Goal: Task Accomplishment & Management: Manage account settings

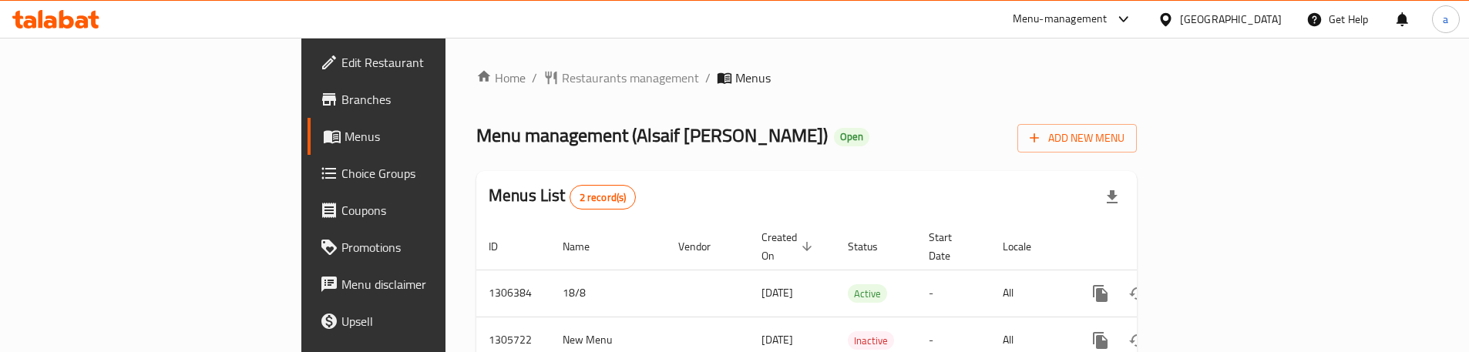
click at [341, 173] on span "Choice Groups" at bounding box center [437, 173] width 193 height 18
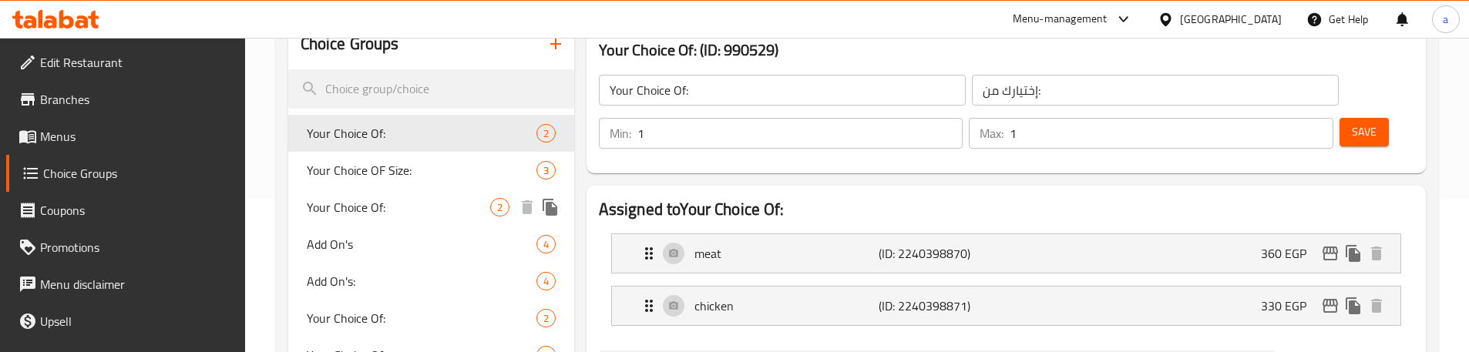
scroll to position [231, 0]
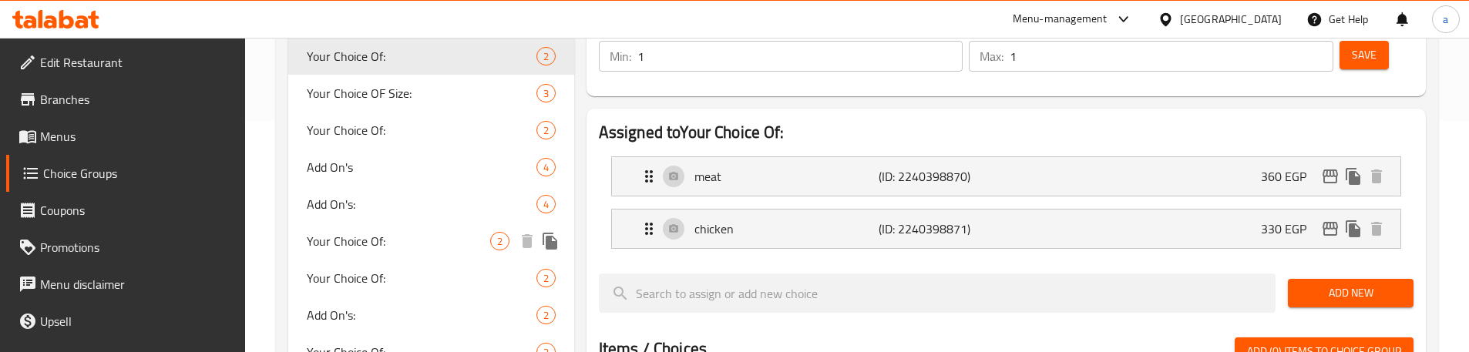
click at [382, 250] on span "Your Choice Of:" at bounding box center [398, 241] width 183 height 18
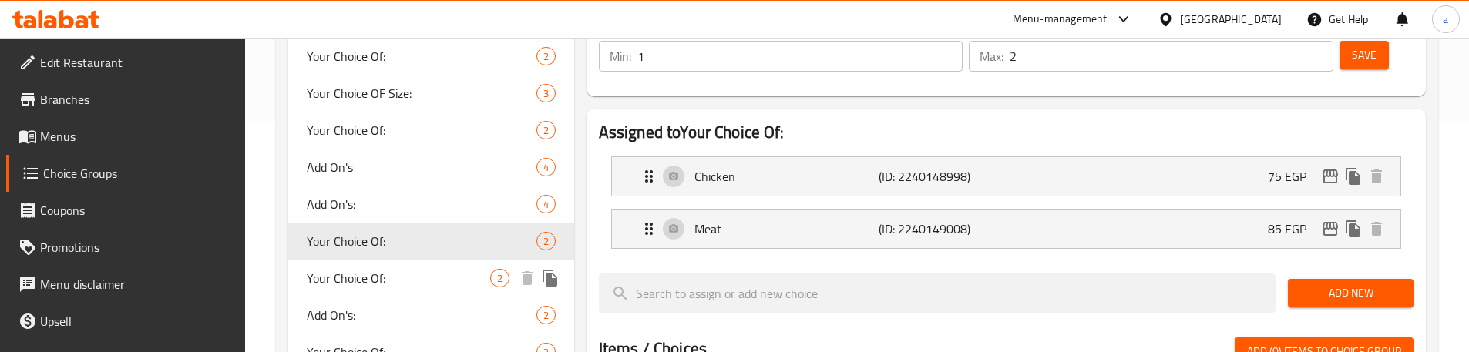
click at [384, 278] on span "Your Choice Of:" at bounding box center [398, 278] width 183 height 18
type input "1"
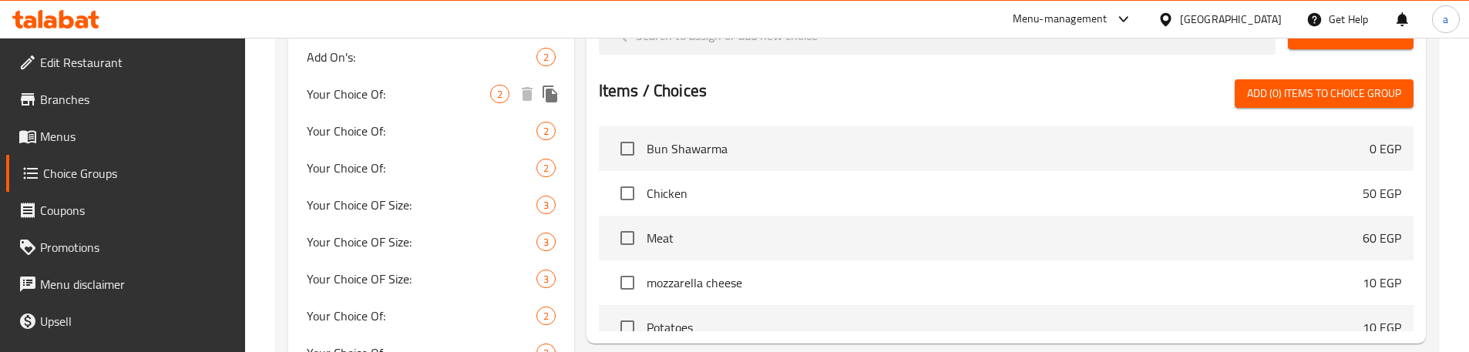
scroll to position [462, 0]
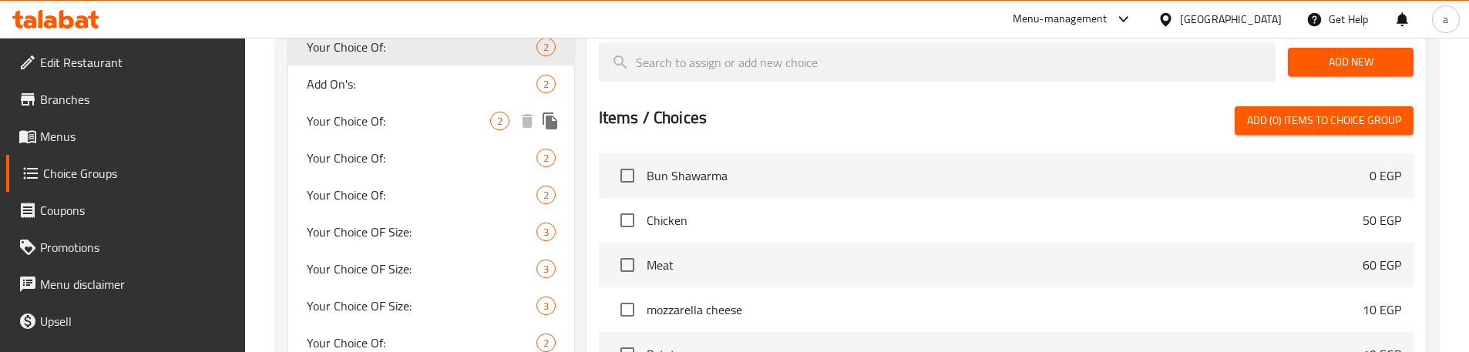
click at [396, 118] on span "Your Choice Of:" at bounding box center [398, 121] width 183 height 18
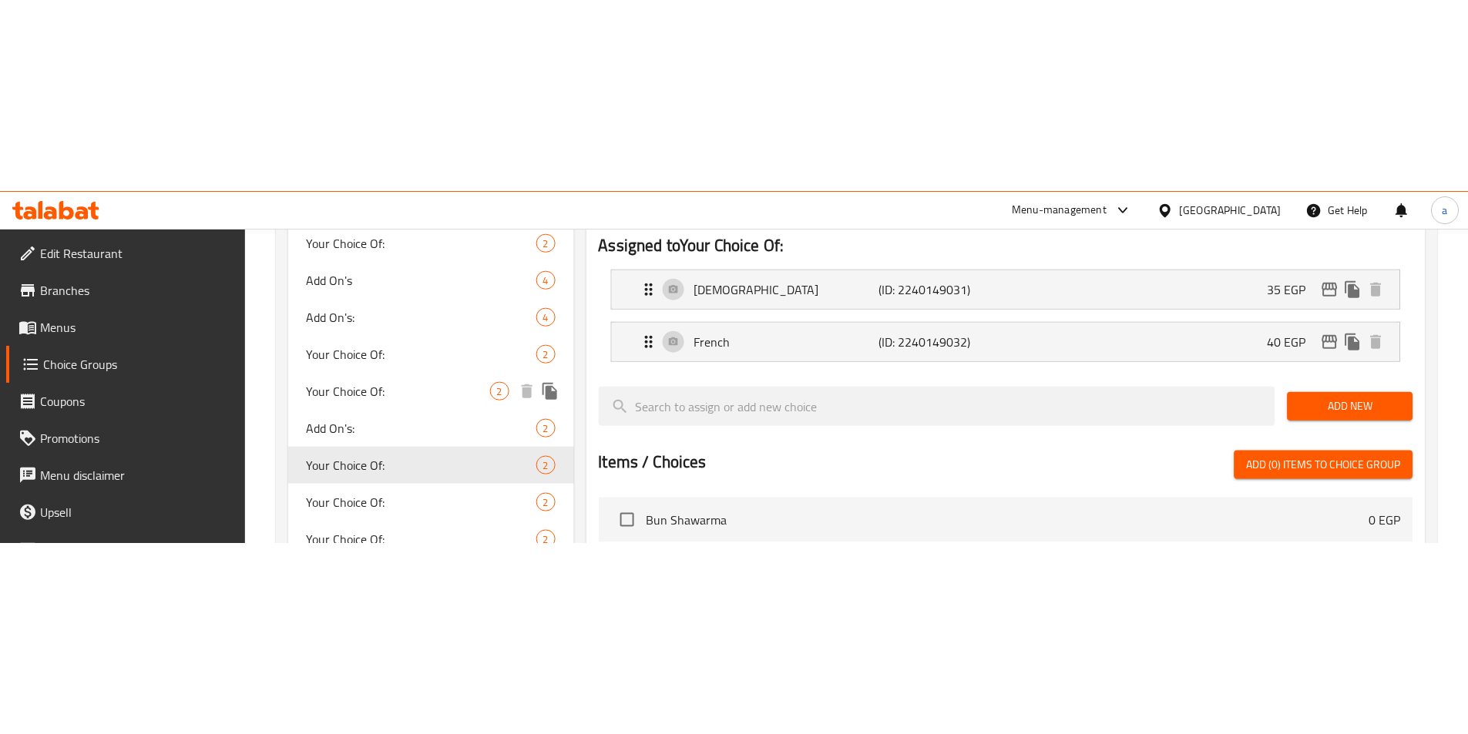
scroll to position [308, 0]
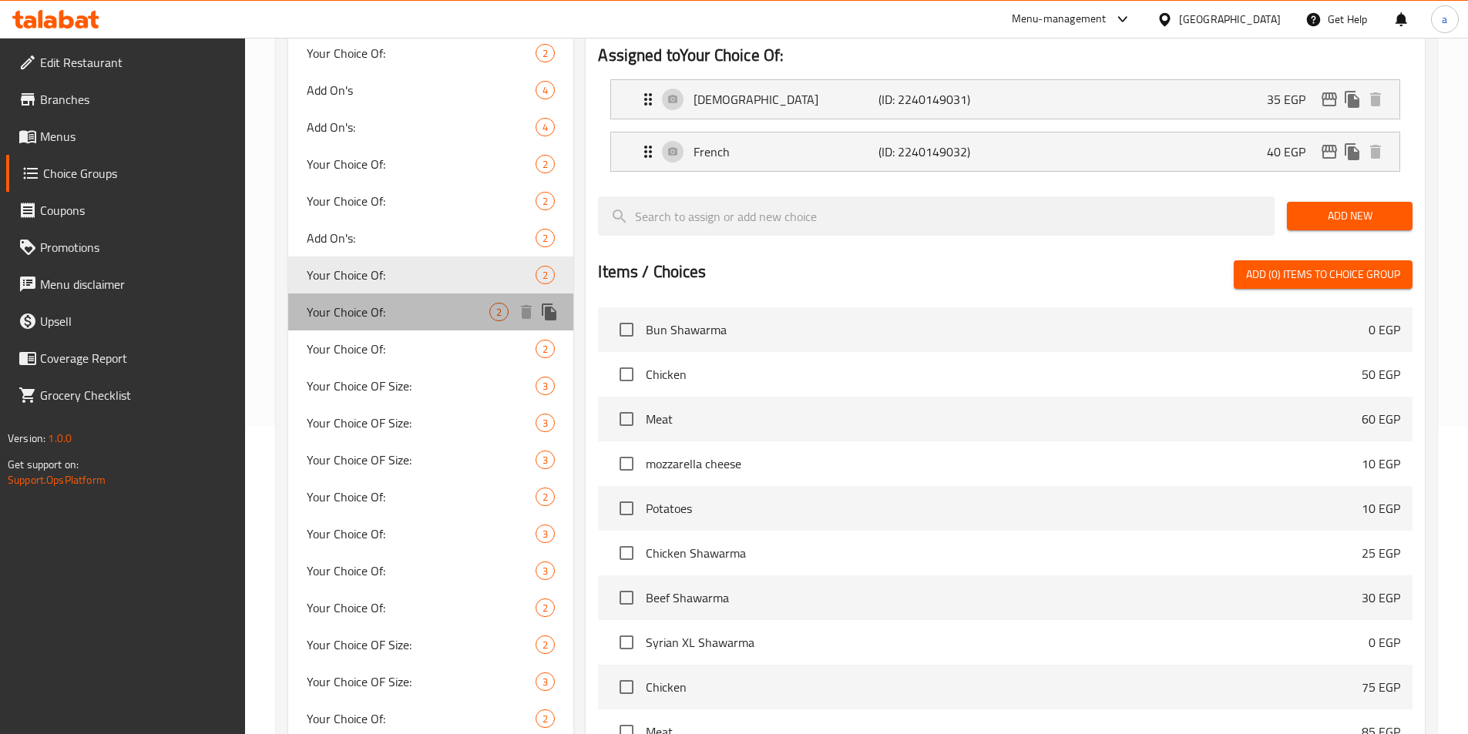
click at [412, 309] on span "Your Choice Of:" at bounding box center [398, 312] width 183 height 18
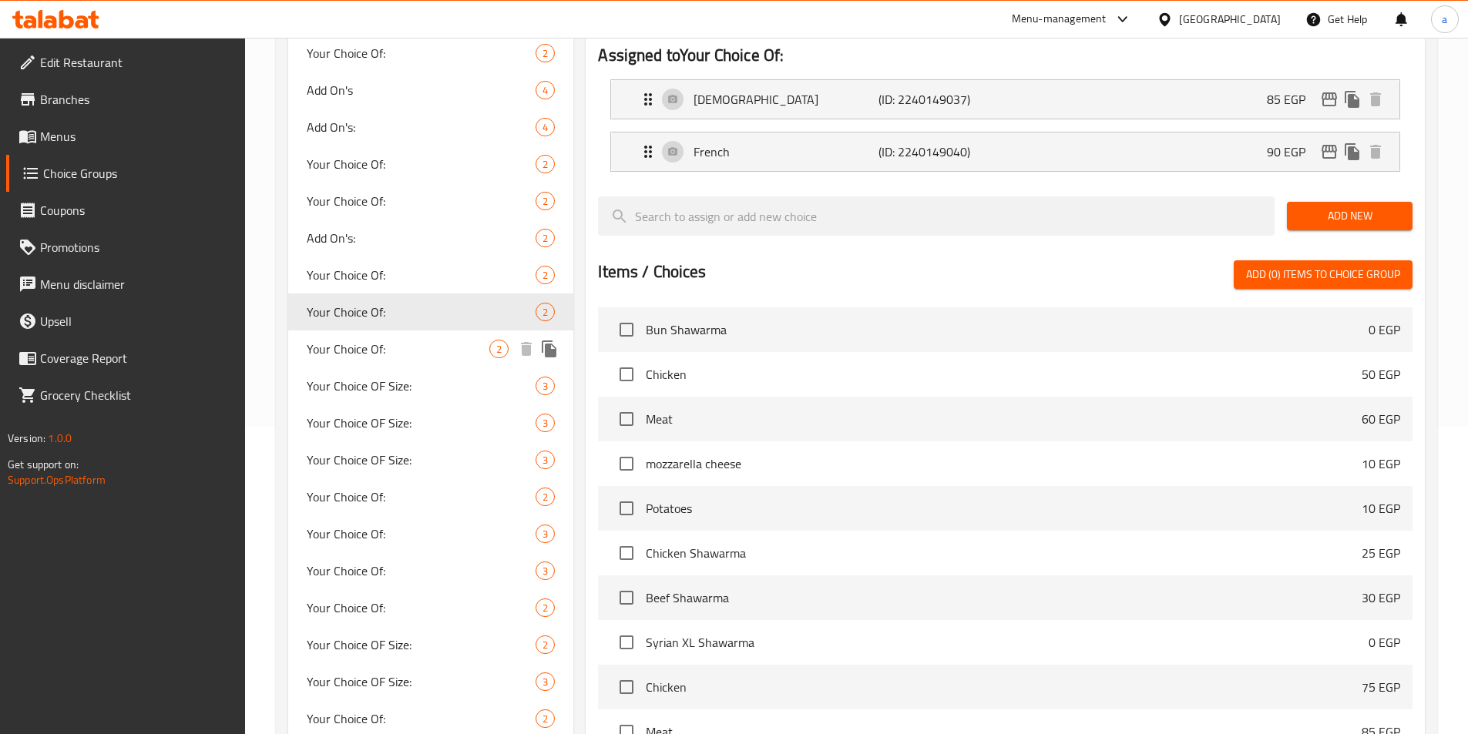
click at [399, 338] on div "Your Choice Of: 2" at bounding box center [431, 349] width 286 height 37
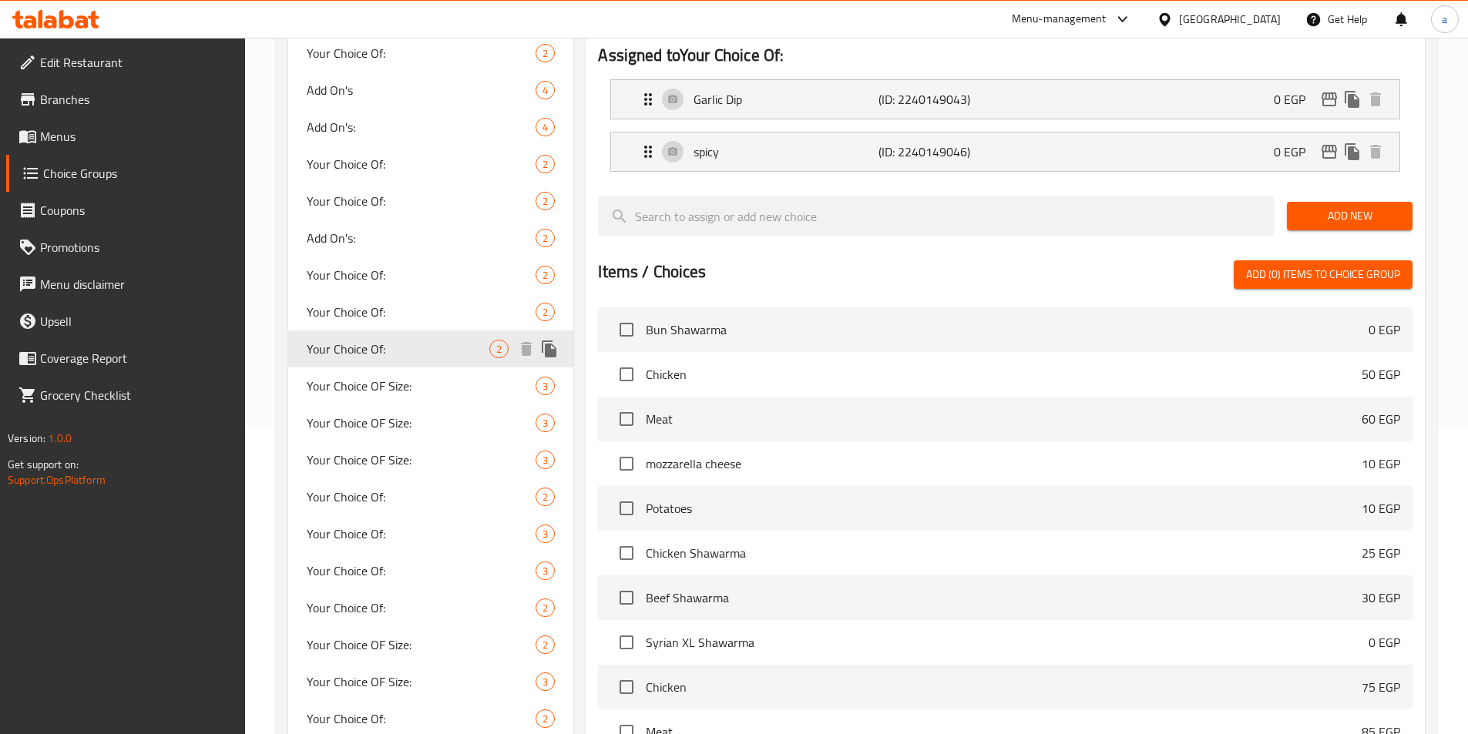
type input "0"
type input "2"
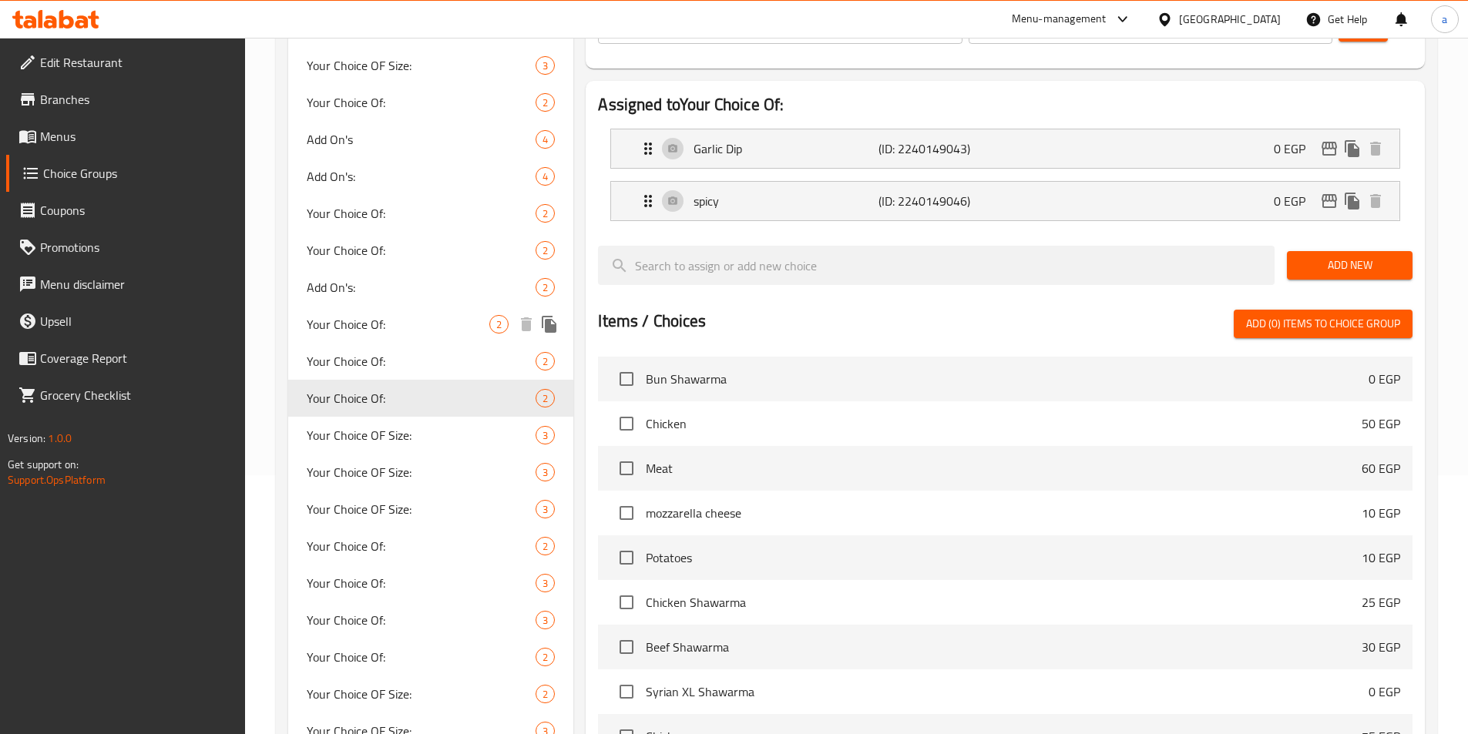
scroll to position [231, 0]
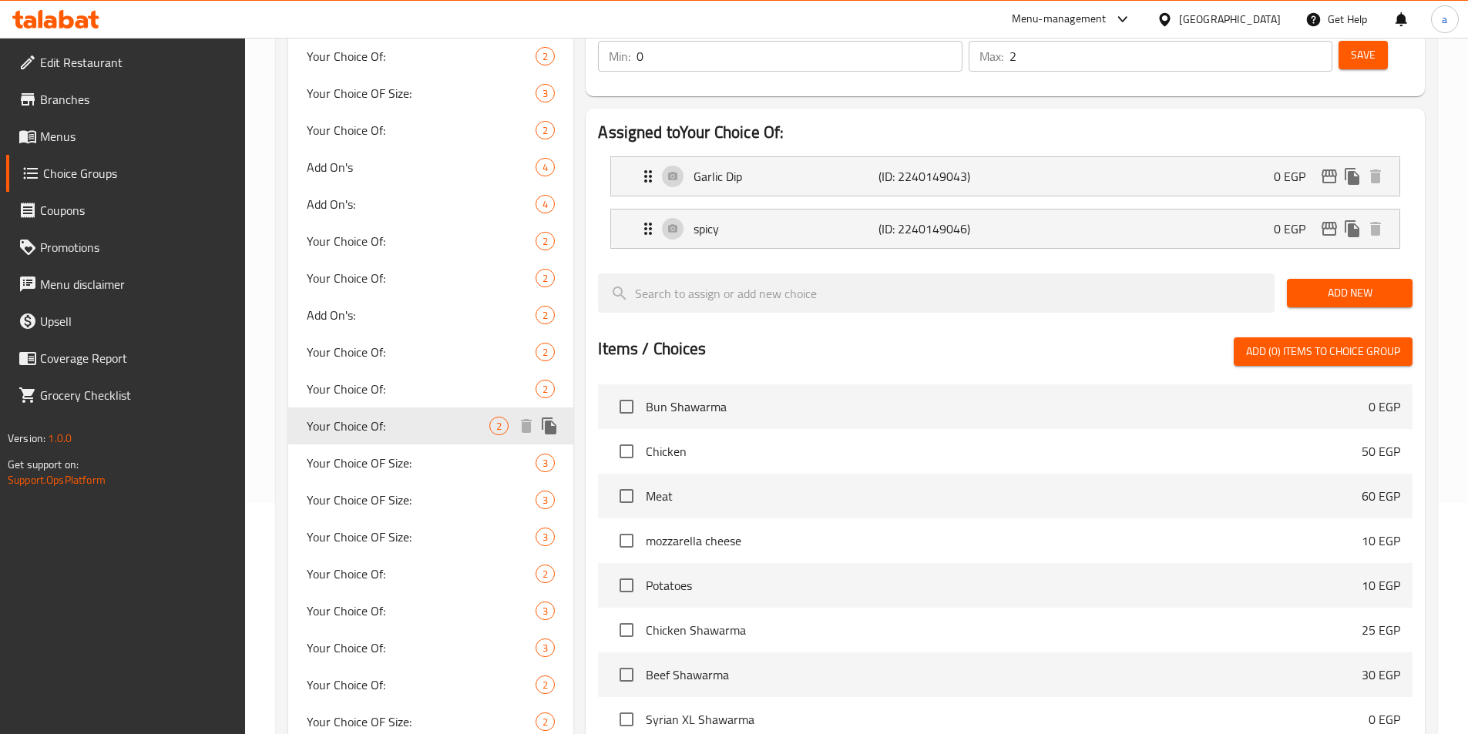
click at [430, 351] on span "Your Choice Of:" at bounding box center [398, 426] width 183 height 18
click at [422, 351] on div "Your Choice Of: 2" at bounding box center [431, 426] width 286 height 37
click at [425, 351] on span "Your Choice Of:" at bounding box center [398, 389] width 183 height 18
type input "1"
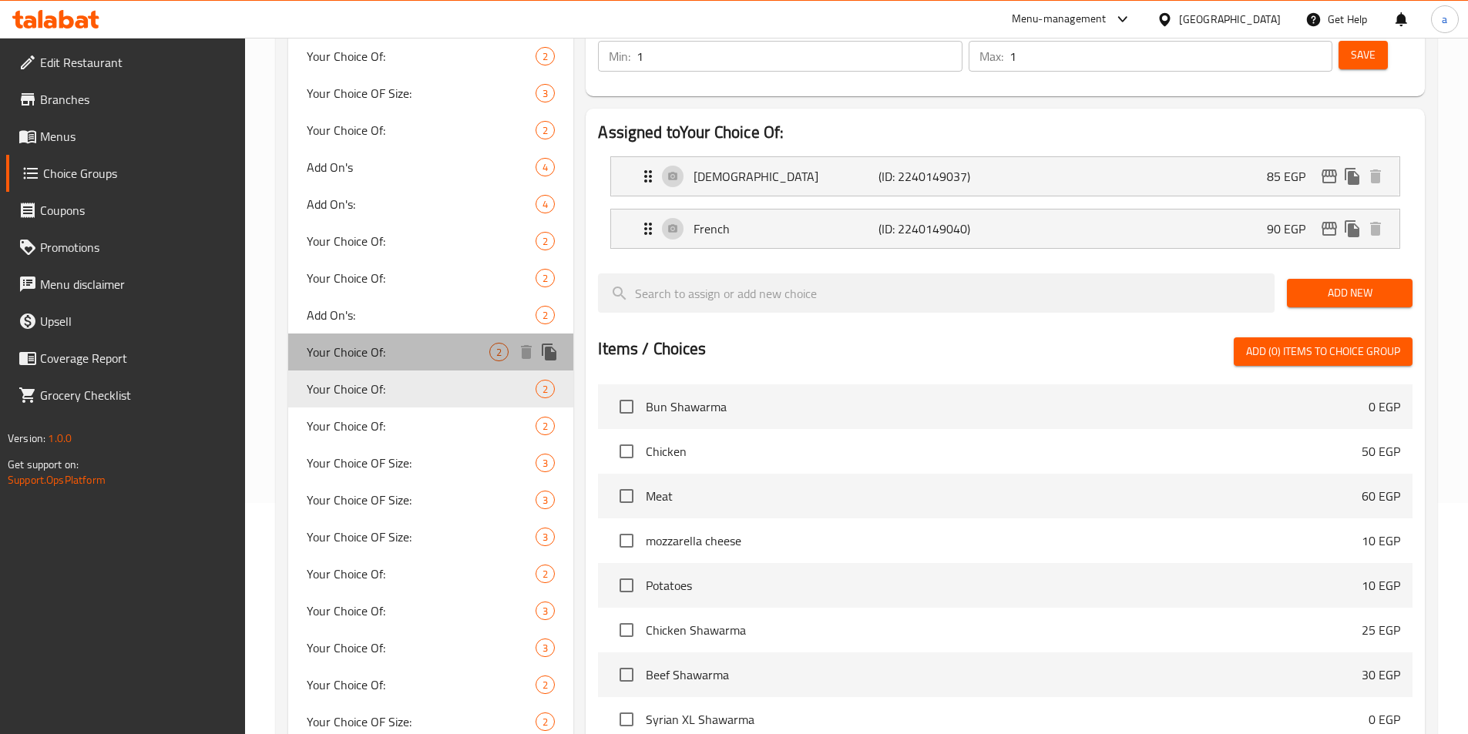
click at [420, 351] on div "Your Choice Of: 2" at bounding box center [431, 352] width 286 height 37
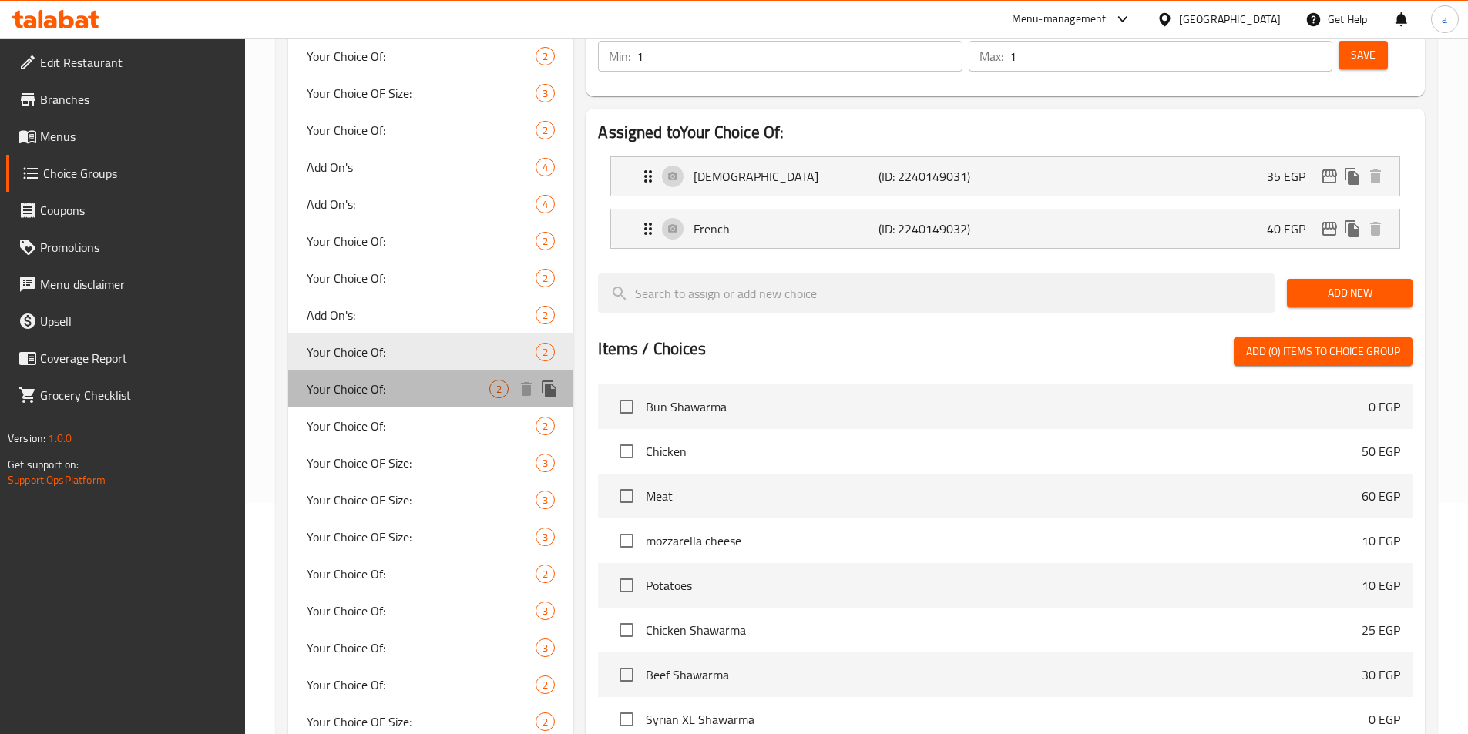
click at [408, 351] on span "Your Choice Of:" at bounding box center [398, 389] width 183 height 18
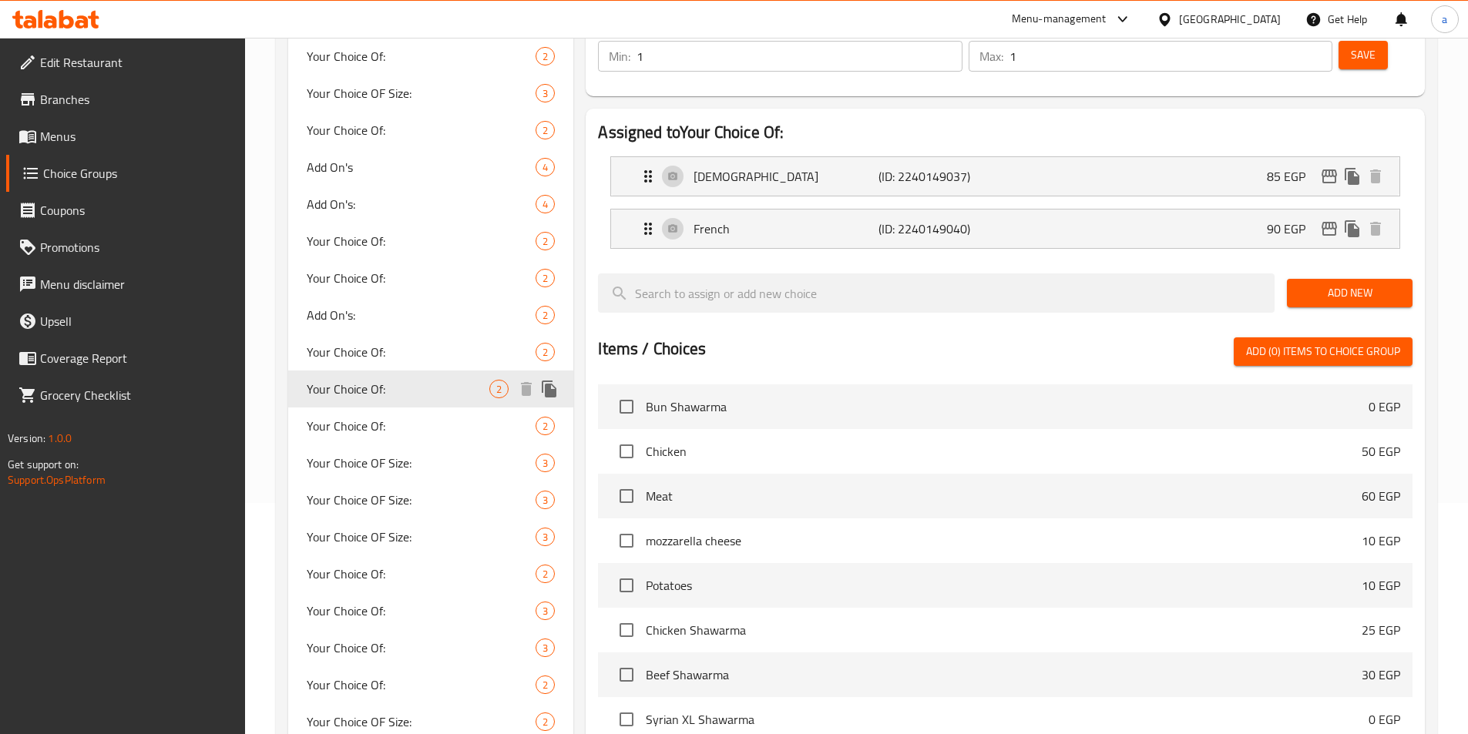
click at [391, 351] on span "Your Choice Of:" at bounding box center [398, 389] width 183 height 18
click at [383, 351] on span "Your Choice Of:" at bounding box center [398, 426] width 183 height 18
type input "0"
type input "2"
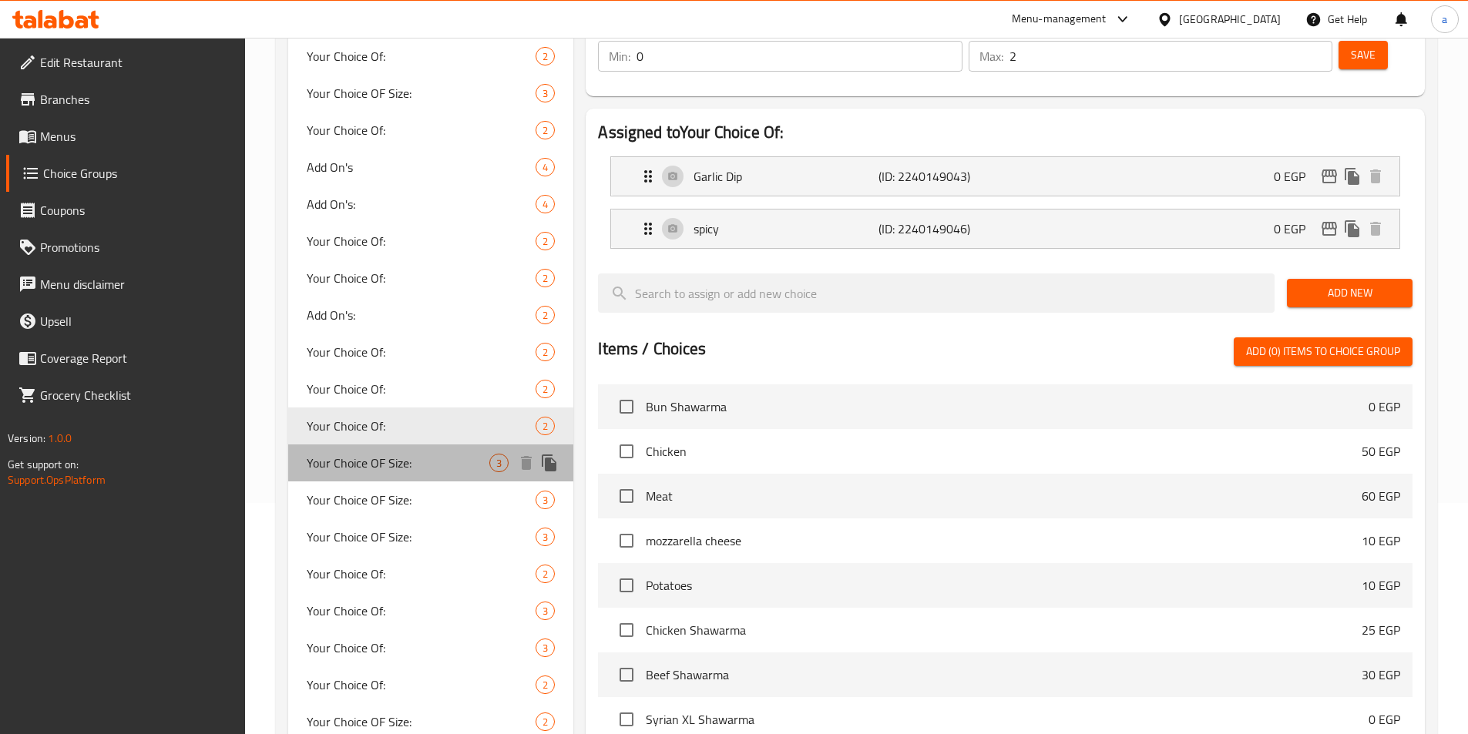
click at [371, 351] on div "Your Choice OF Size: 3" at bounding box center [431, 463] width 286 height 37
type input "Your Choice OF Size:"
type input "إختيارك من الحجم:"
type input "1"
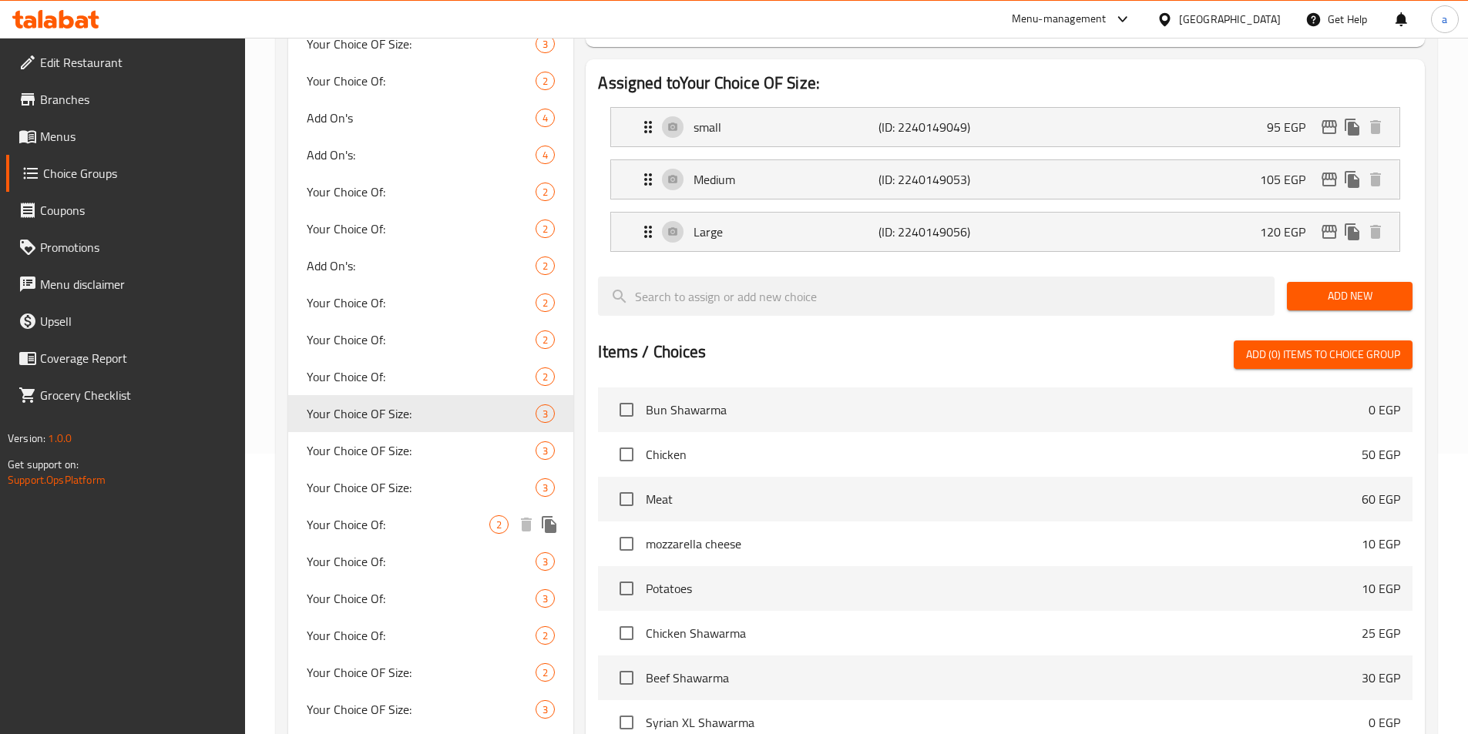
scroll to position [308, 0]
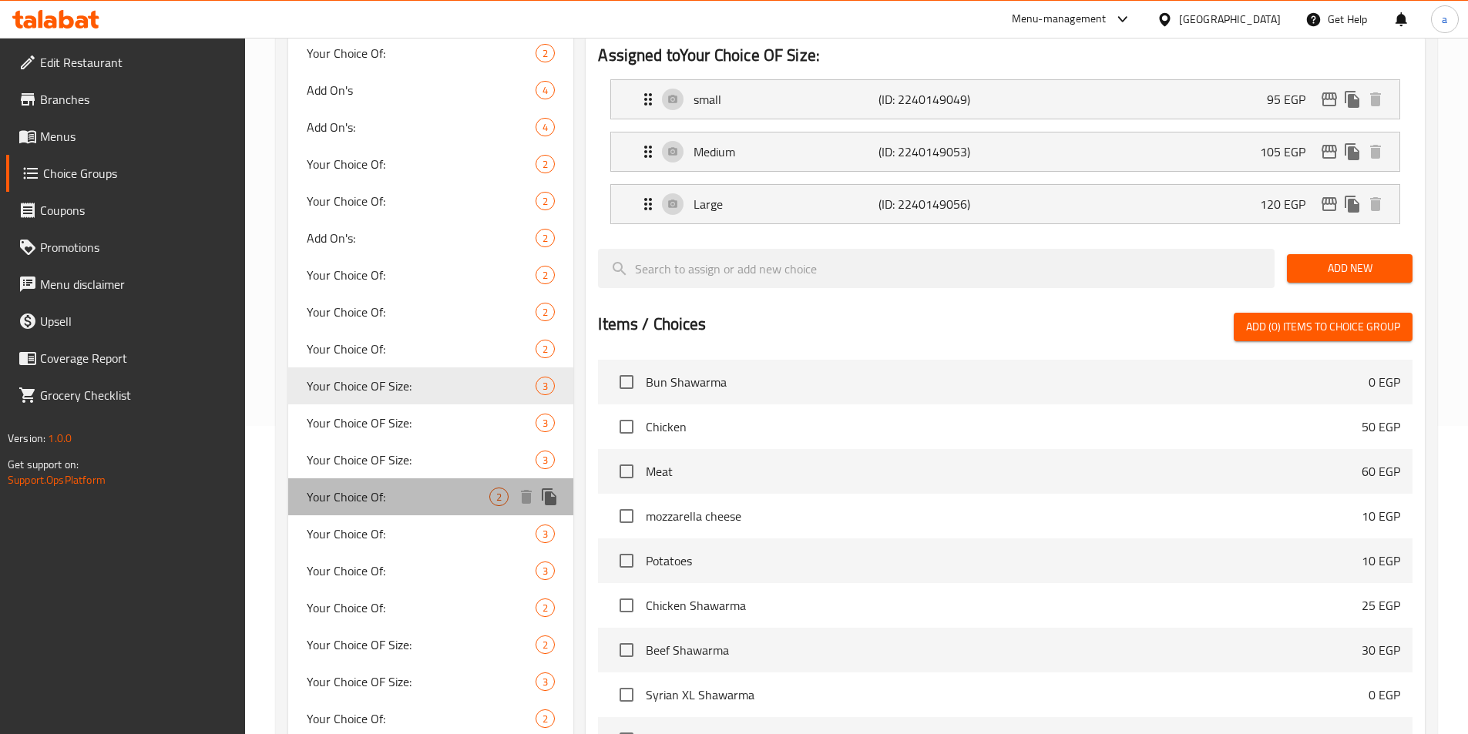
click at [371, 351] on span "Your Choice Of:" at bounding box center [398, 497] width 183 height 18
type input "Your Choice Of:"
type input "إختيارك من:"
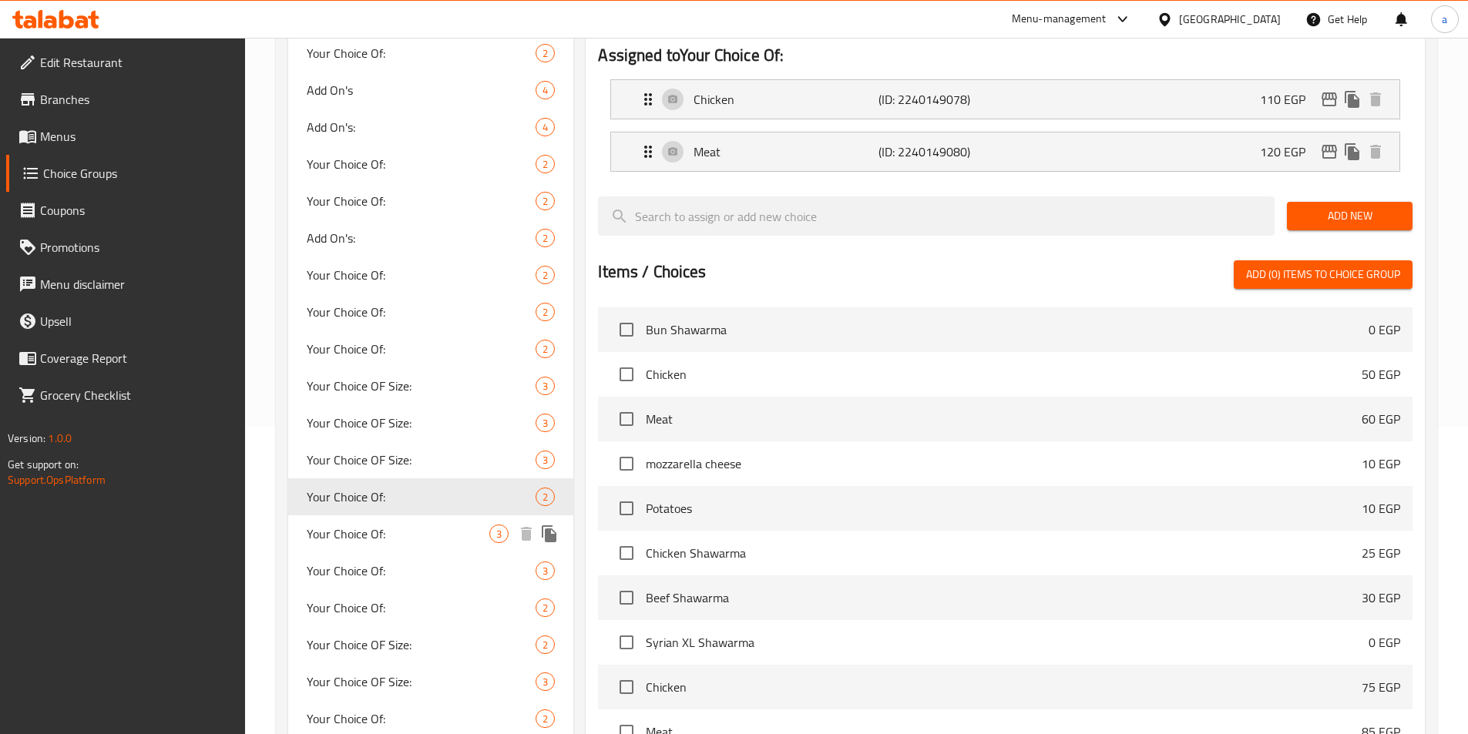
click at [371, 351] on span "Your Choice Of:" at bounding box center [398, 534] width 183 height 18
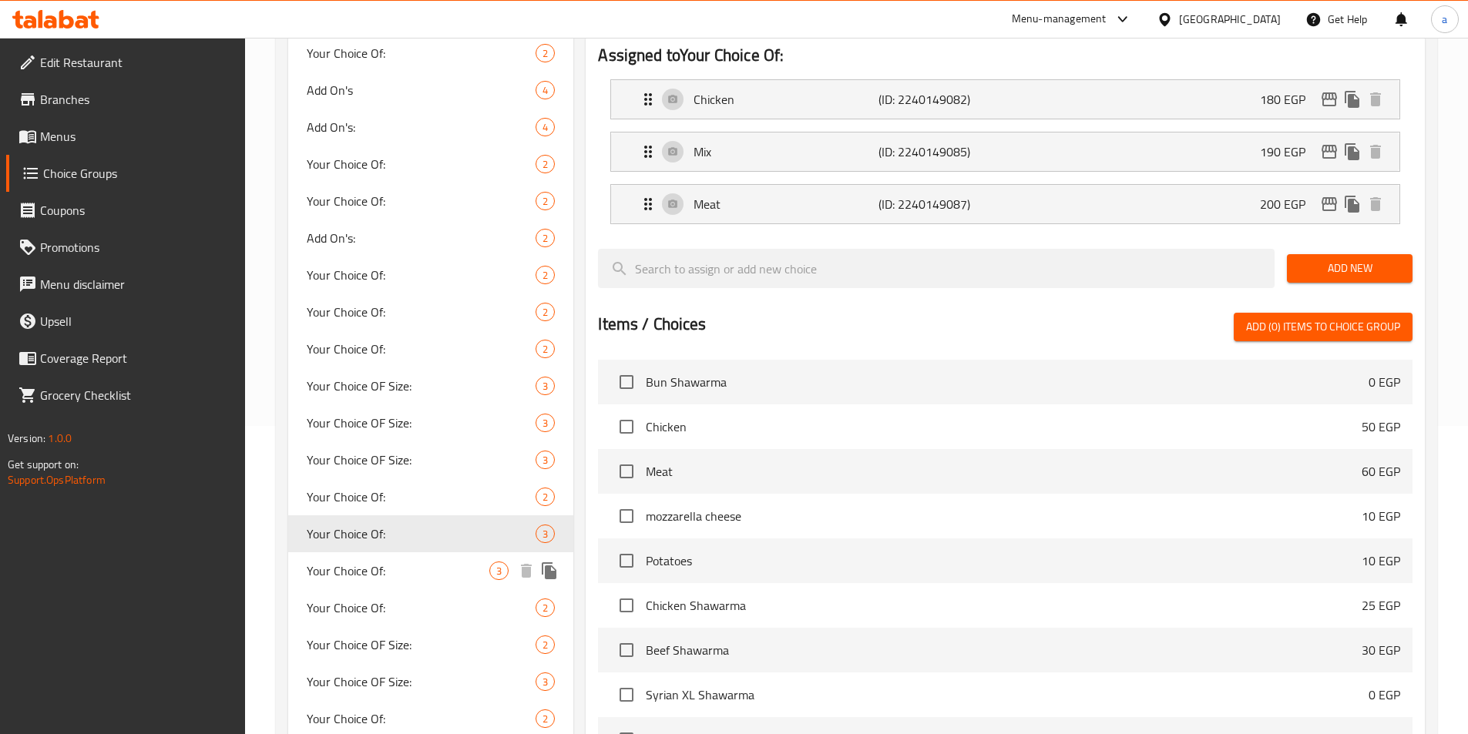
click at [369, 351] on div "Your Choice Of: 3" at bounding box center [431, 571] width 286 height 37
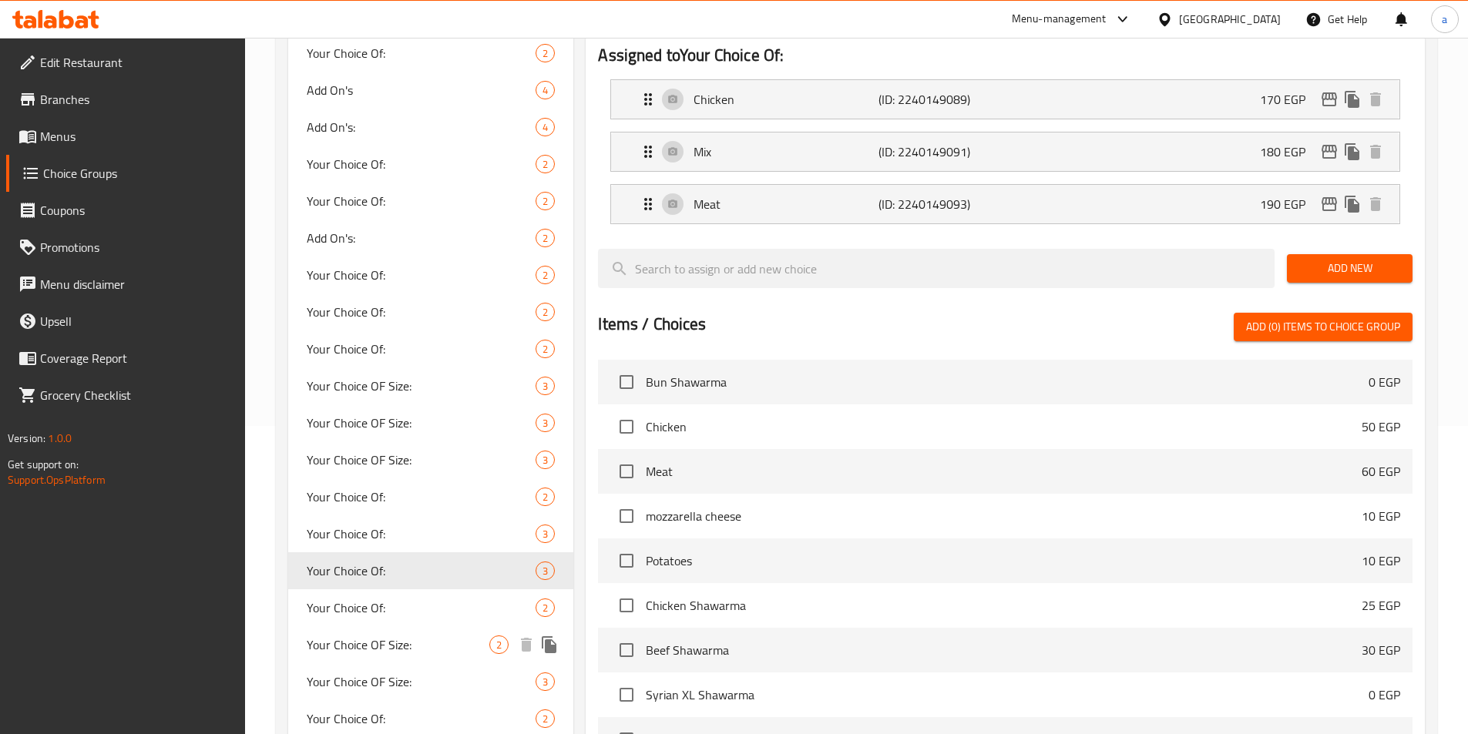
click at [366, 351] on span "Your Choice Of:" at bounding box center [422, 608] width 230 height 18
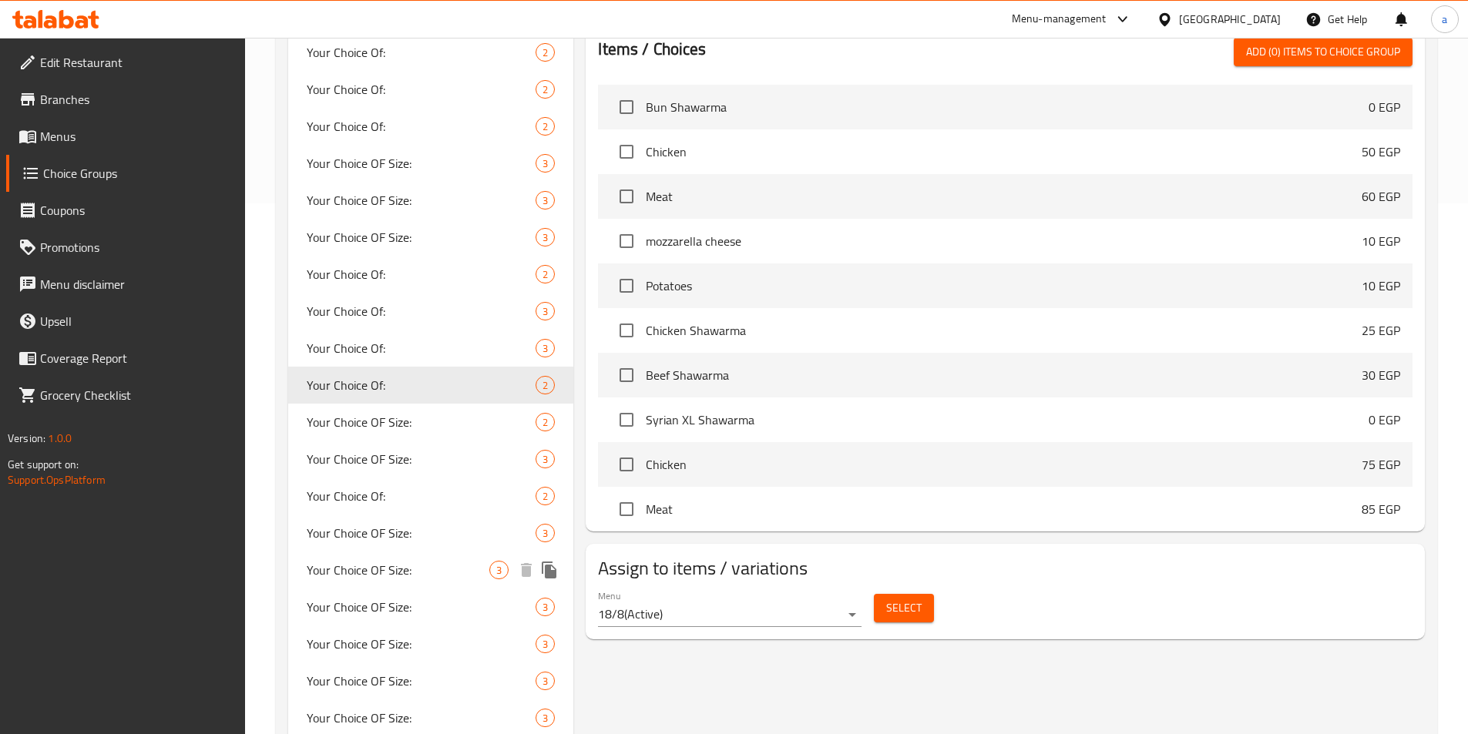
scroll to position [539, 0]
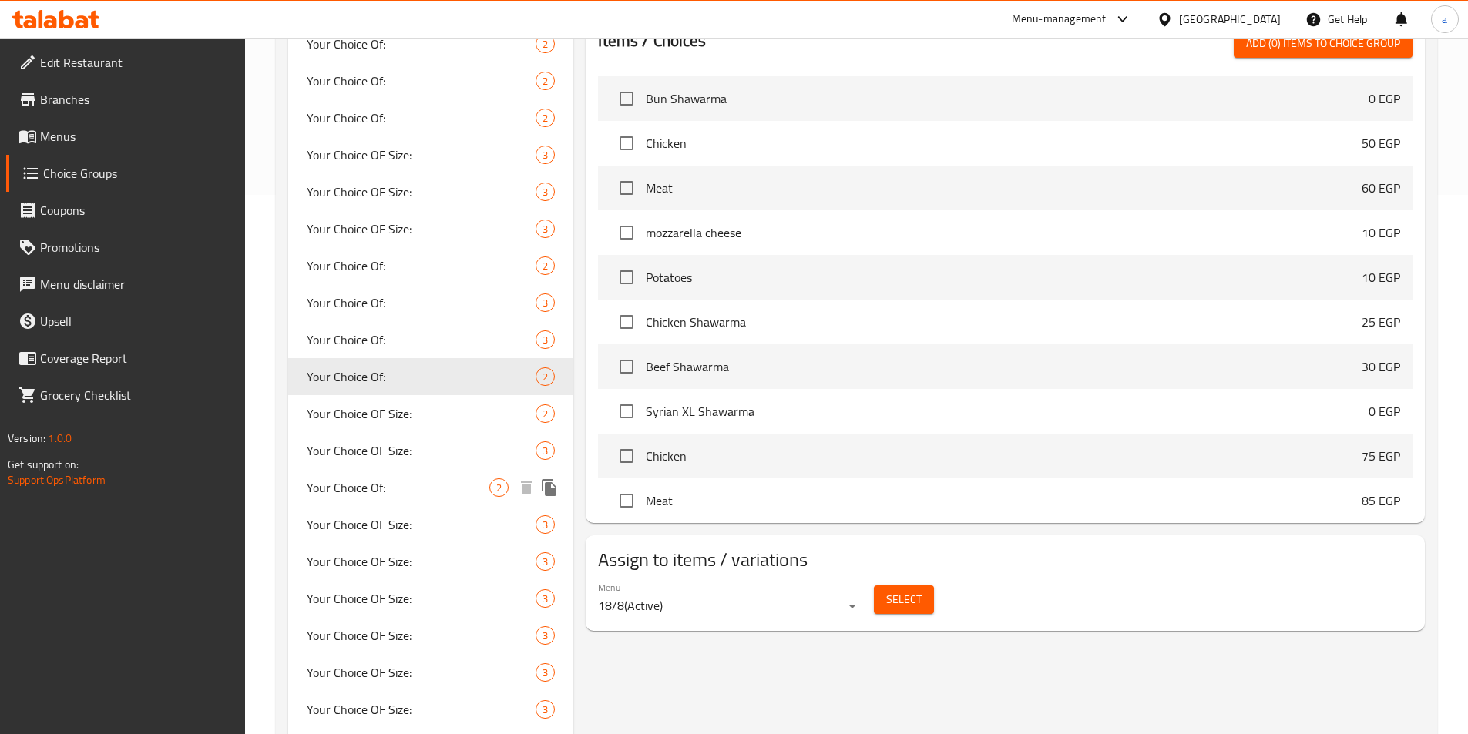
click at [402, 351] on span "Your Choice Of:" at bounding box center [398, 488] width 183 height 18
type input "0"
type input "2"
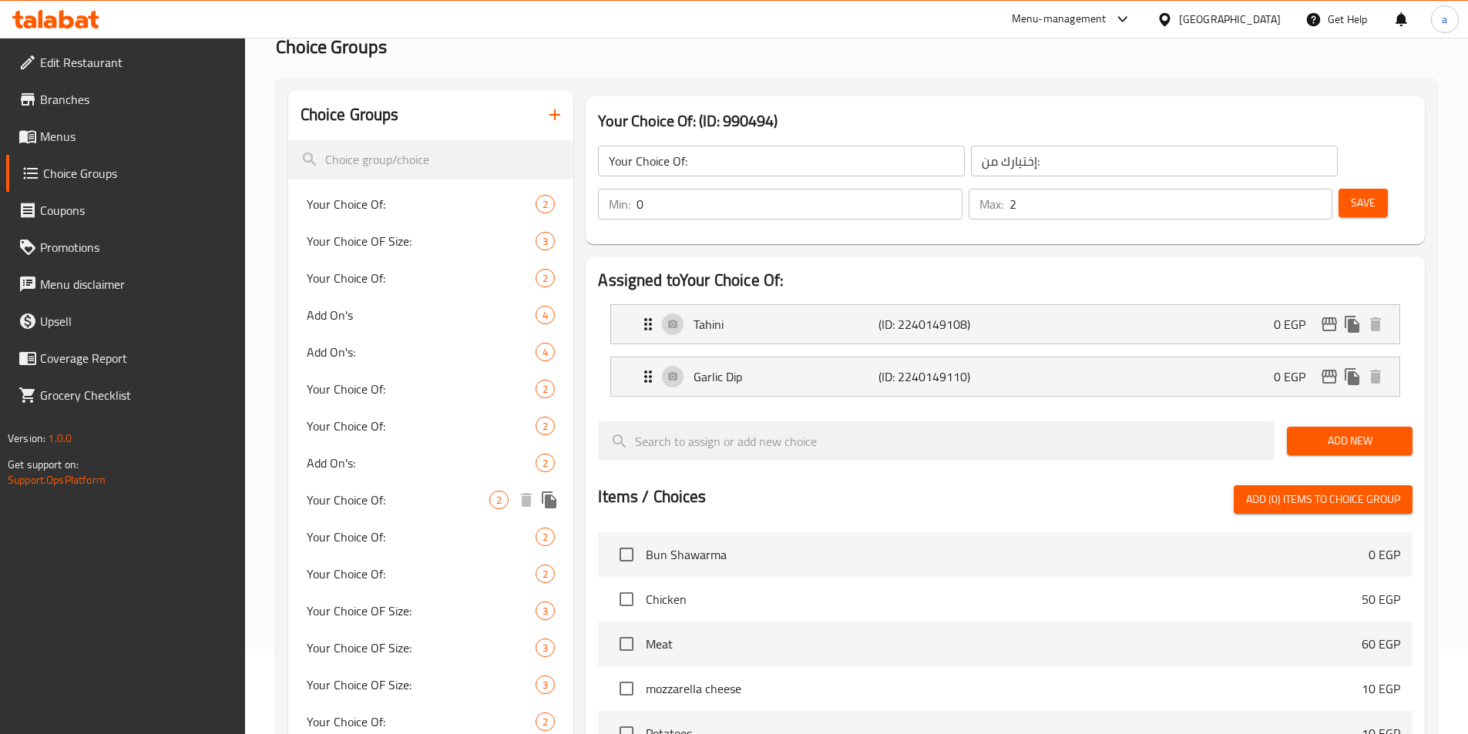
scroll to position [40, 0]
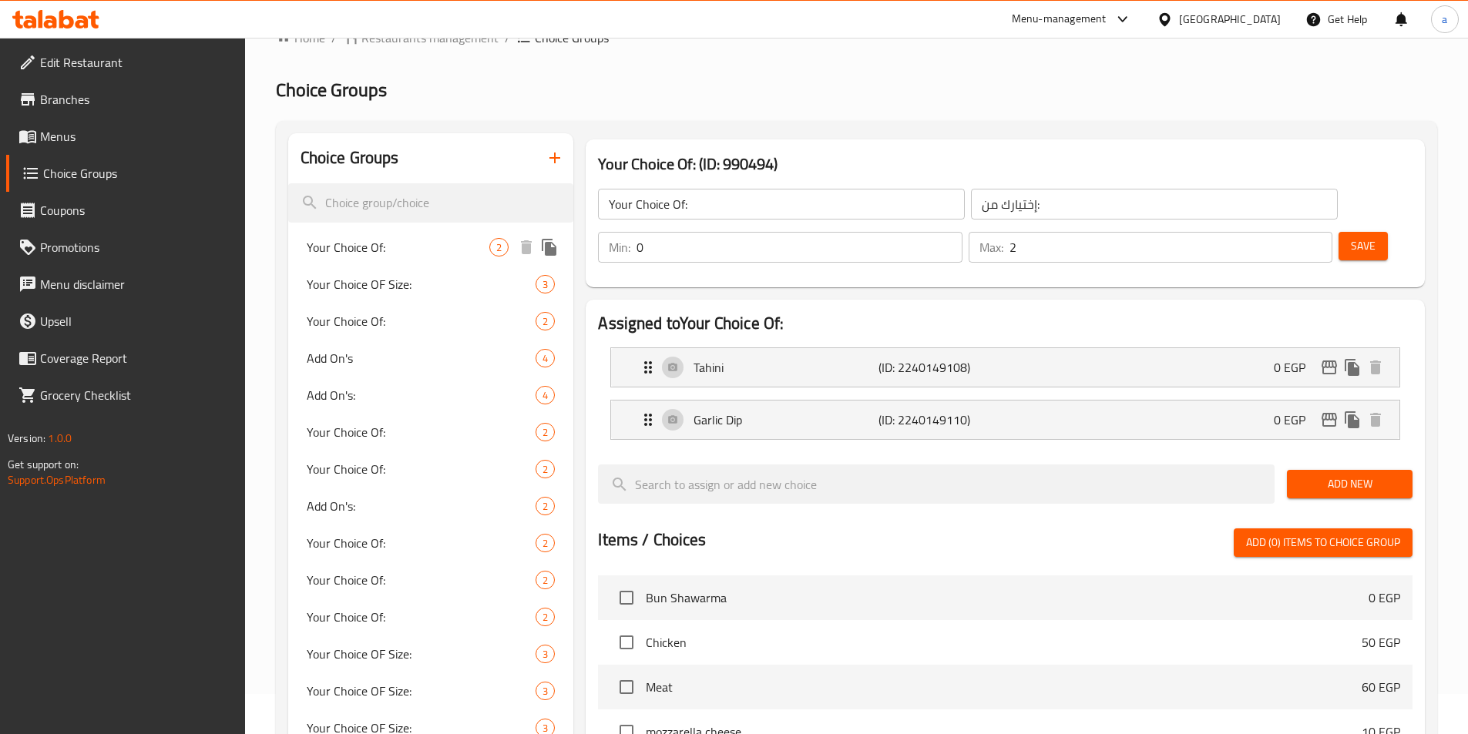
click at [382, 248] on span "Your Choice Of:" at bounding box center [398, 247] width 183 height 18
type input "1"
click at [375, 320] on span "Your Choice Of:" at bounding box center [398, 321] width 183 height 18
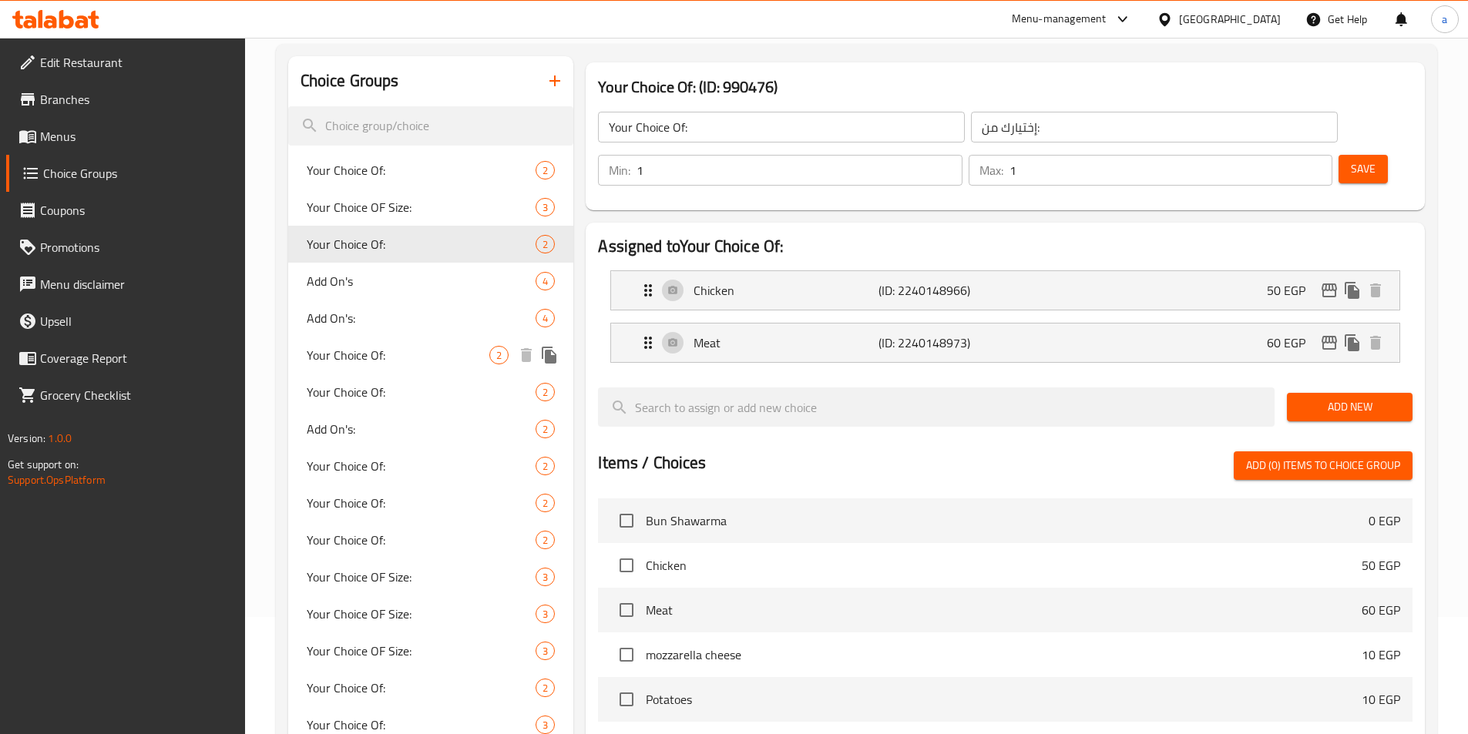
click at [385, 351] on span "Your Choice Of:" at bounding box center [398, 355] width 183 height 18
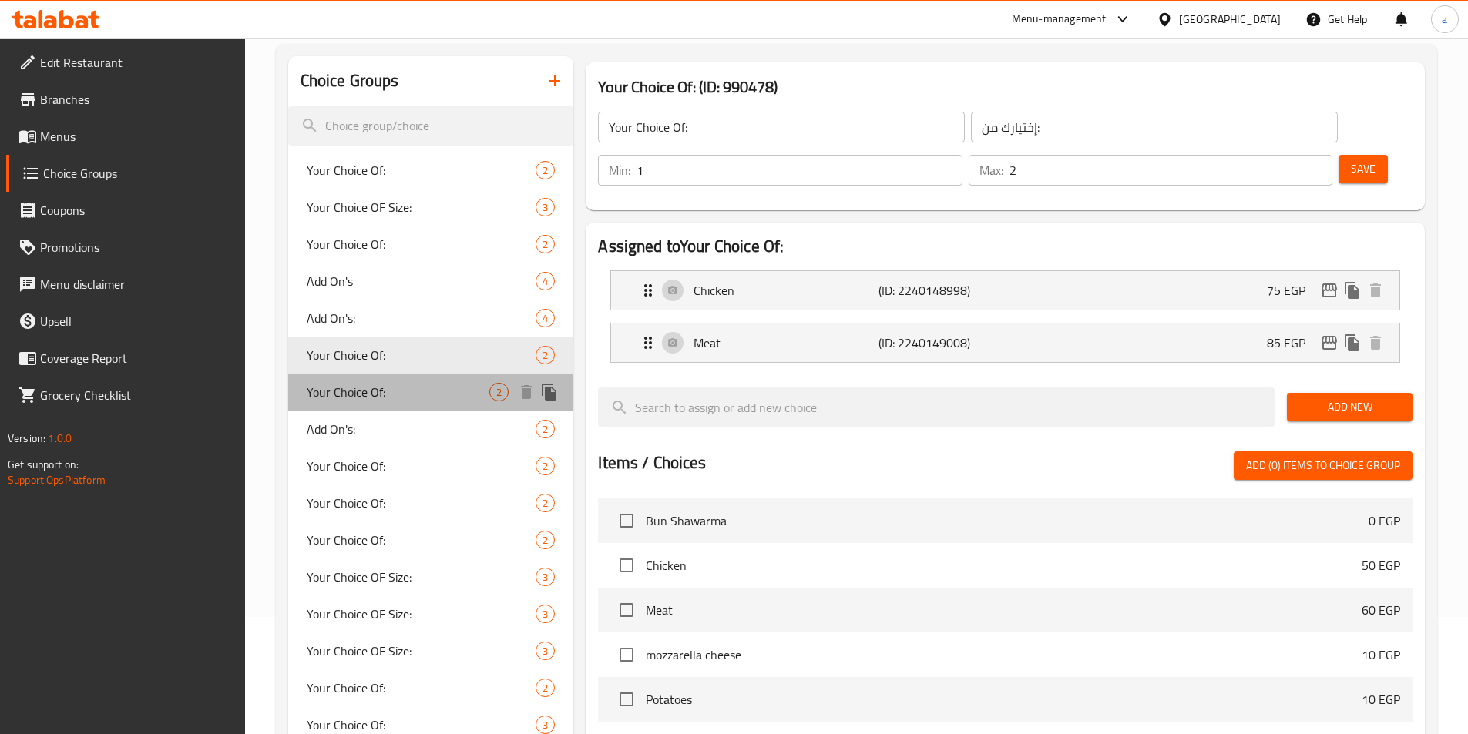
click at [376, 351] on span "Your Choice Of:" at bounding box center [398, 392] width 183 height 18
type input "1"
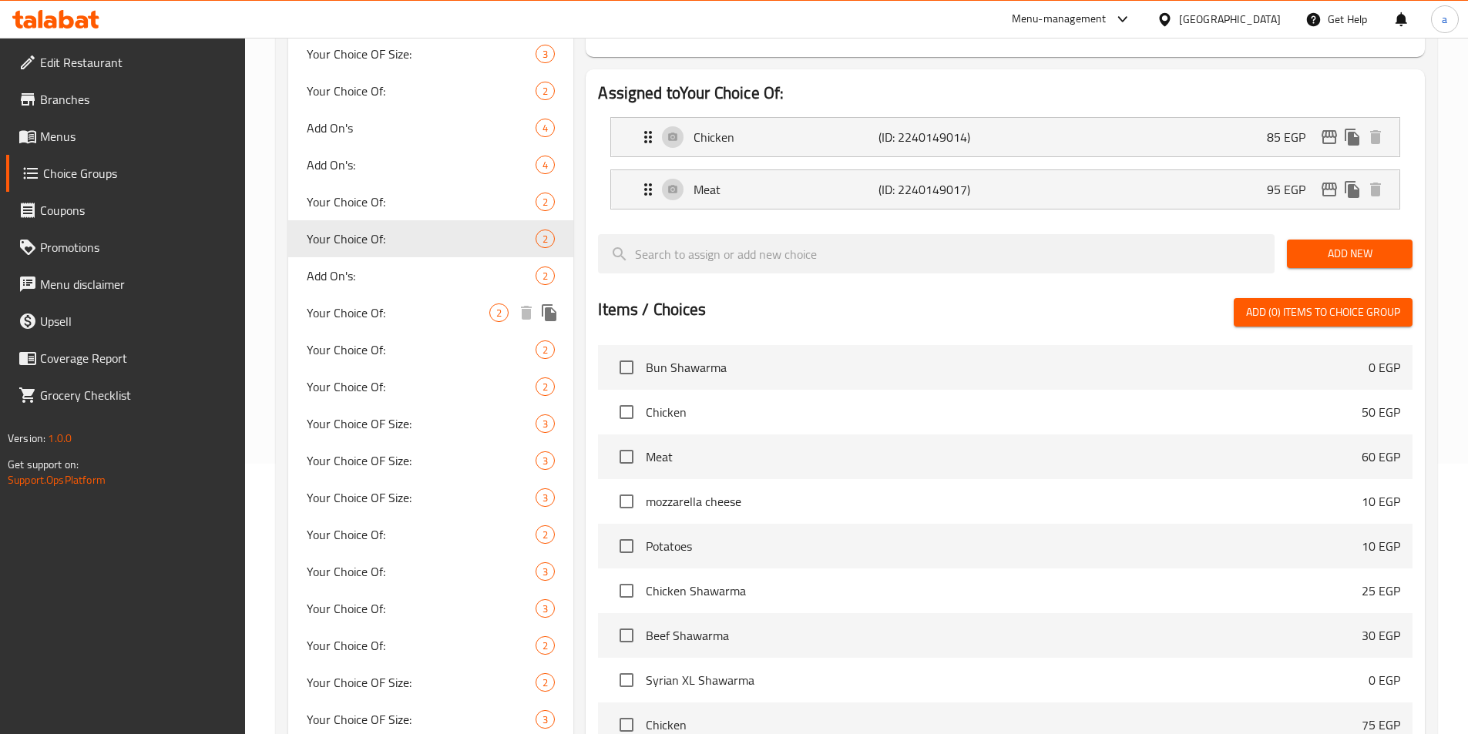
scroll to position [271, 0]
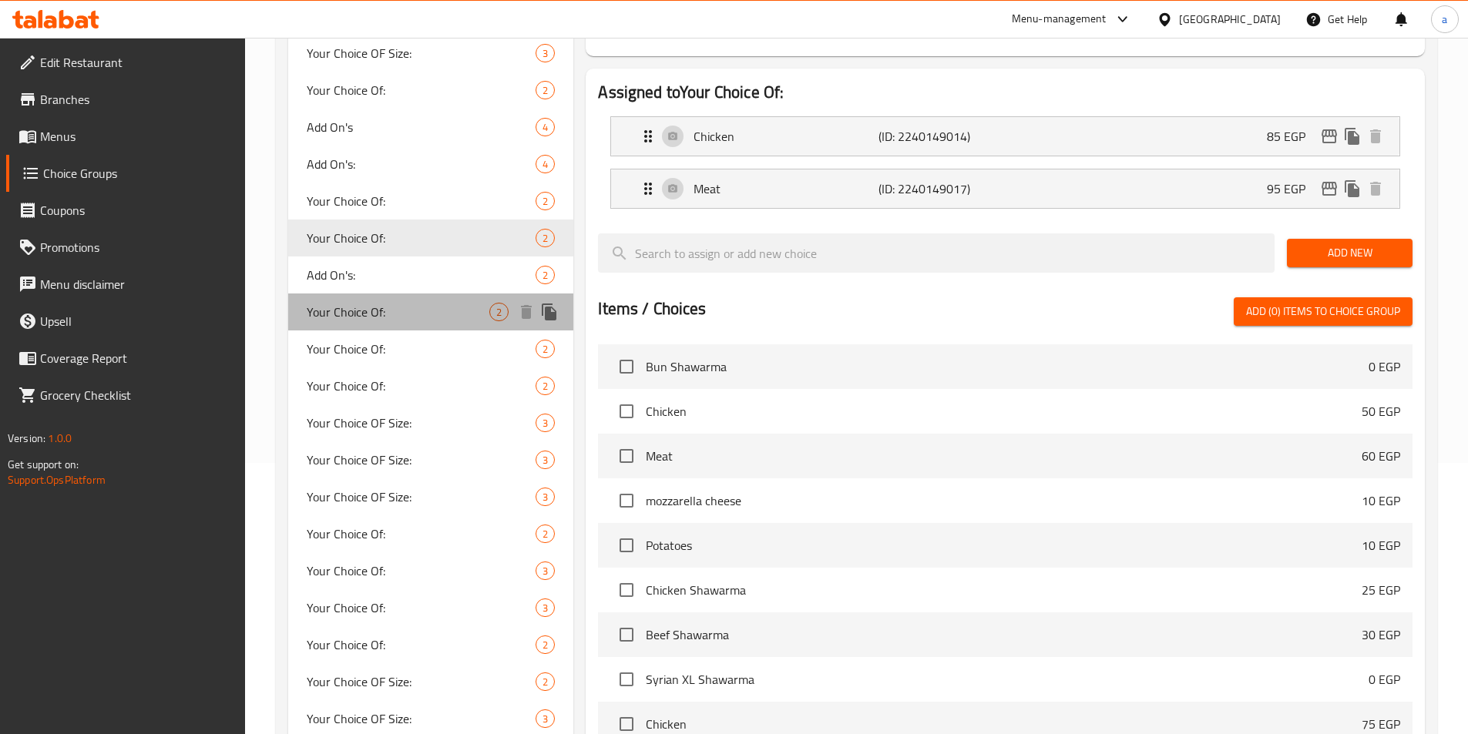
click at [389, 321] on div "Your Choice Of: 2" at bounding box center [431, 312] width 286 height 37
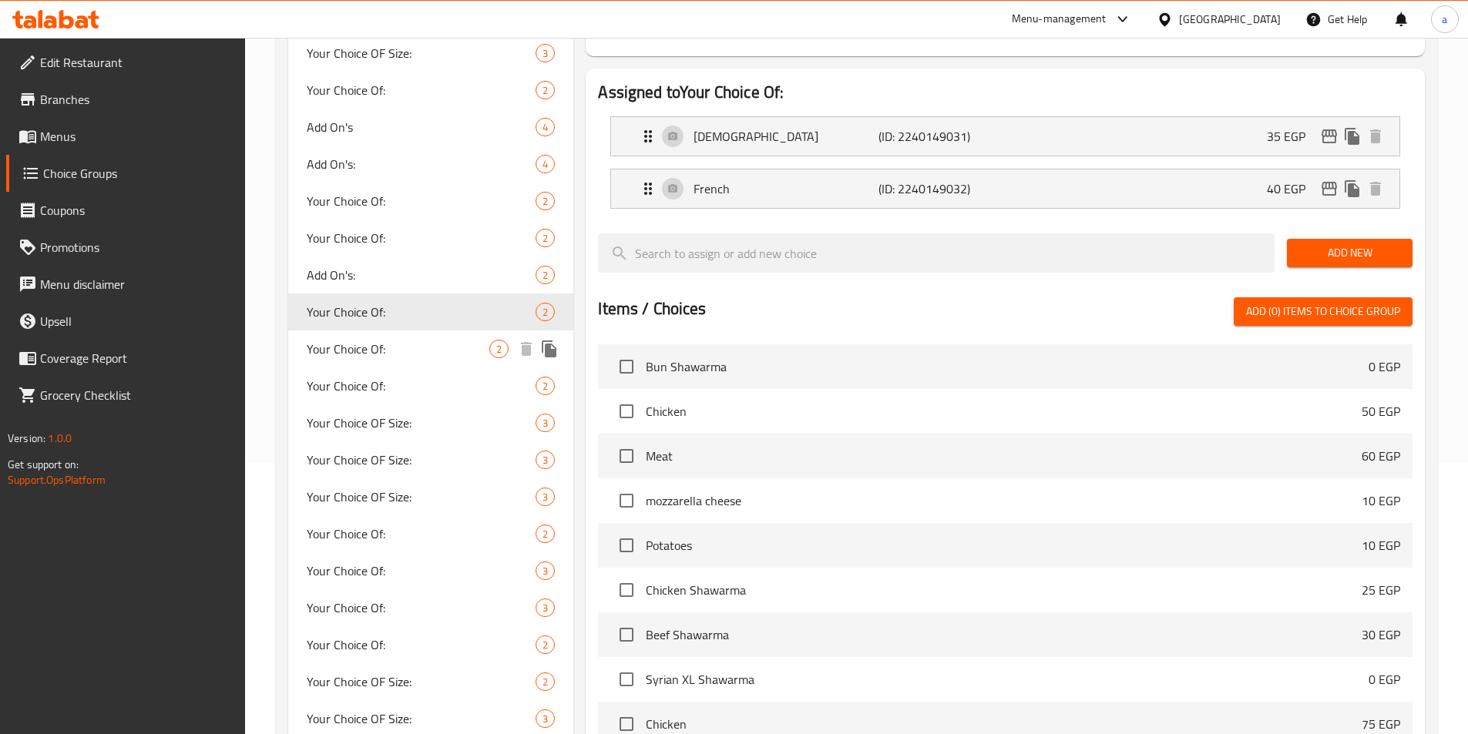
click at [381, 348] on span "Your Choice Of:" at bounding box center [398, 349] width 183 height 18
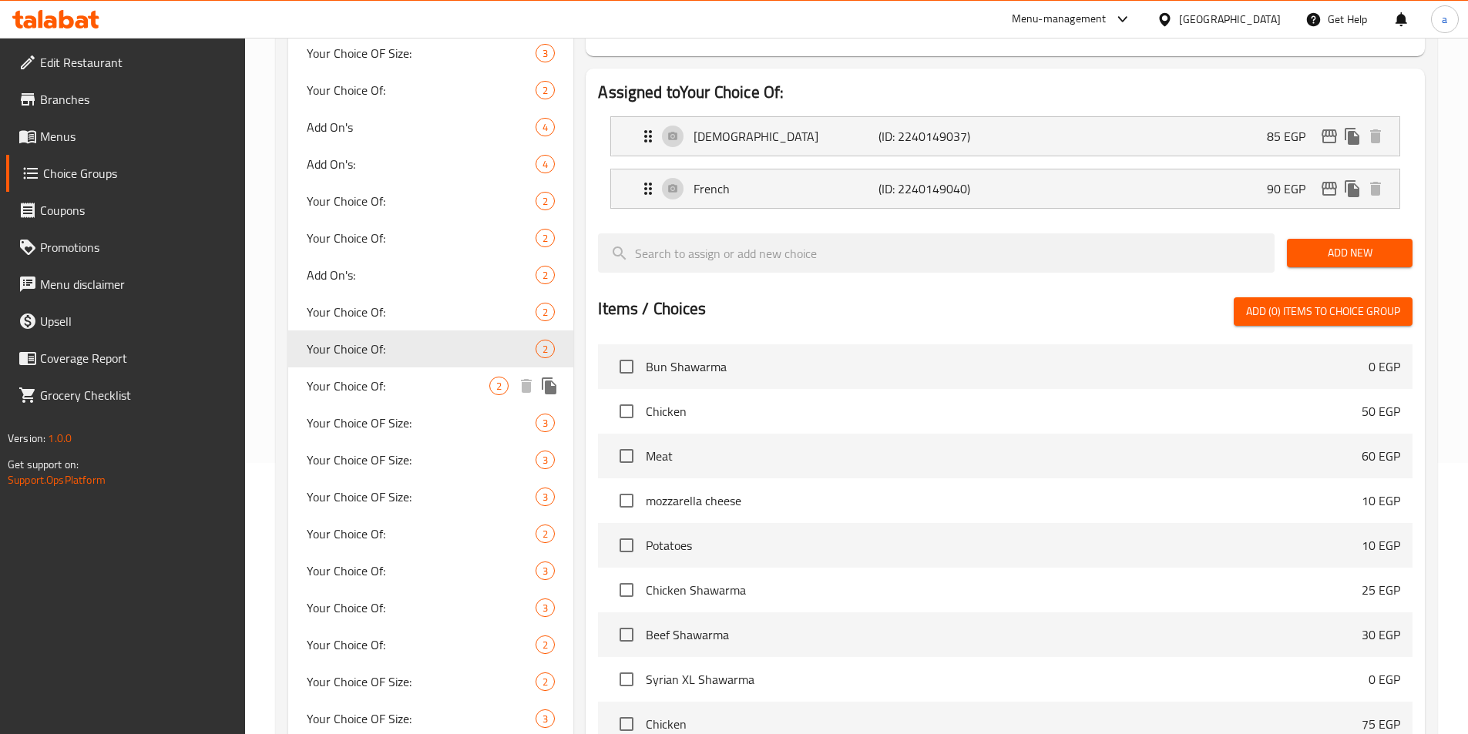
click at [376, 351] on div "Your Choice Of: 2" at bounding box center [431, 386] width 286 height 37
type input "0"
type input "2"
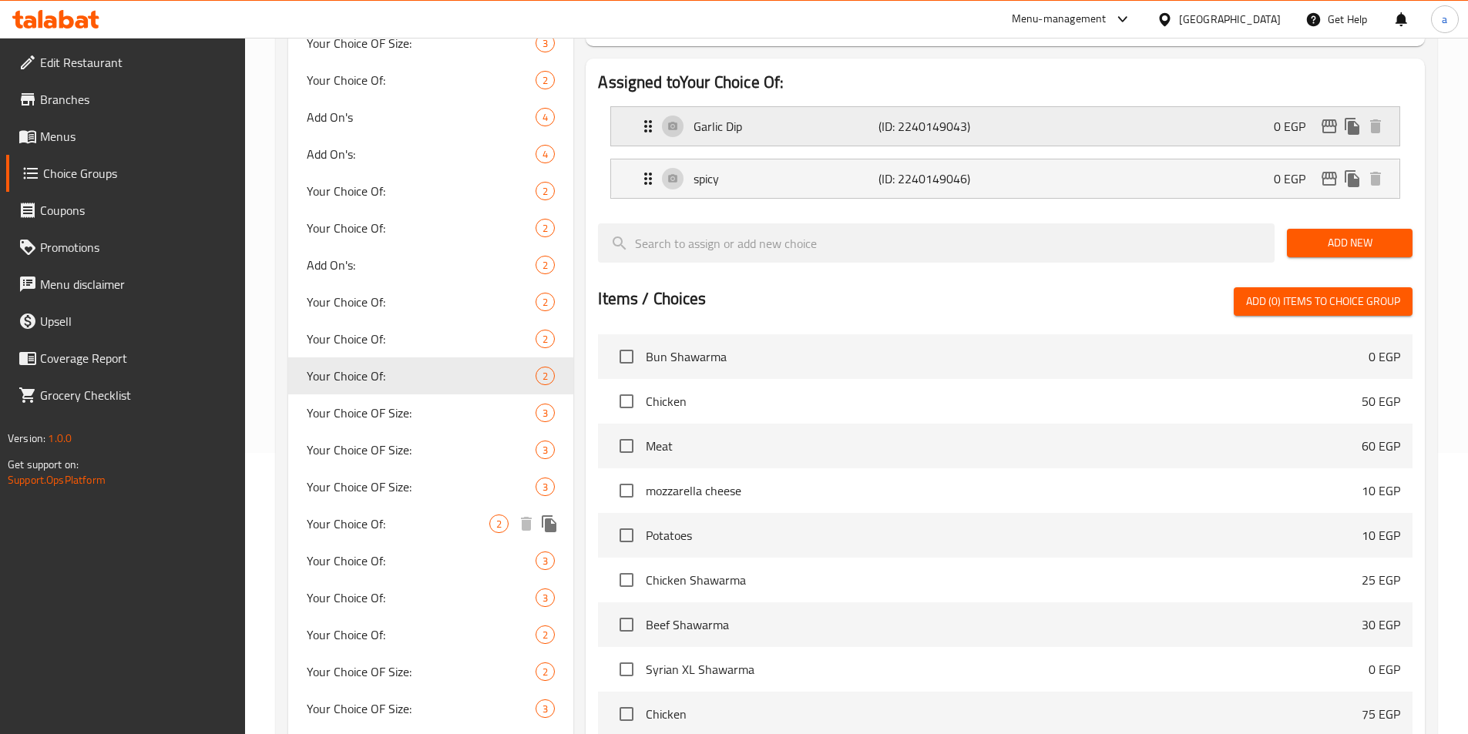
scroll to position [194, 0]
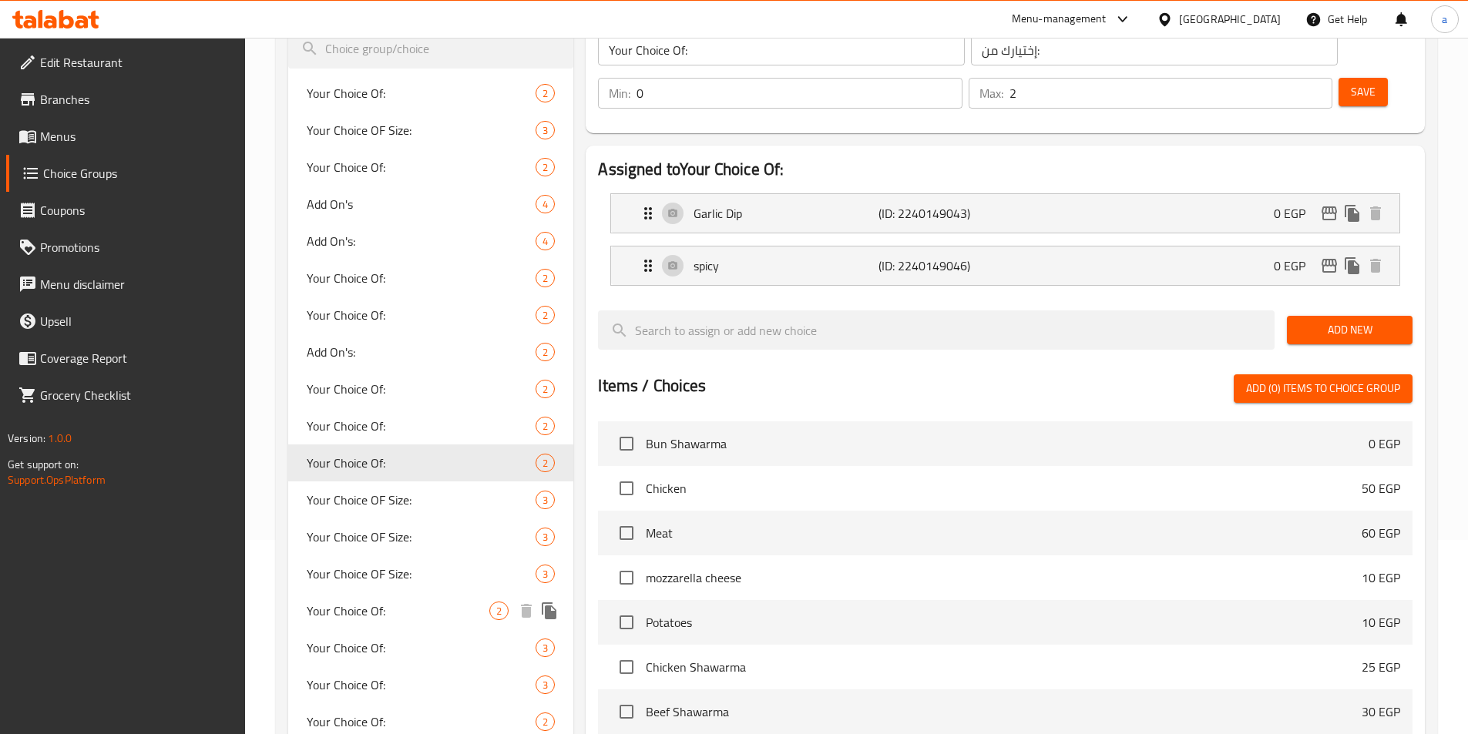
click at [390, 351] on div "Your Choice Of: 2" at bounding box center [431, 611] width 286 height 37
type input "1"
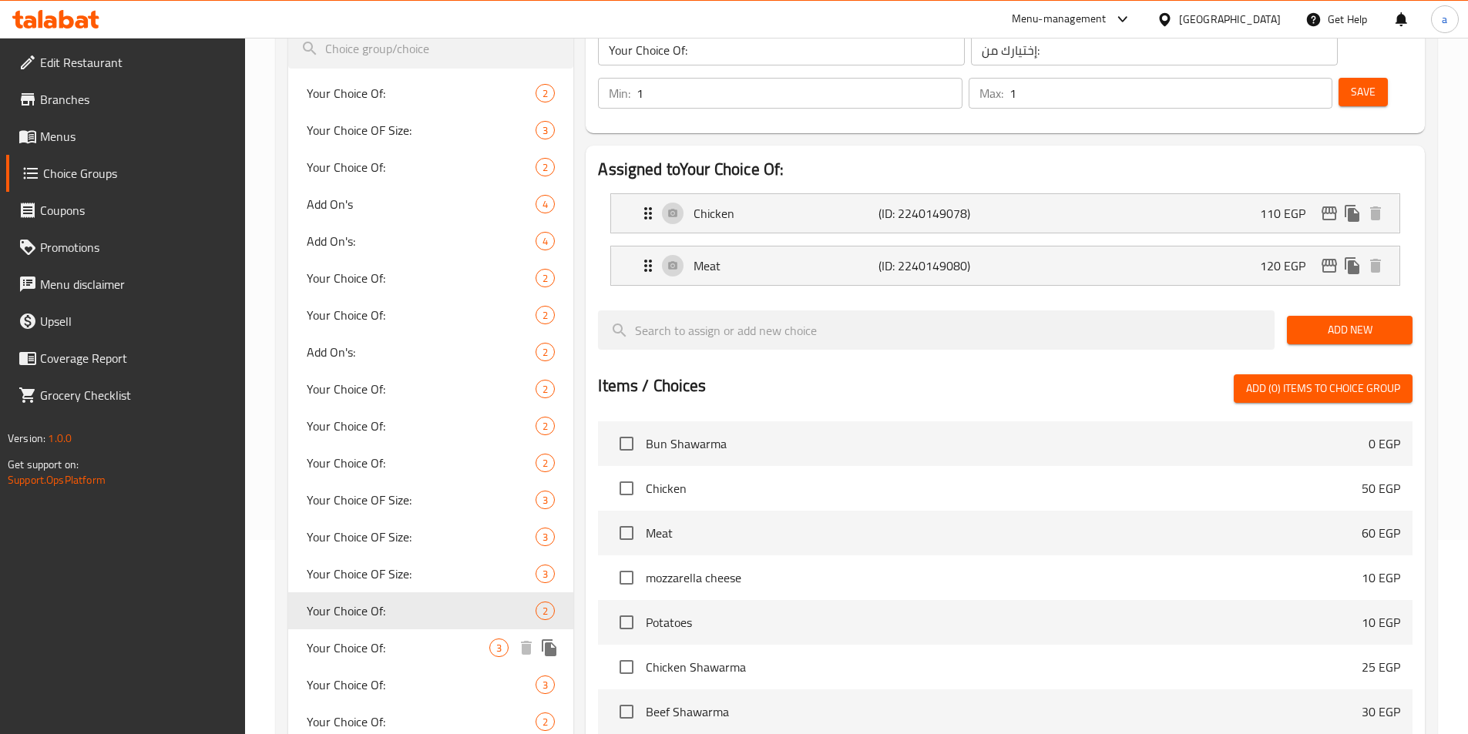
click at [384, 351] on span "Your Choice Of:" at bounding box center [398, 648] width 183 height 18
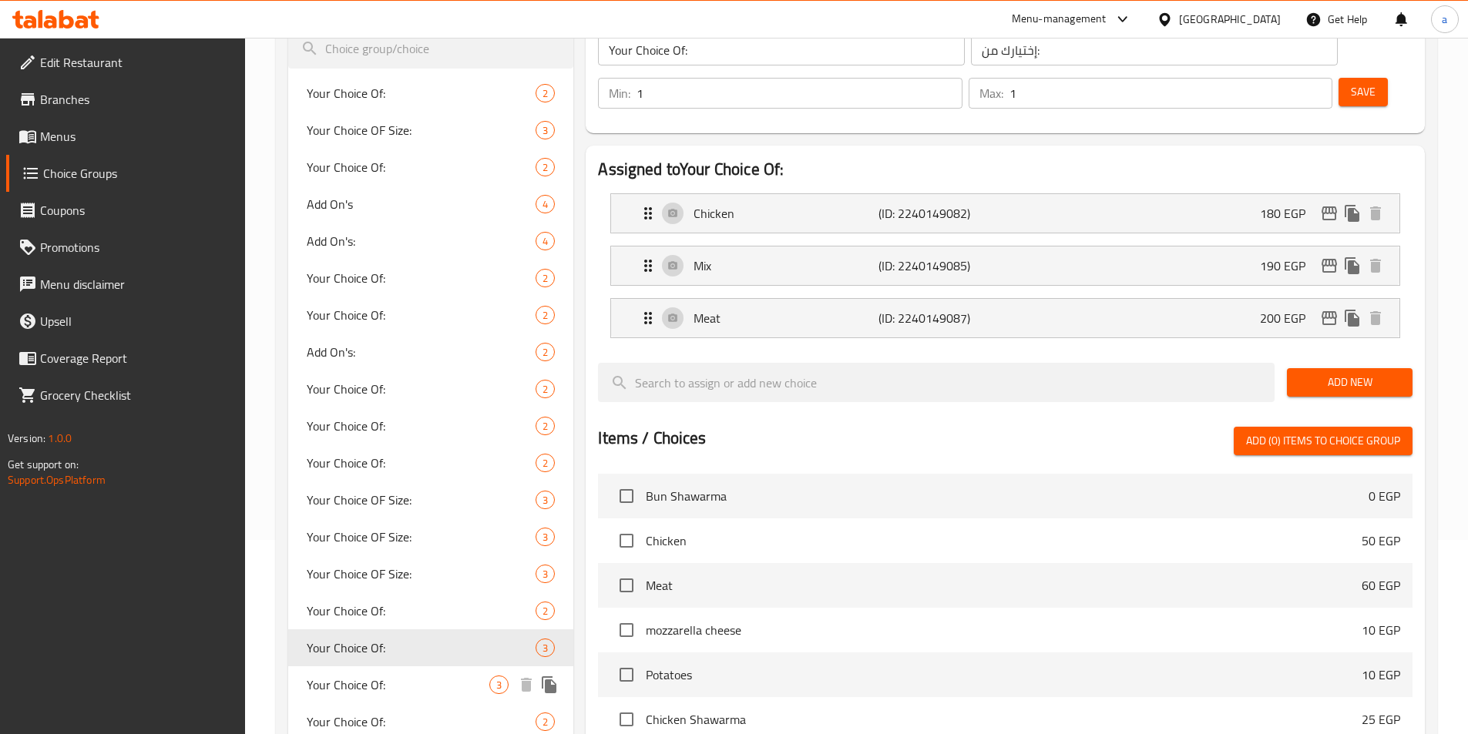
click at [378, 351] on span "Your Choice Of:" at bounding box center [398, 685] width 183 height 18
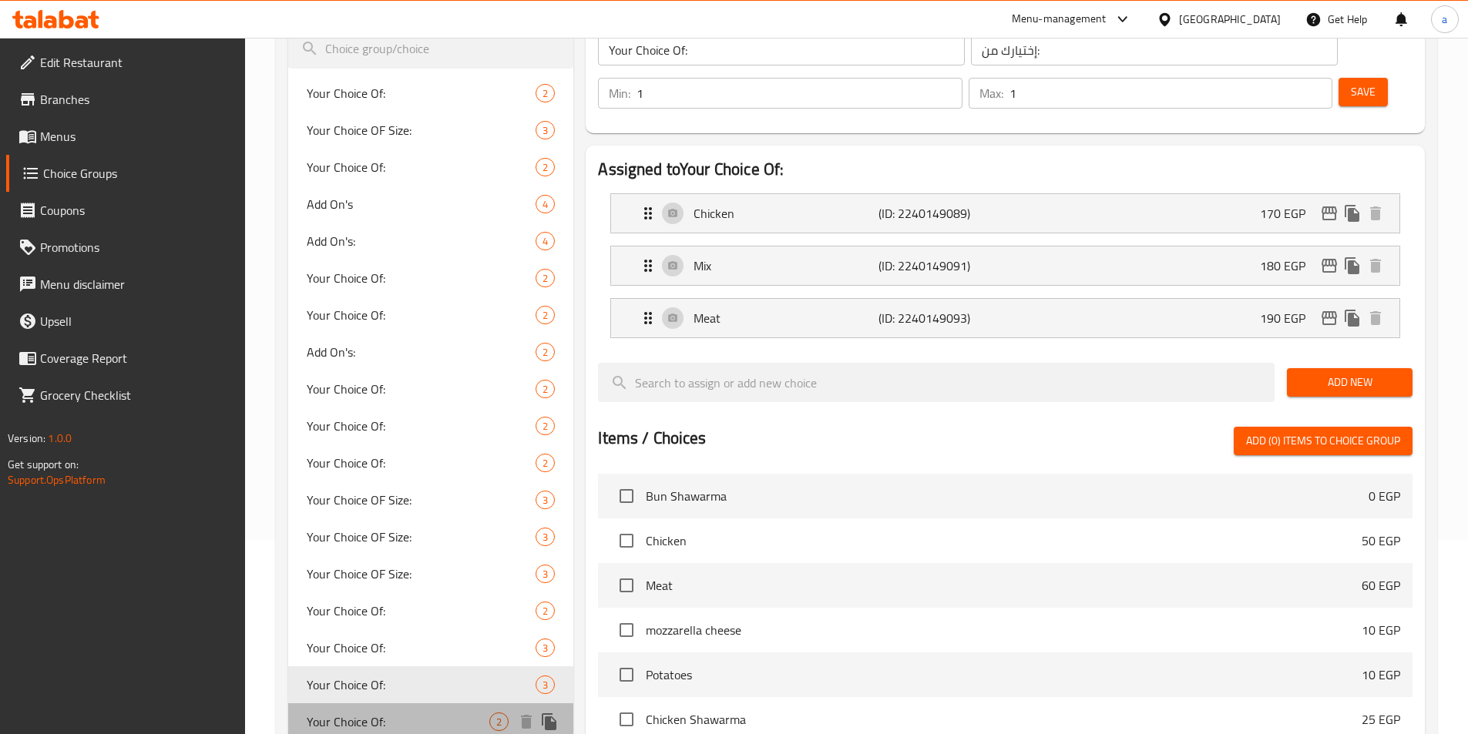
click at [373, 351] on span "Your Choice Of:" at bounding box center [398, 722] width 183 height 18
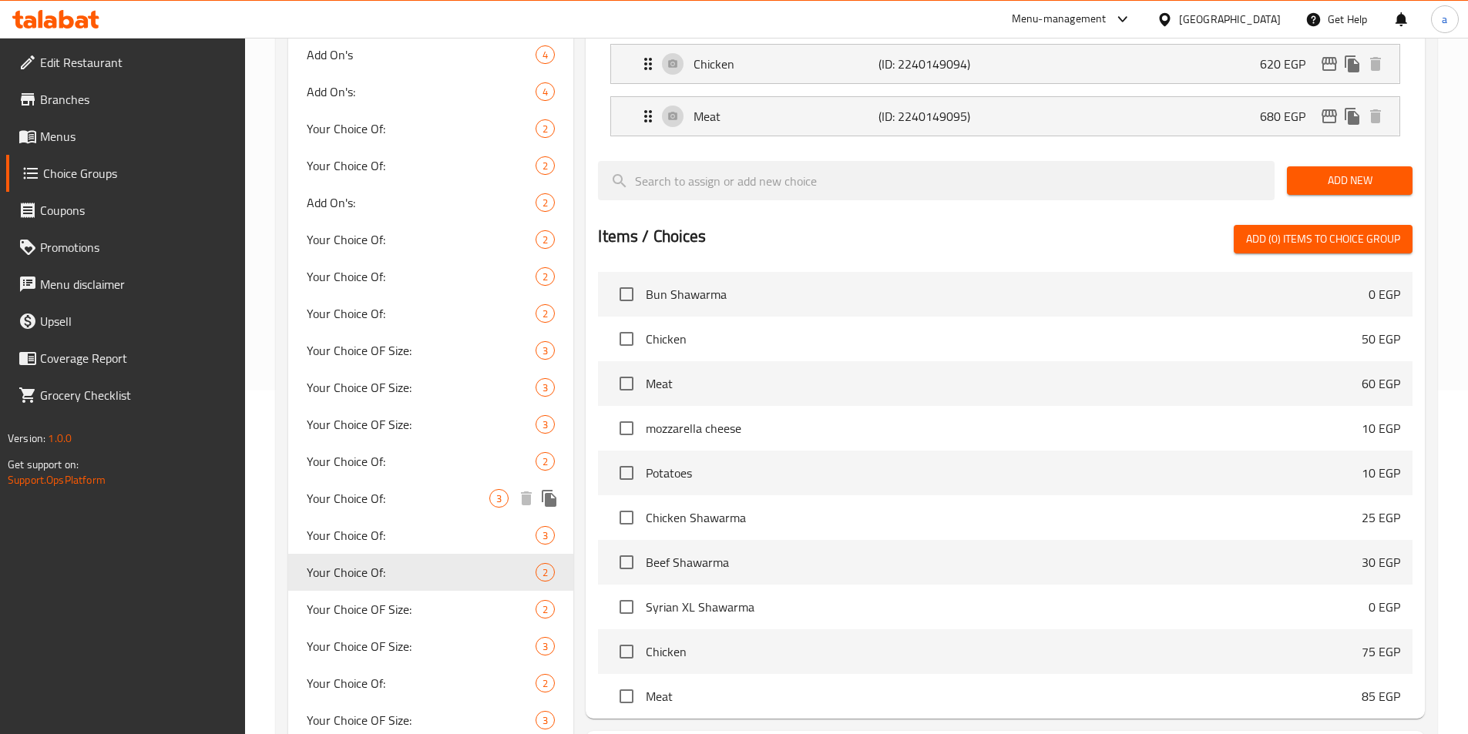
scroll to position [348, 0]
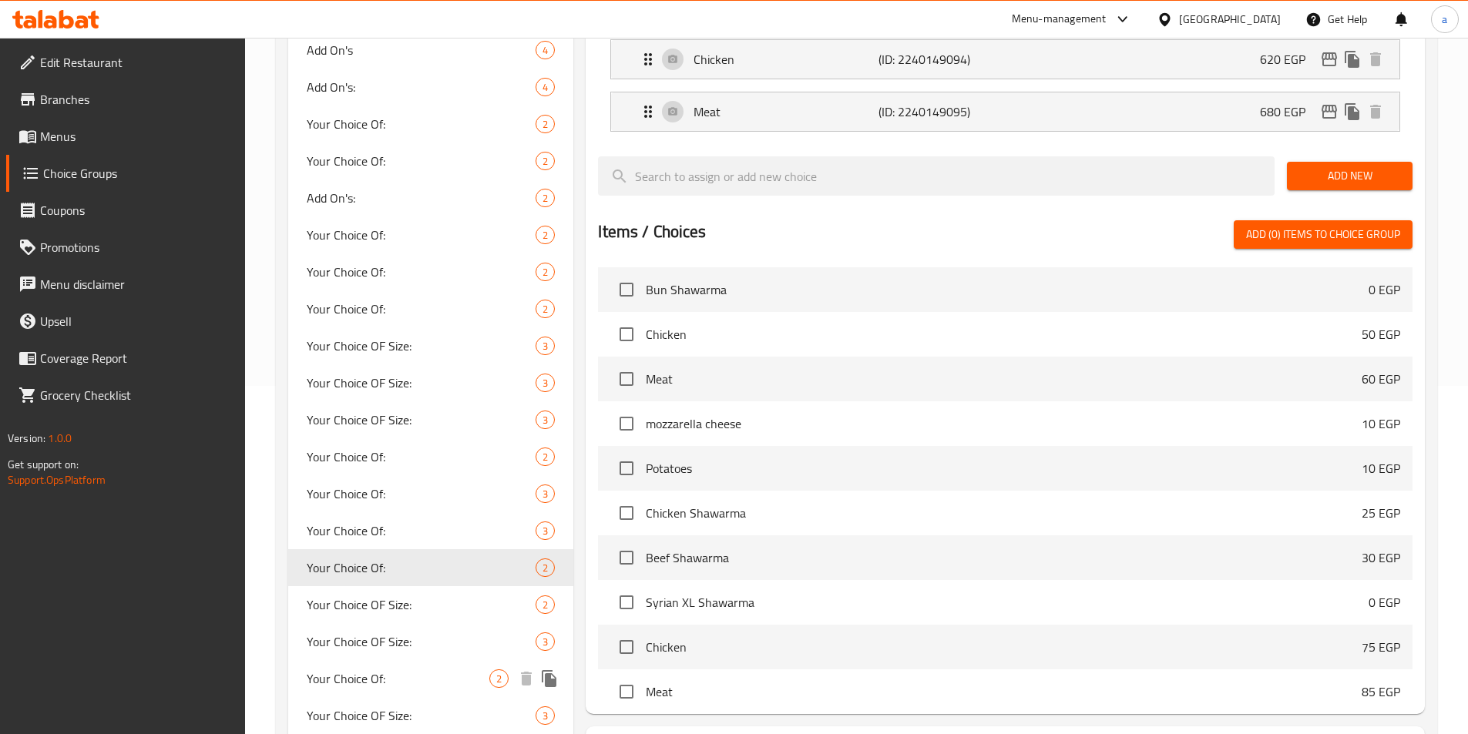
click at [395, 351] on span "Your Choice Of:" at bounding box center [398, 679] width 183 height 18
type input "0"
type input "2"
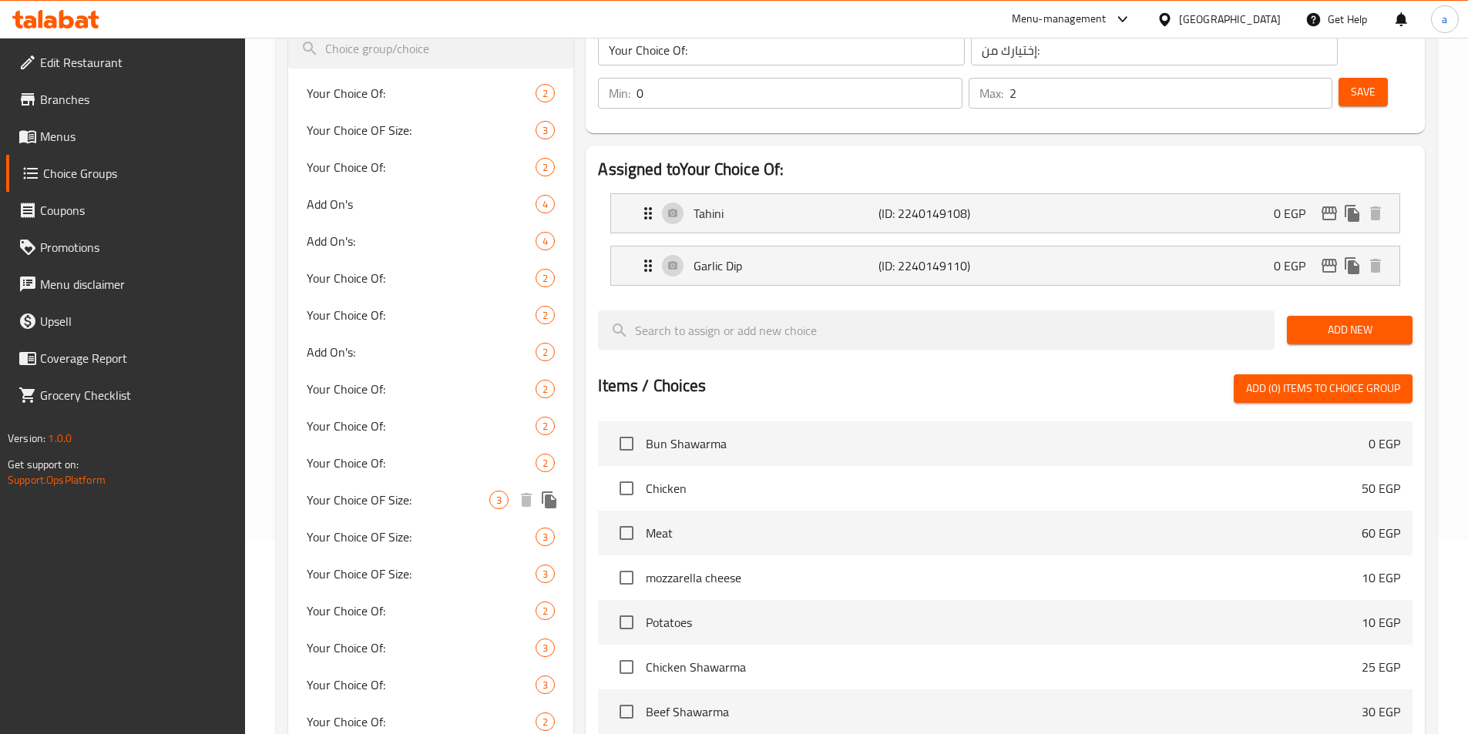
scroll to position [0, 0]
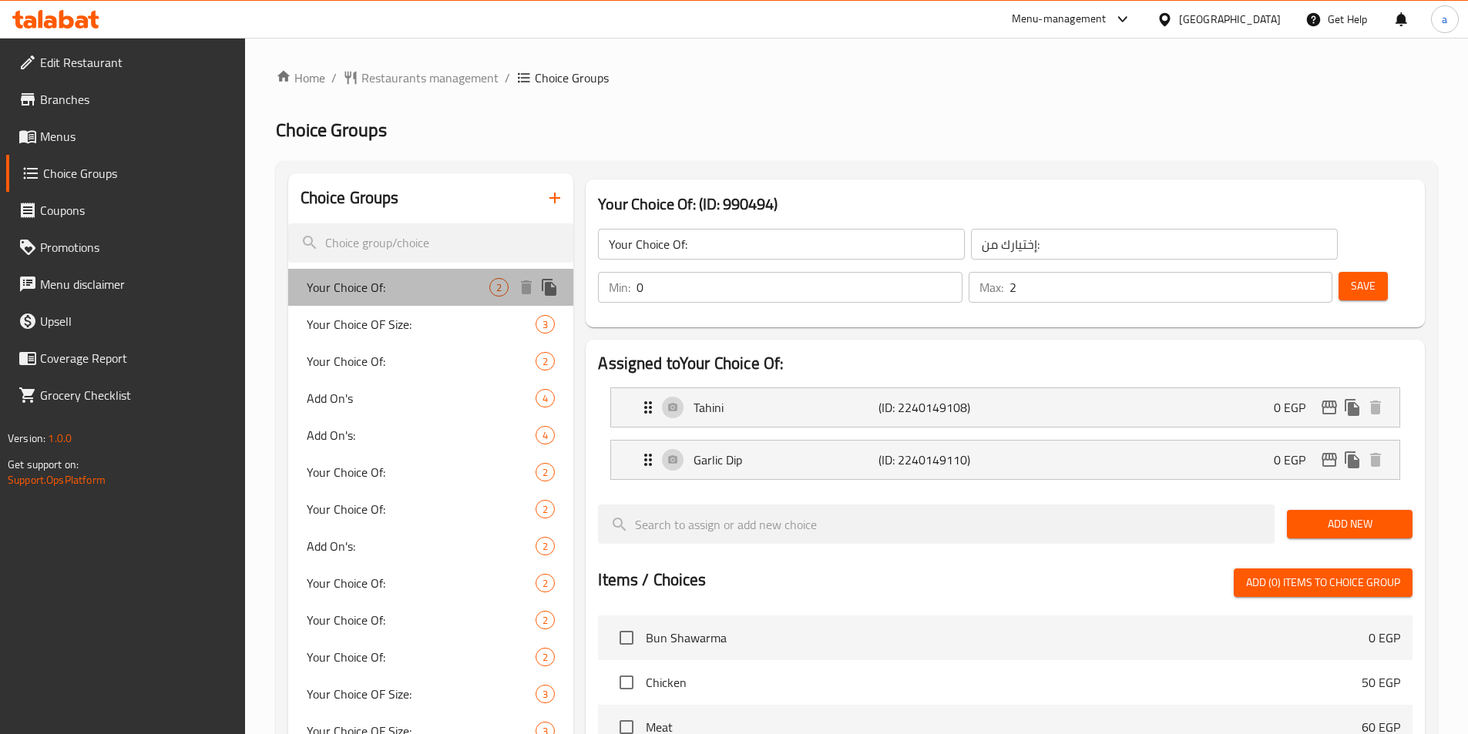
click at [378, 279] on span "Your Choice Of:" at bounding box center [398, 287] width 183 height 18
type input "1"
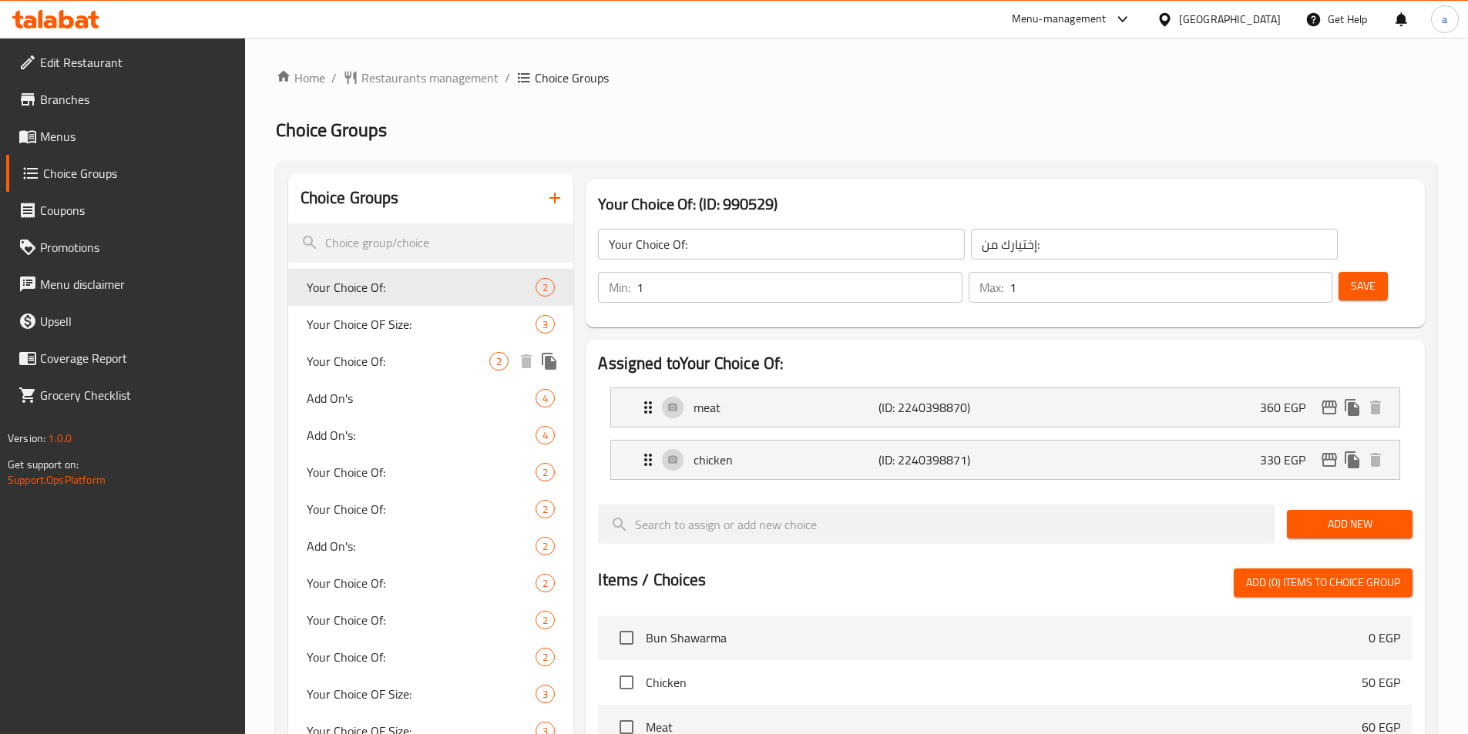
click at [398, 351] on span "Your Choice Of:" at bounding box center [398, 361] width 183 height 18
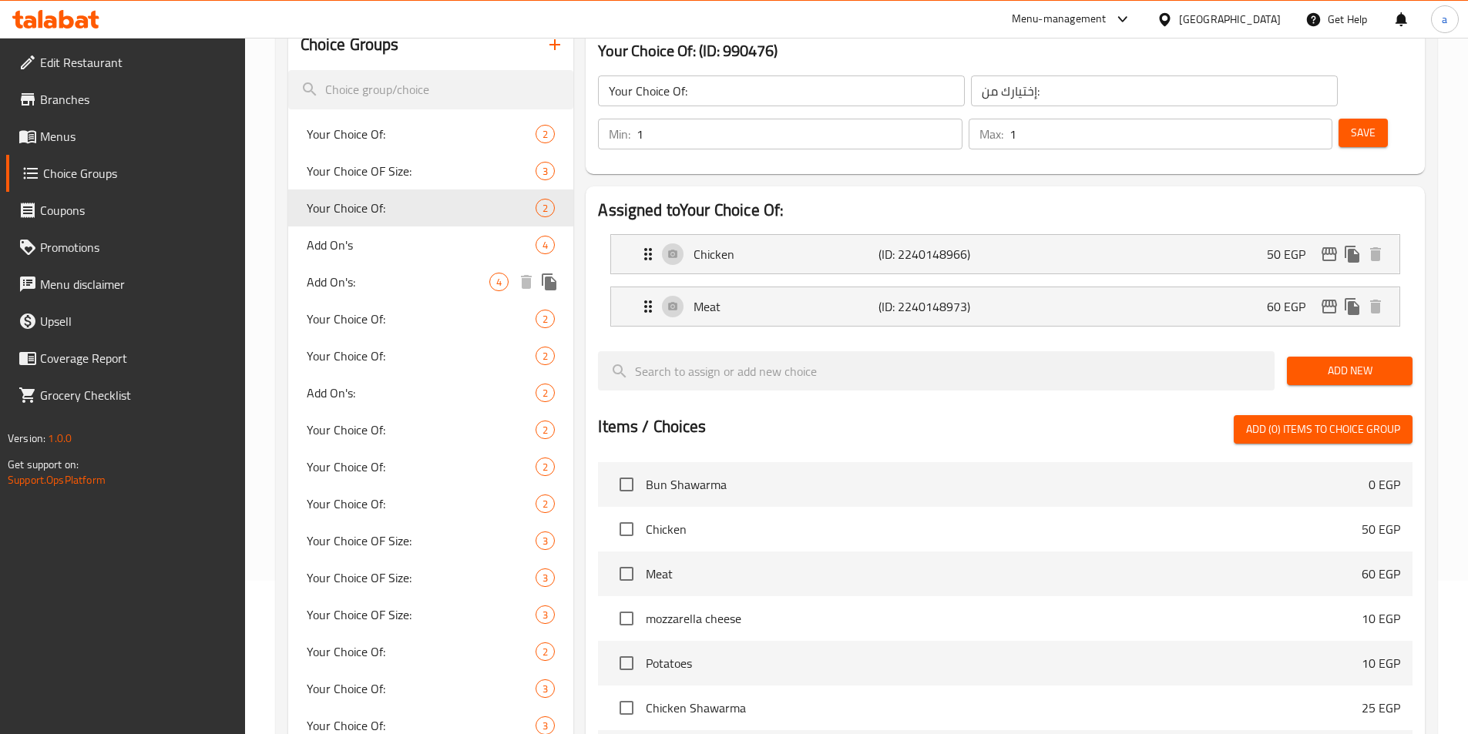
scroll to position [154, 0]
click at [428, 324] on span "Your Choice Of:" at bounding box center [398, 318] width 183 height 18
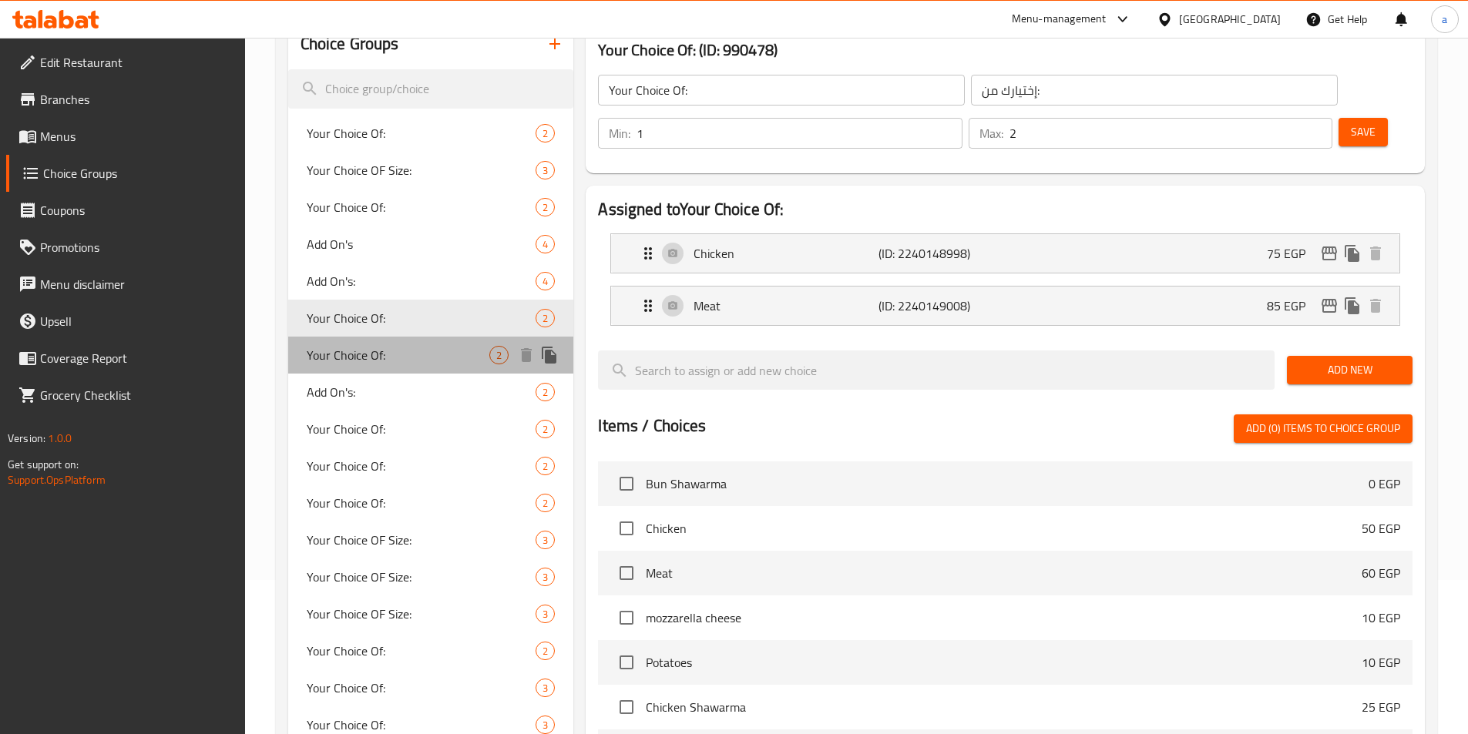
click at [418, 351] on span "Your Choice Of:" at bounding box center [398, 355] width 183 height 18
type input "1"
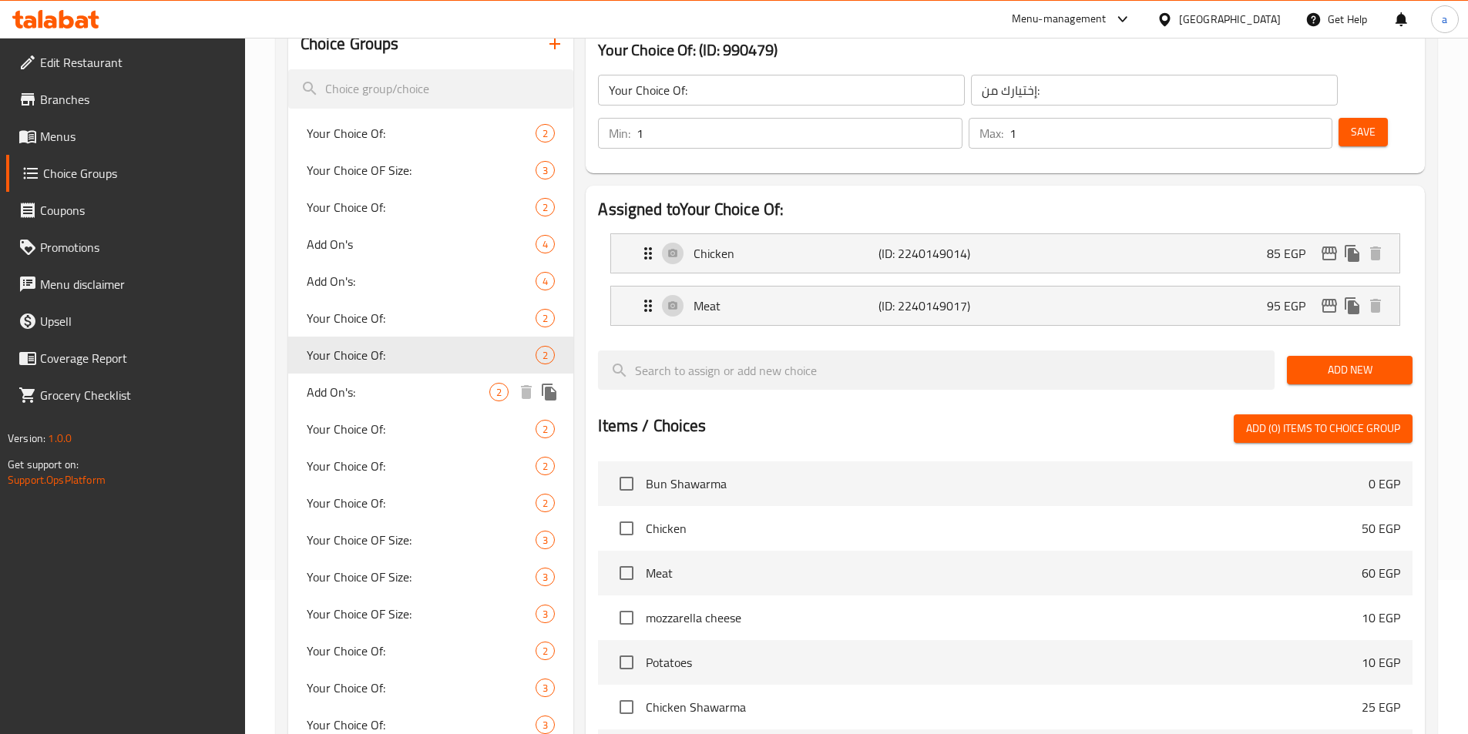
click at [414, 351] on span "Add On's:" at bounding box center [398, 392] width 183 height 18
type input "Add On's:"
type input "الإضافات:"
type input "0"
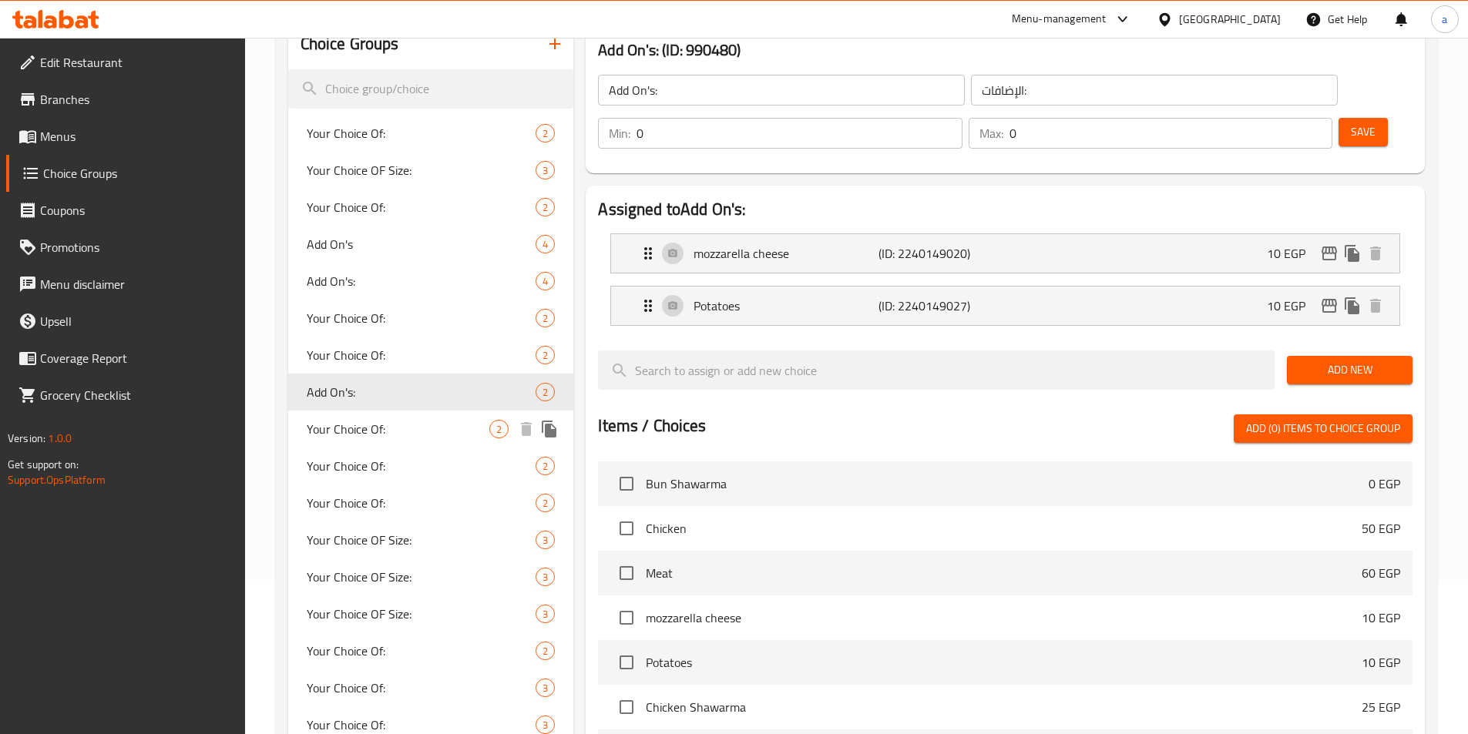
click at [399, 351] on span "Your Choice Of:" at bounding box center [398, 429] width 183 height 18
type input "Your Choice Of:"
type input "إختيارك من:"
type input "1"
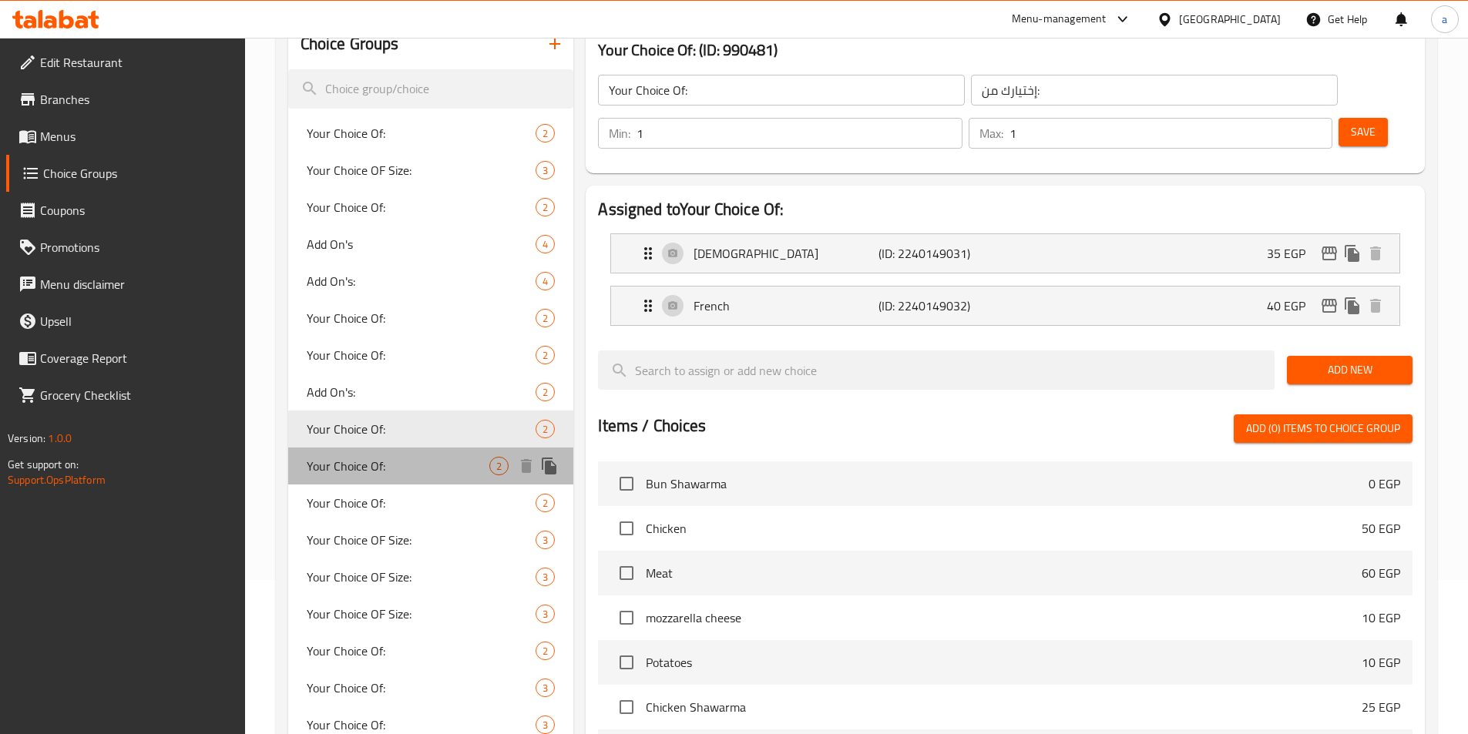
click at [387, 351] on span "Your Choice Of:" at bounding box center [398, 466] width 183 height 18
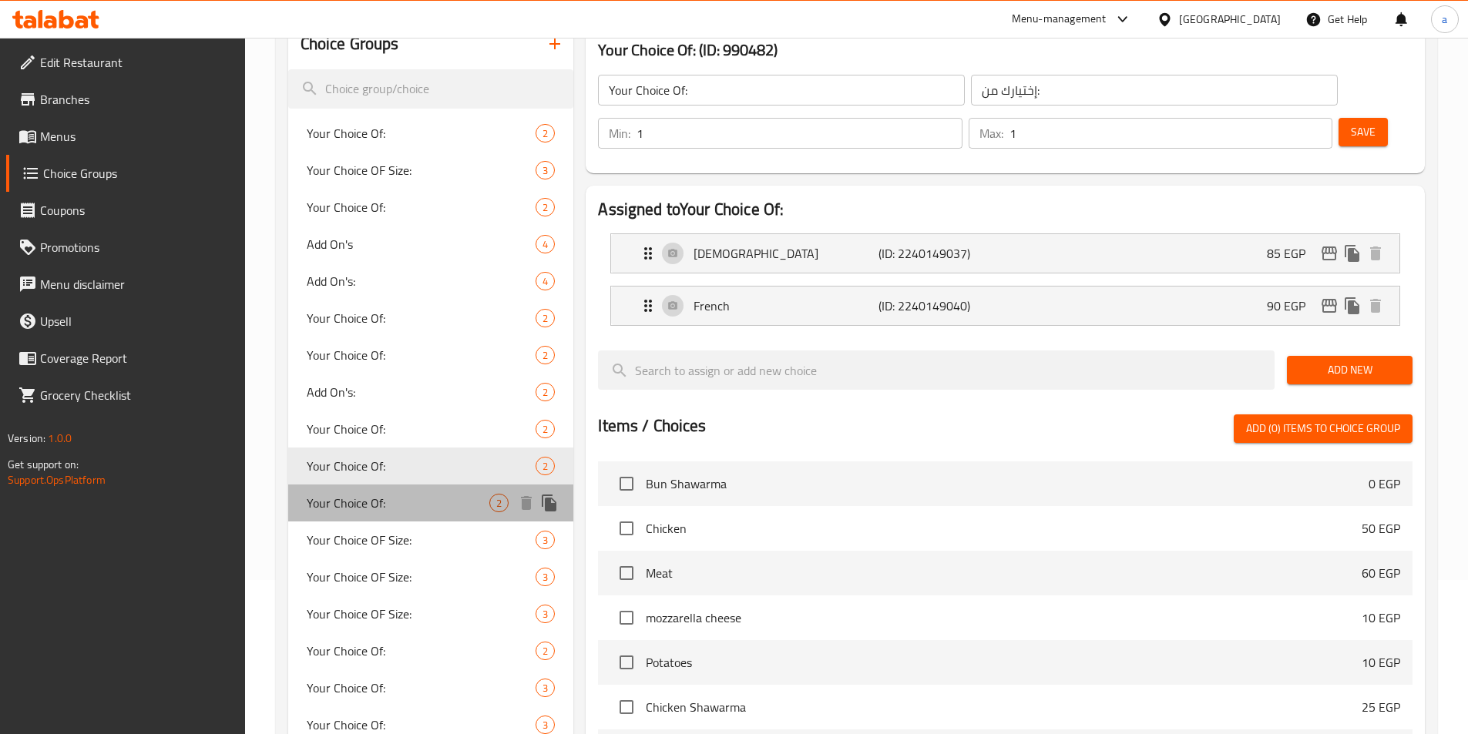
click at [392, 351] on span "Your Choice Of:" at bounding box center [398, 503] width 183 height 18
type input "0"
type input "2"
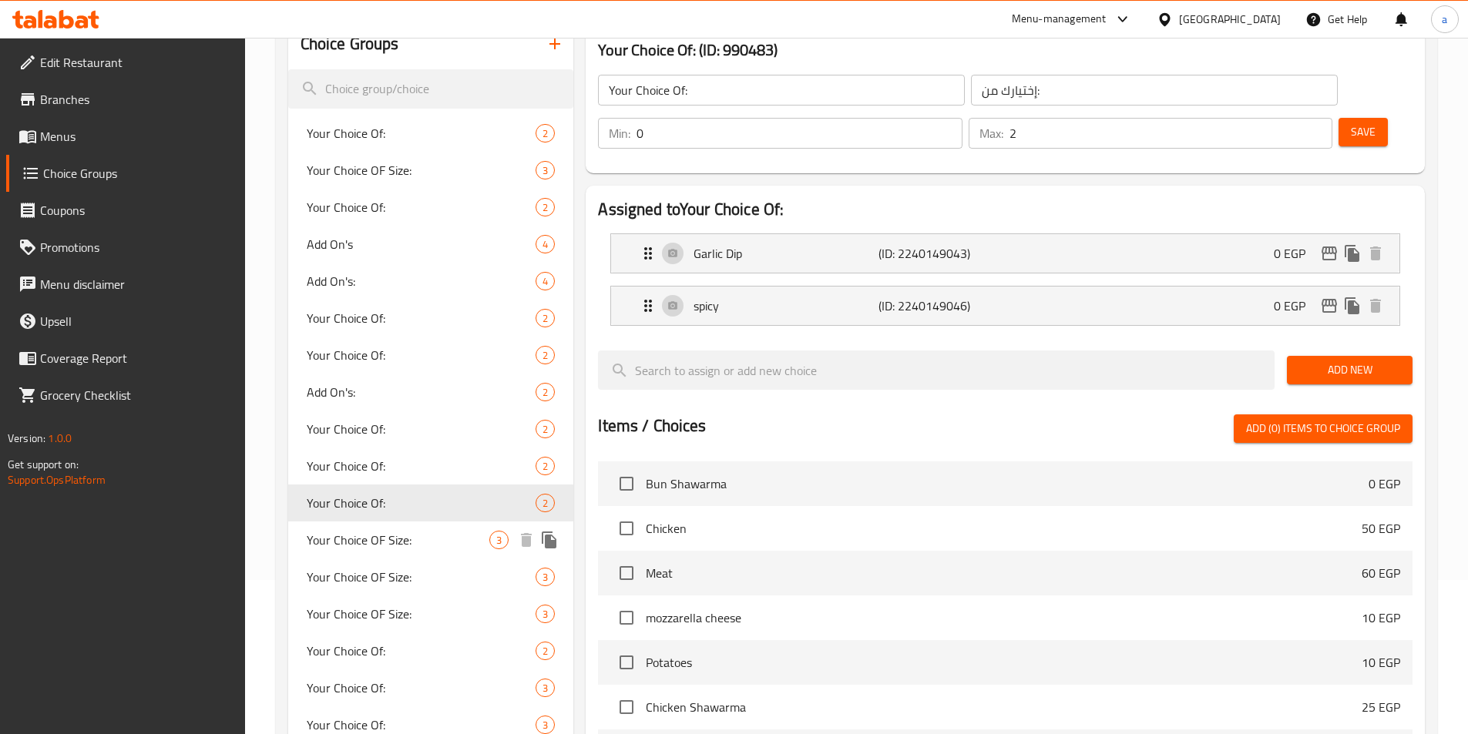
click at [418, 351] on span "Your Choice OF Size:" at bounding box center [398, 540] width 183 height 18
type input "Your Choice OF Size:"
type input "إختيارك من الحجم:"
type input "1"
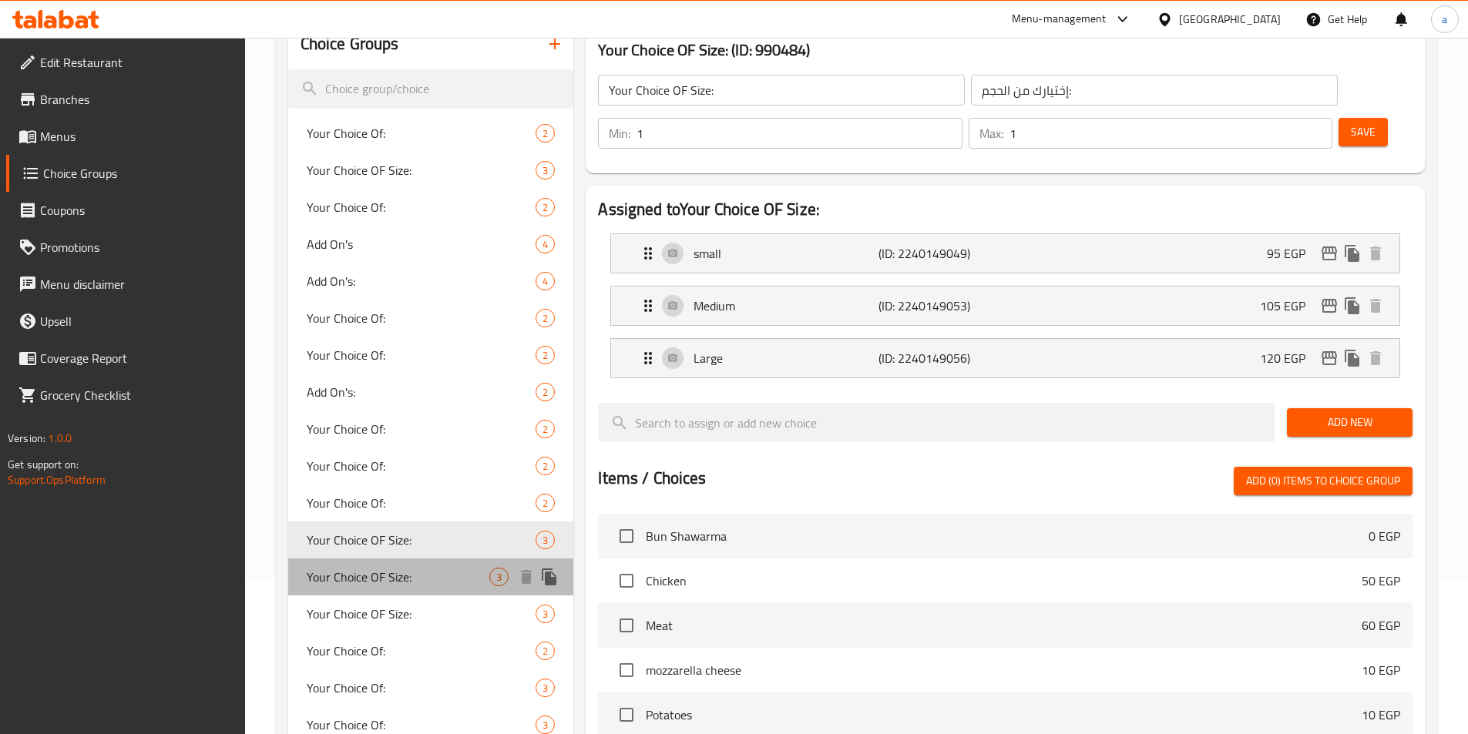
click at [404, 351] on span "Your Choice OF Size:" at bounding box center [398, 577] width 183 height 18
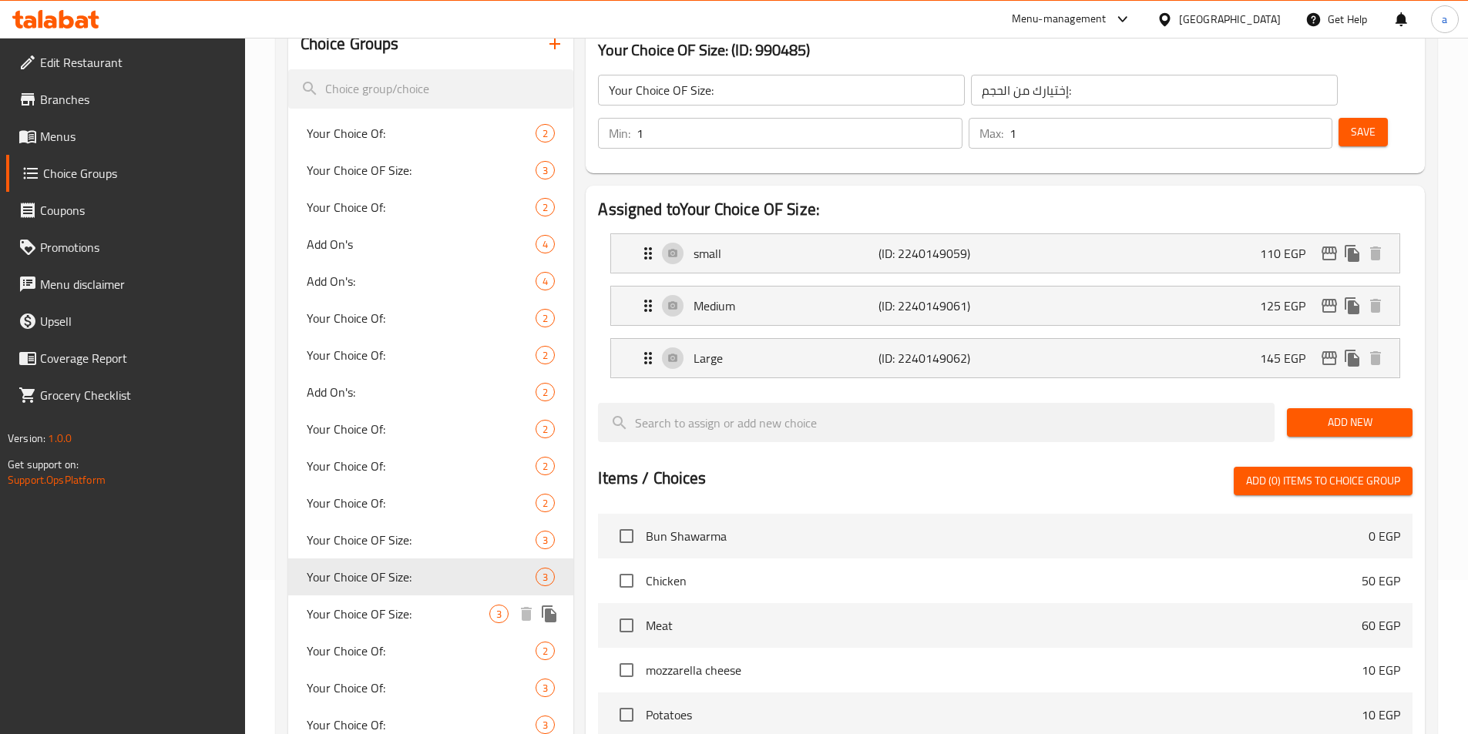
click at [378, 351] on span "Your Choice OF Size:" at bounding box center [398, 614] width 183 height 18
type input "3"
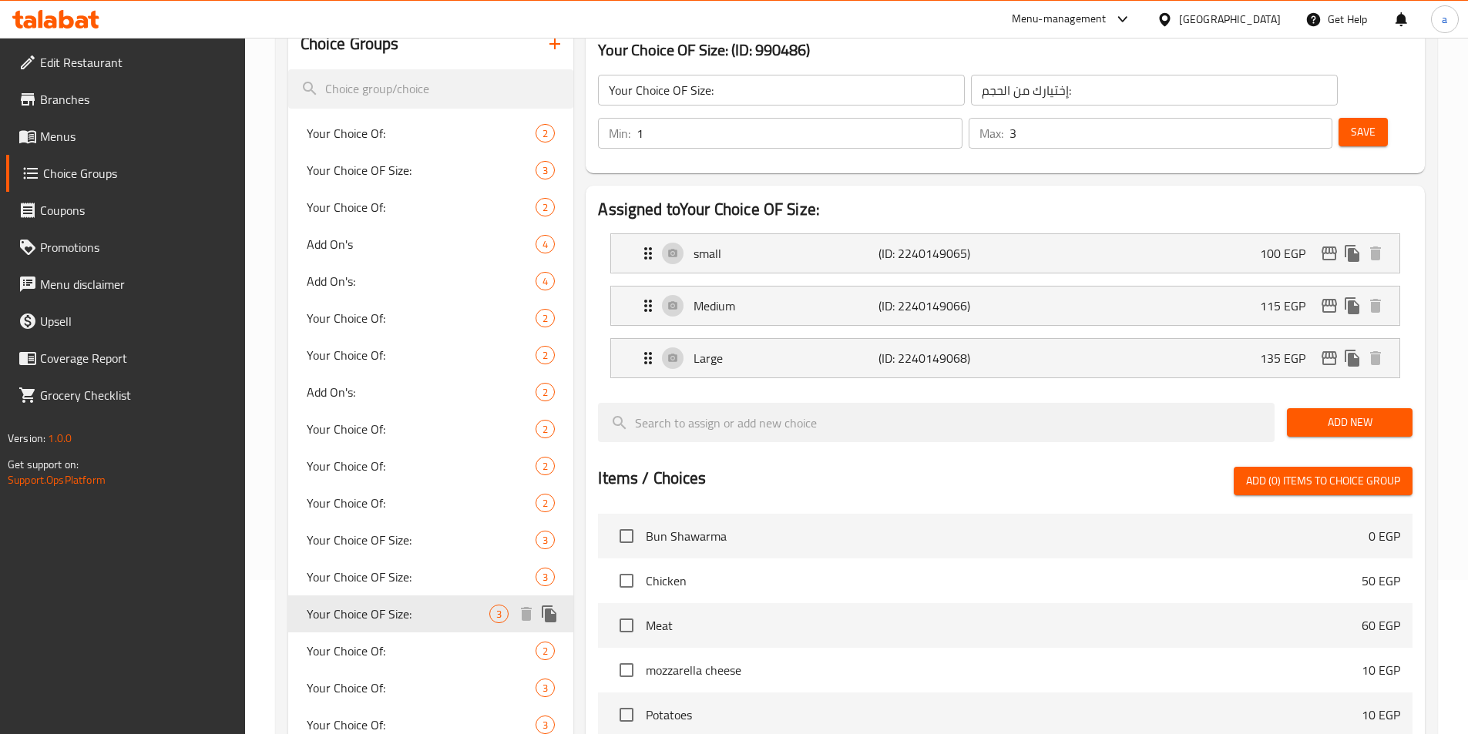
scroll to position [231, 0]
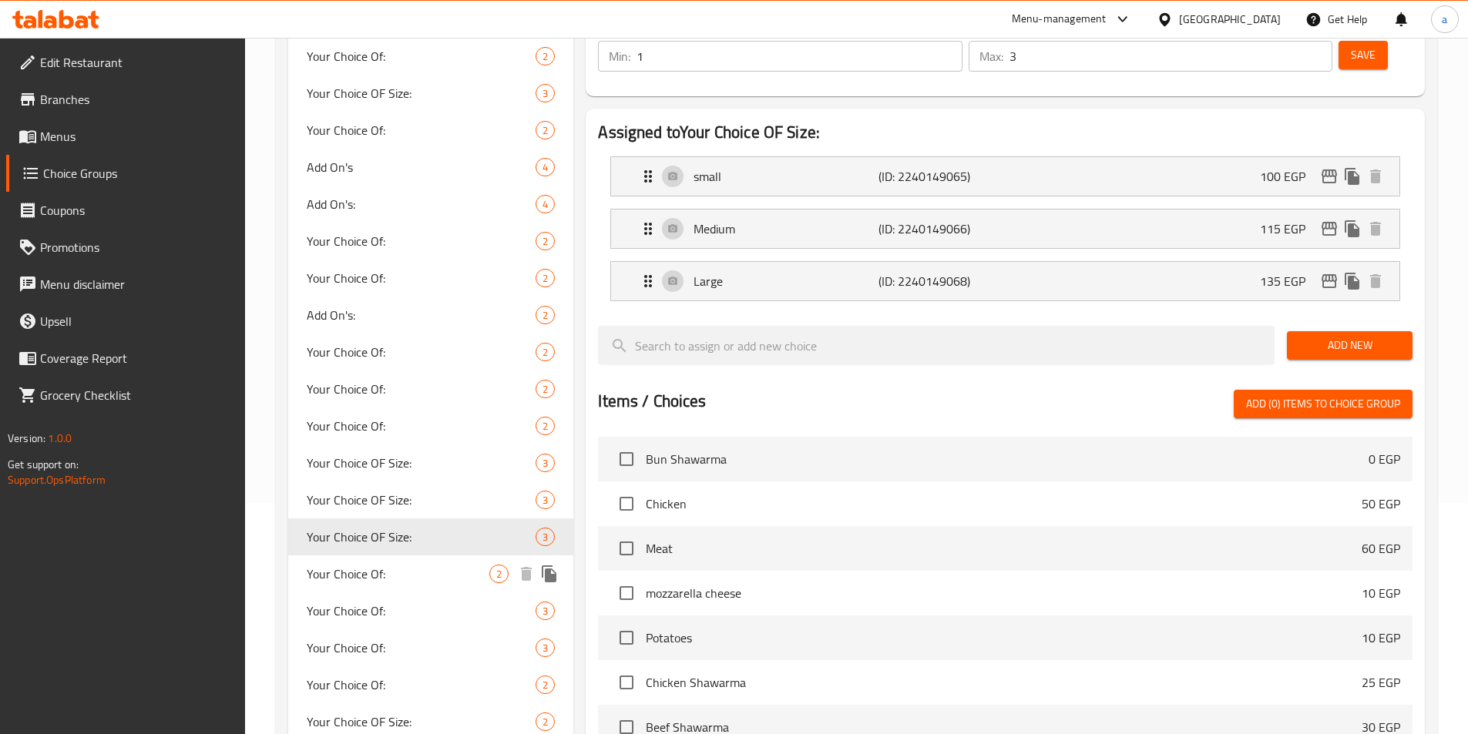
click at [389, 351] on div "Your Choice Of: 2" at bounding box center [431, 574] width 286 height 37
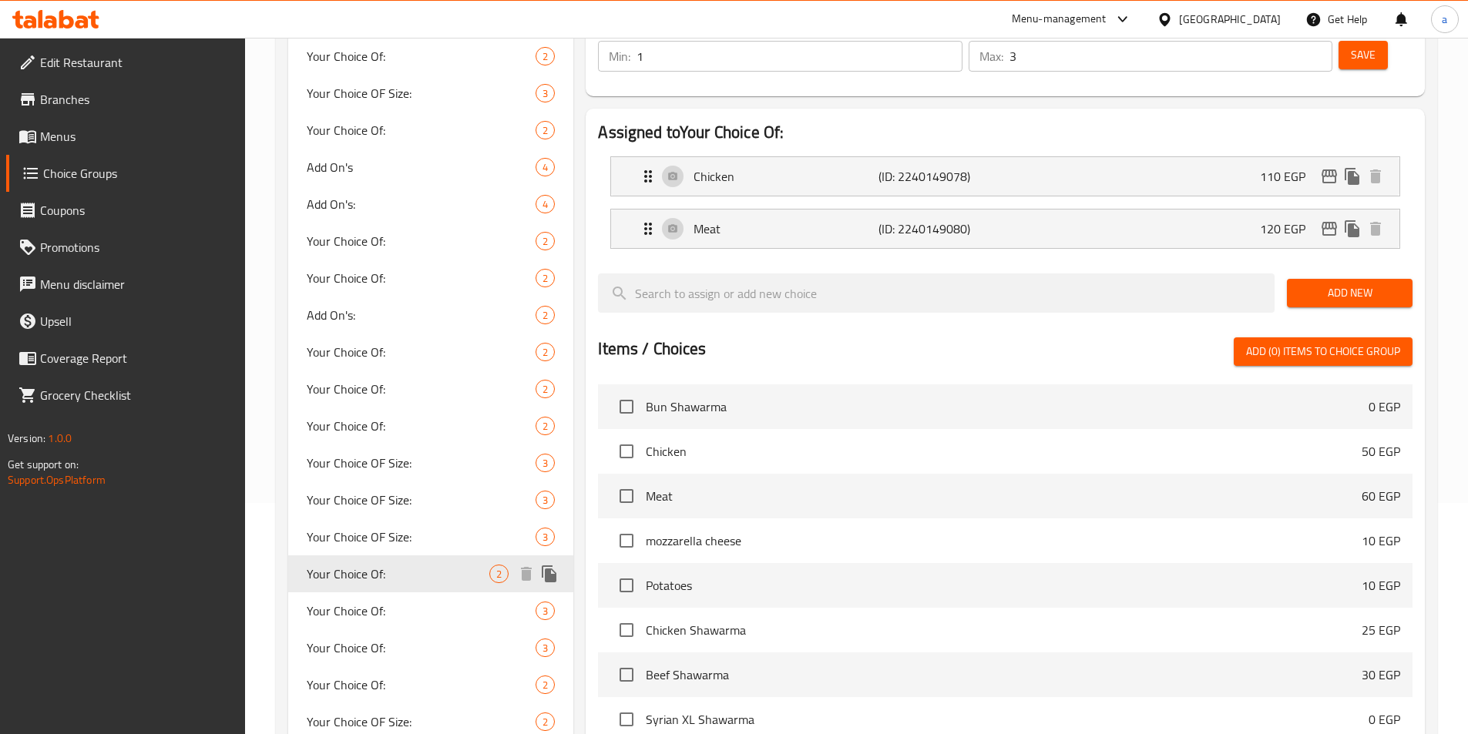
type input "Your Choice Of:"
type input "إختيارك من:"
type input "1"
click at [383, 351] on span "Your Choice Of:" at bounding box center [398, 611] width 183 height 18
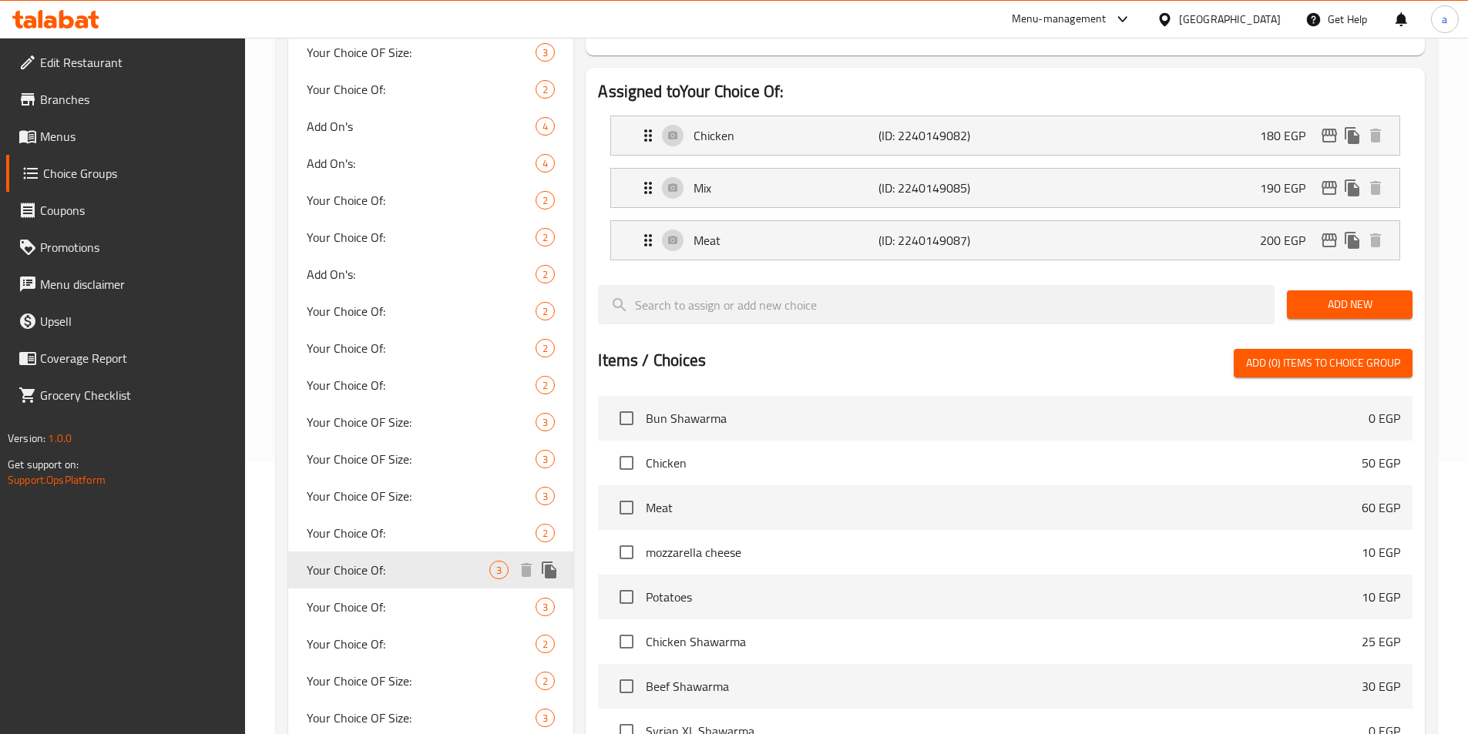
scroll to position [308, 0]
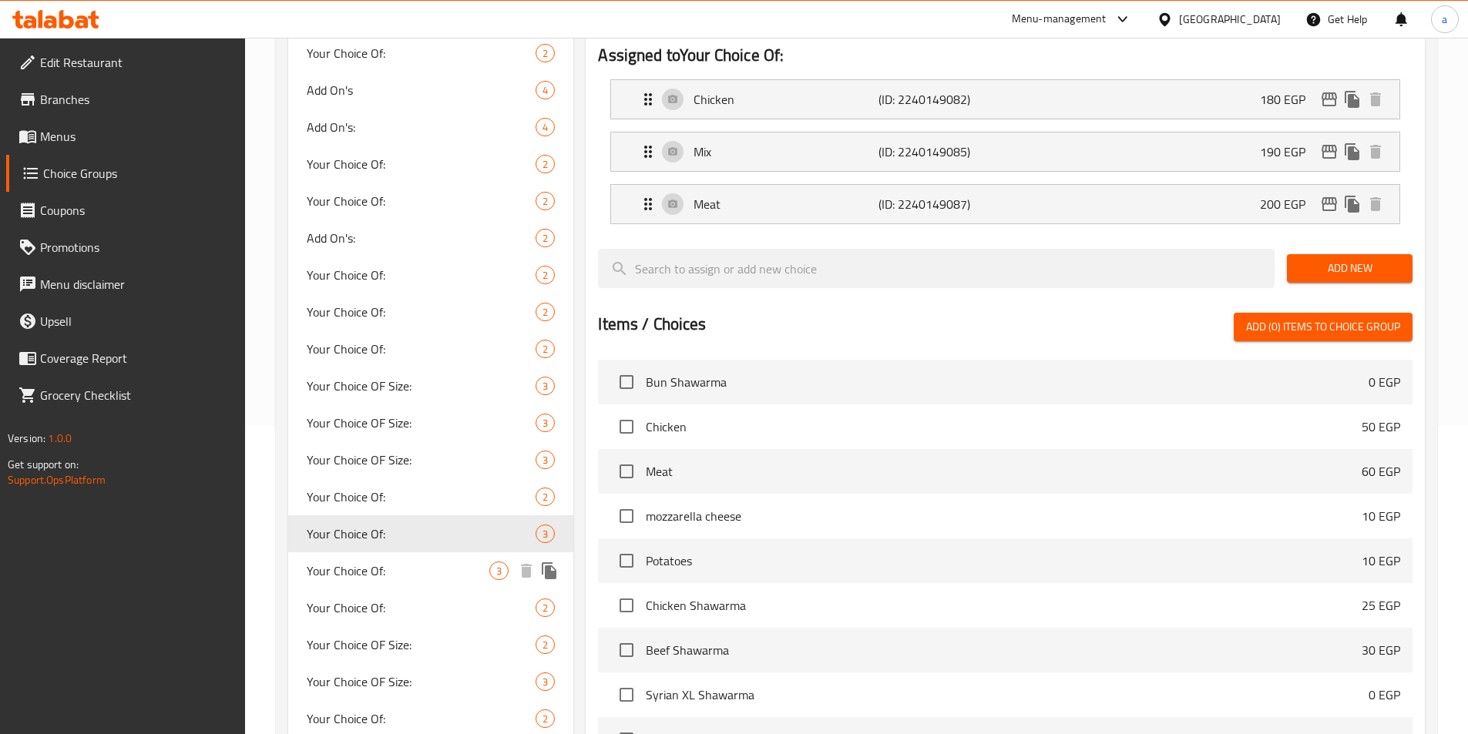
click at [395, 351] on div "Your Choice Of: 3" at bounding box center [431, 571] width 286 height 37
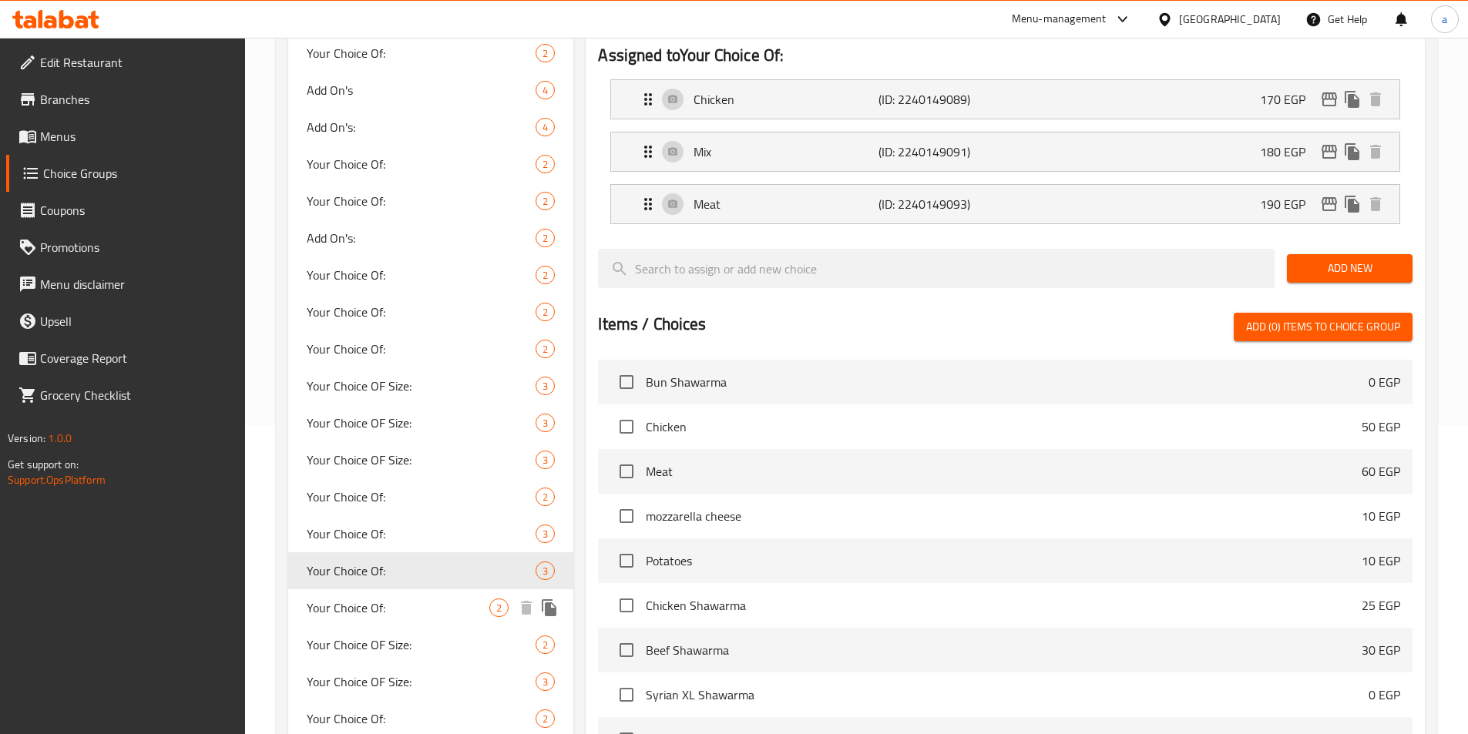
click at [390, 351] on span "Your Choice Of:" at bounding box center [398, 608] width 183 height 18
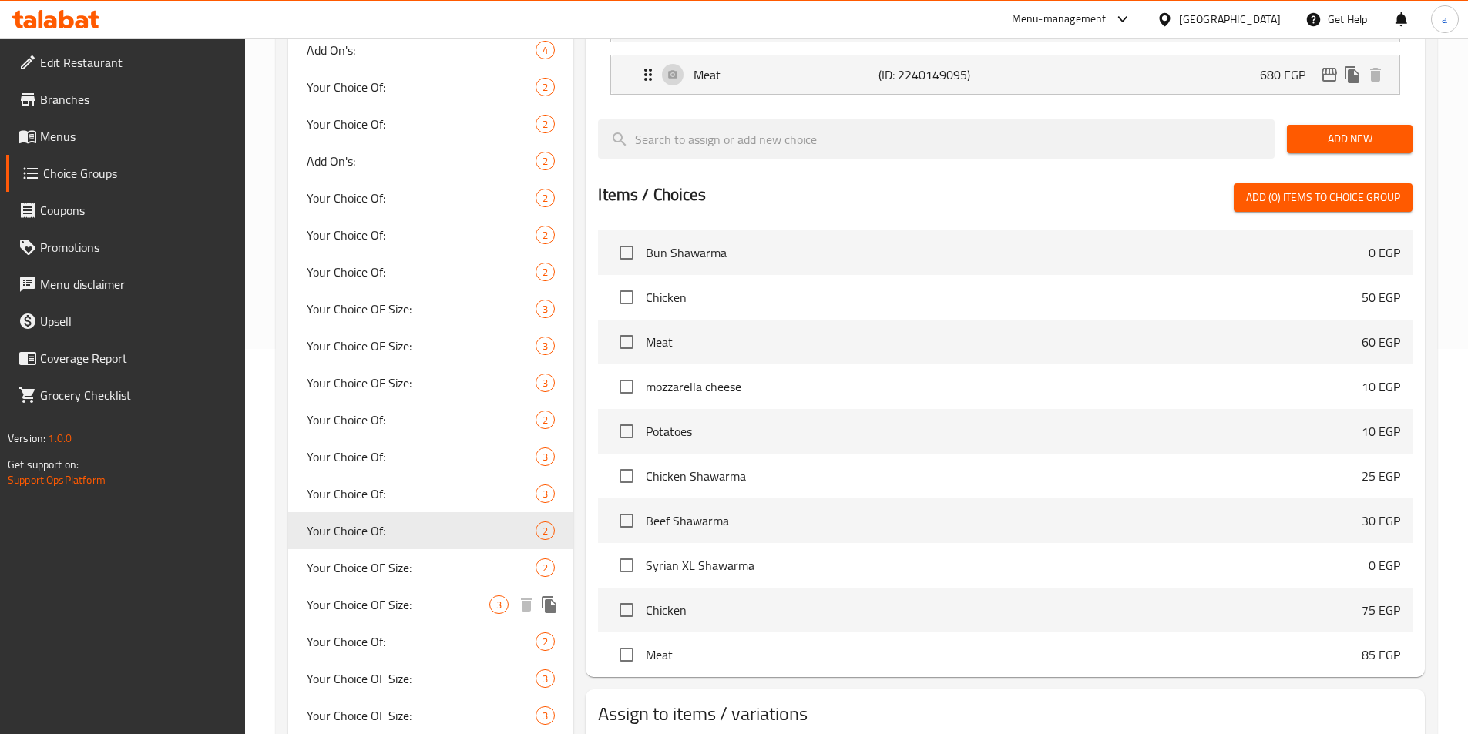
scroll to position [462, 0]
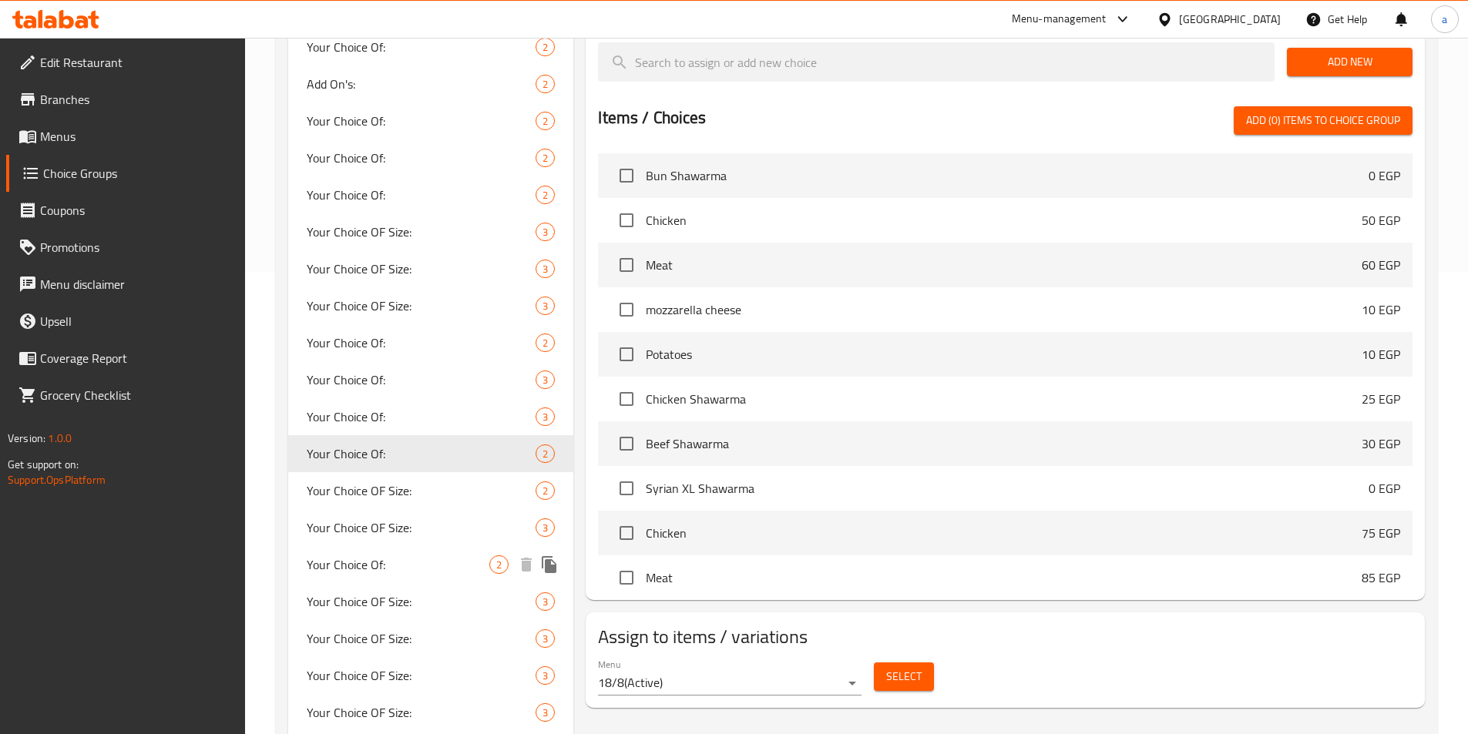
click at [405, 351] on span "Your Choice Of:" at bounding box center [398, 565] width 183 height 18
type input "0"
type input "2"
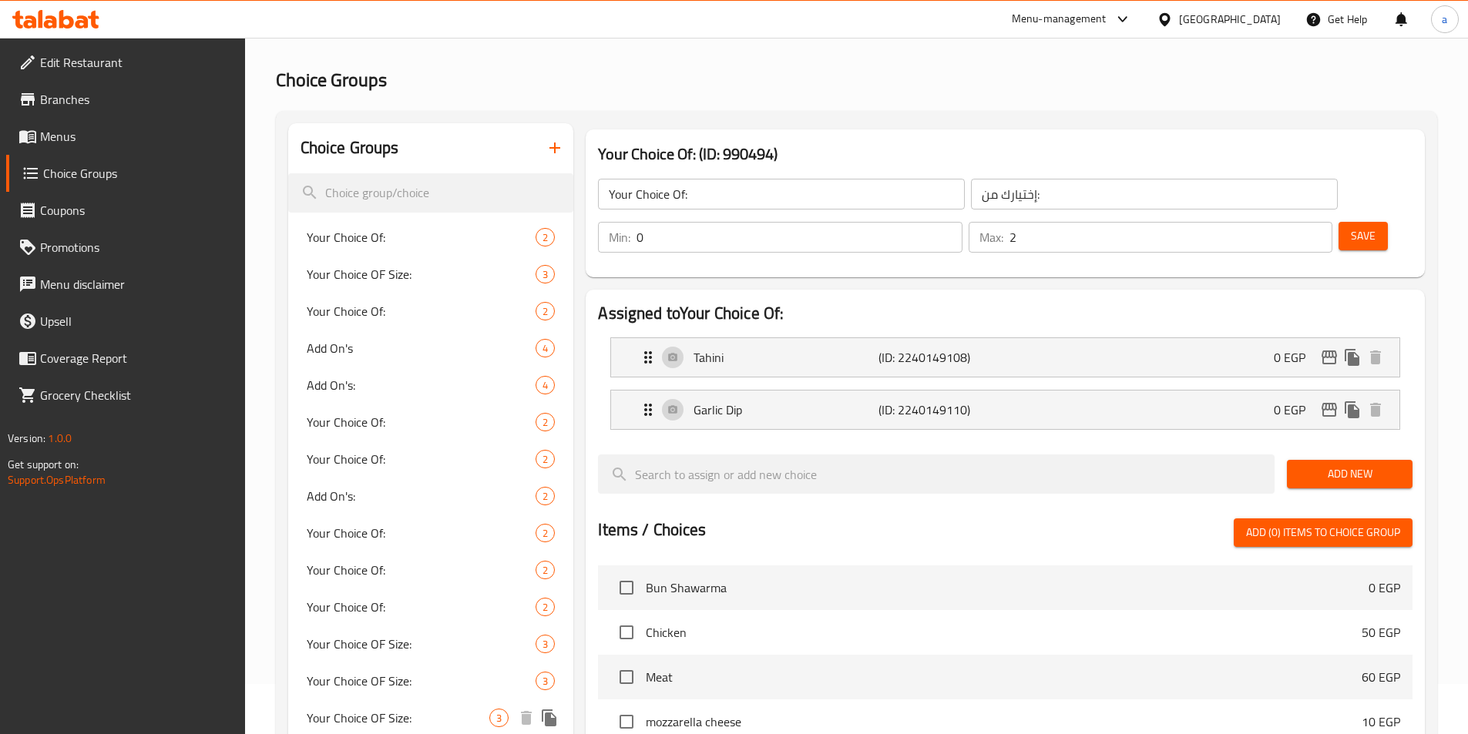
scroll to position [0, 0]
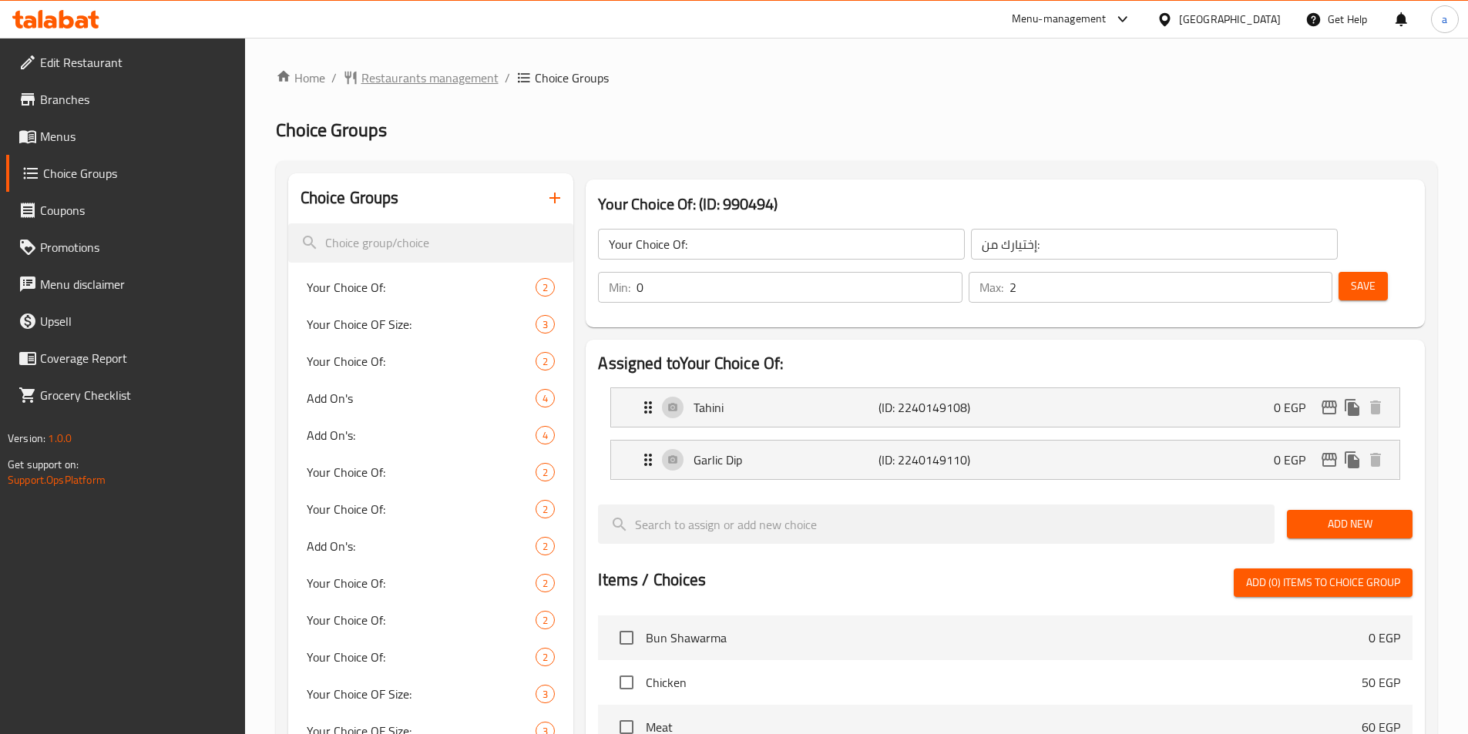
click at [425, 72] on span "Restaurants management" at bounding box center [429, 78] width 137 height 18
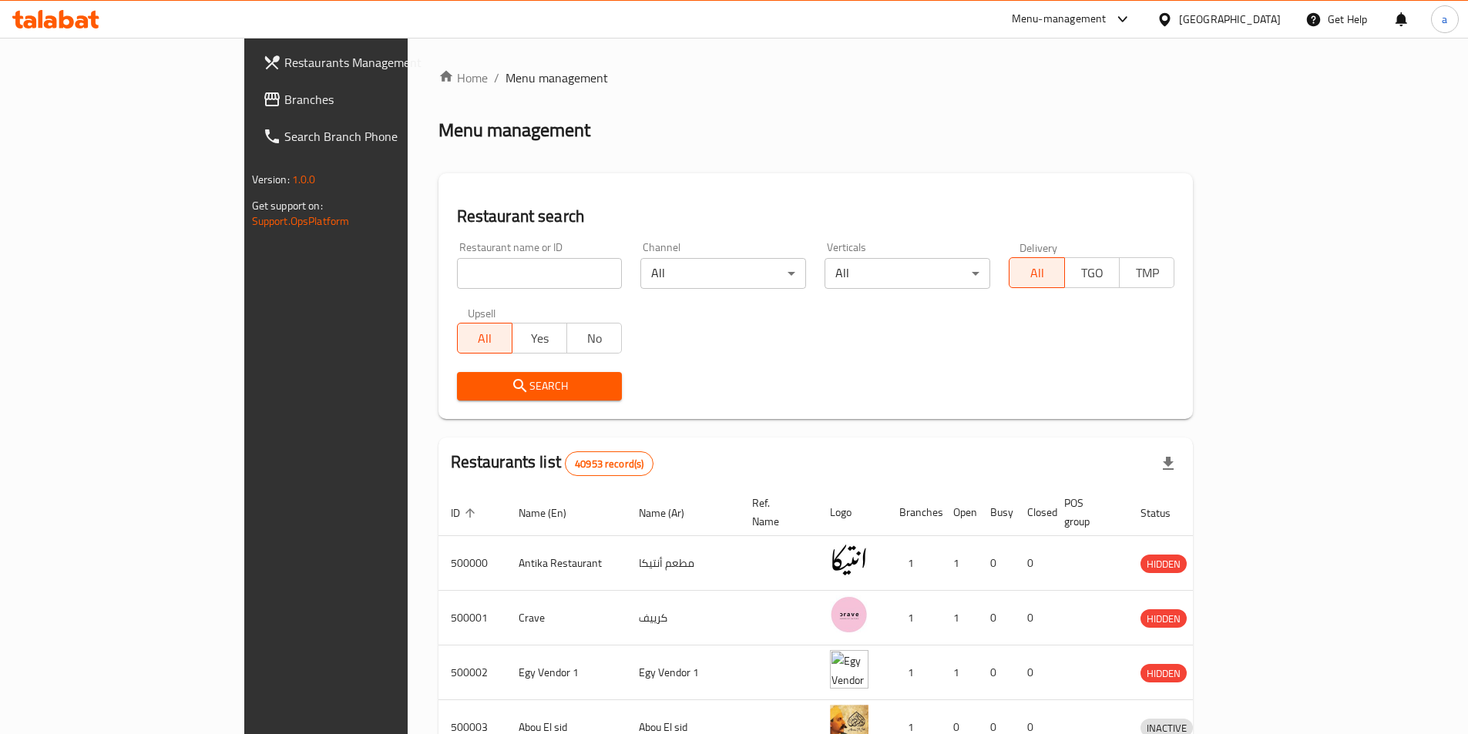
click at [284, 107] on span "Branches" at bounding box center [380, 99] width 193 height 18
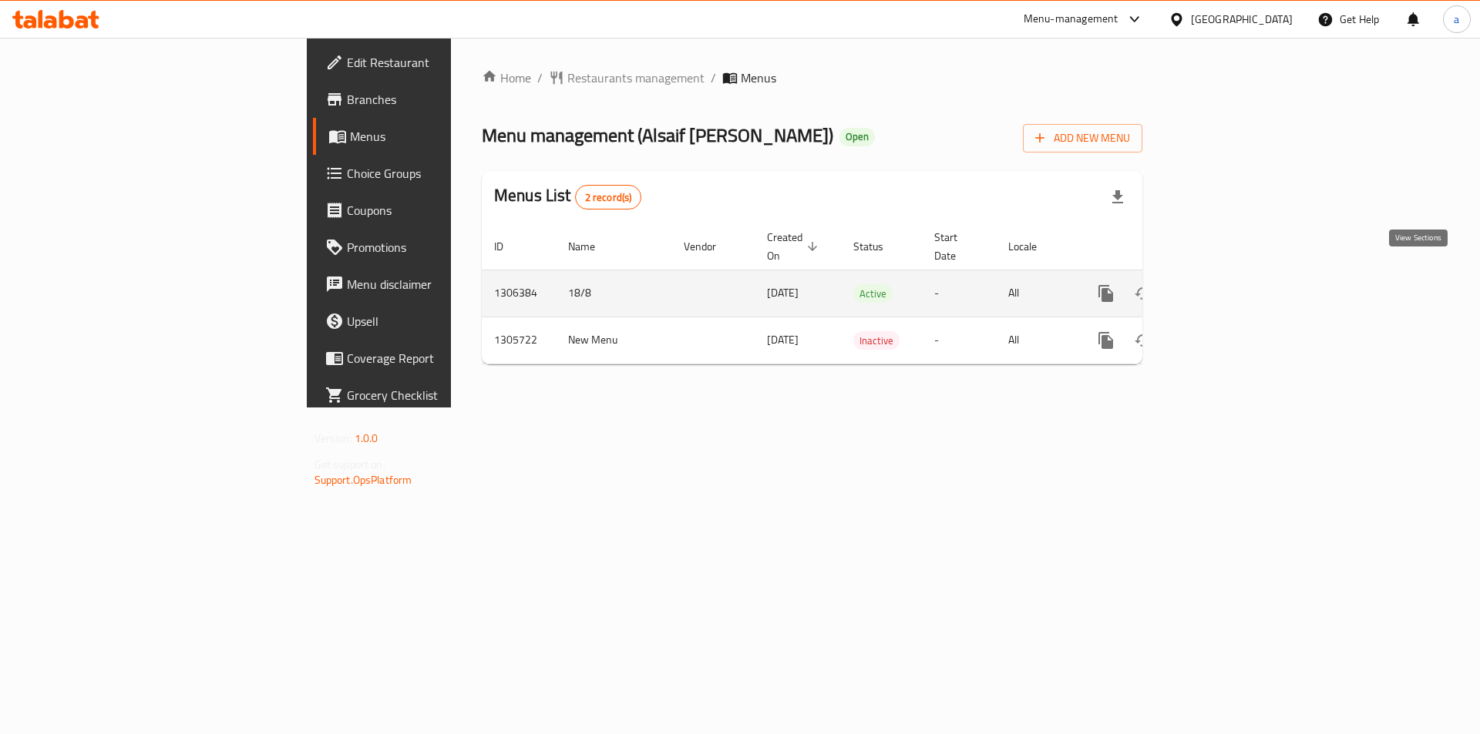
click at [1226, 284] on icon "enhanced table" at bounding box center [1217, 293] width 18 height 18
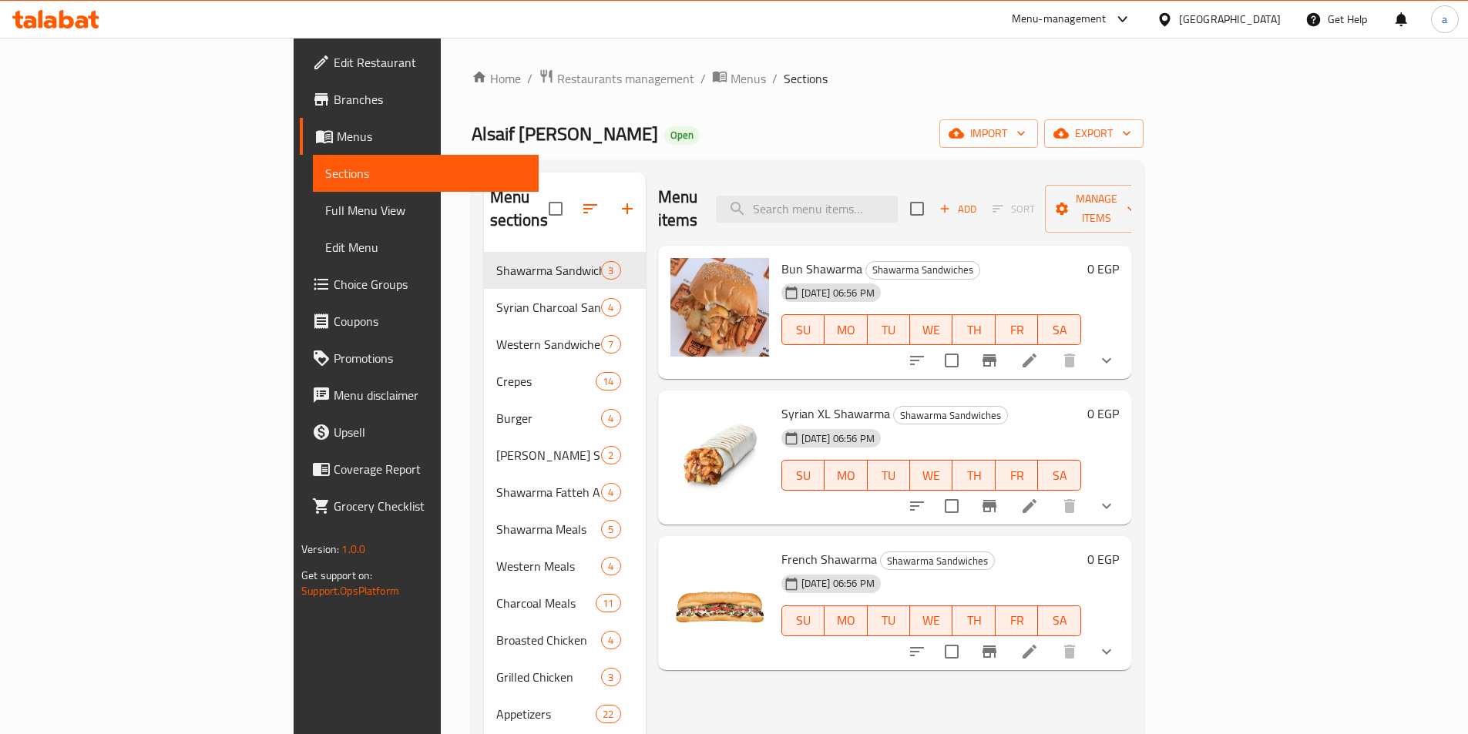
click at [334, 277] on span "Choice Groups" at bounding box center [430, 284] width 193 height 18
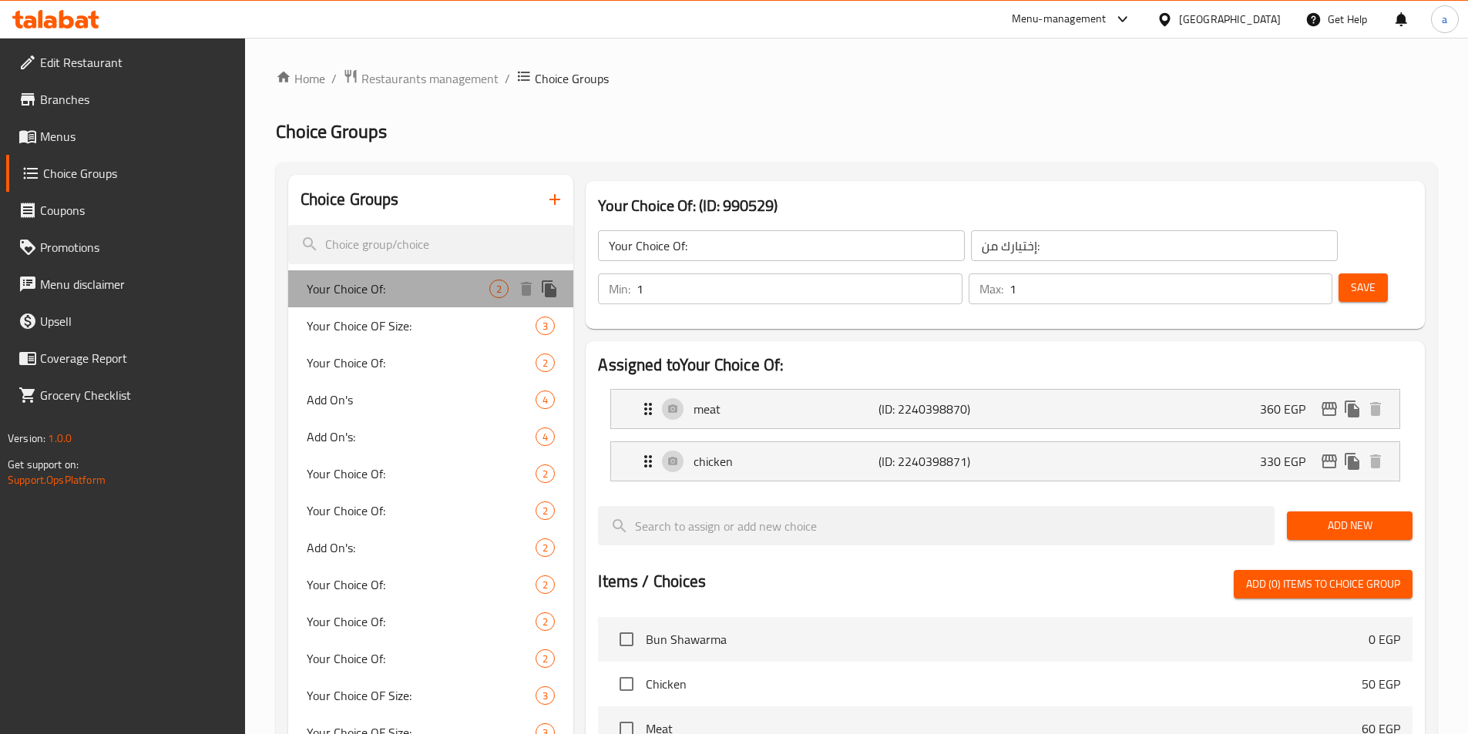
click at [375, 288] on span "Your Choice Of:" at bounding box center [398, 289] width 183 height 18
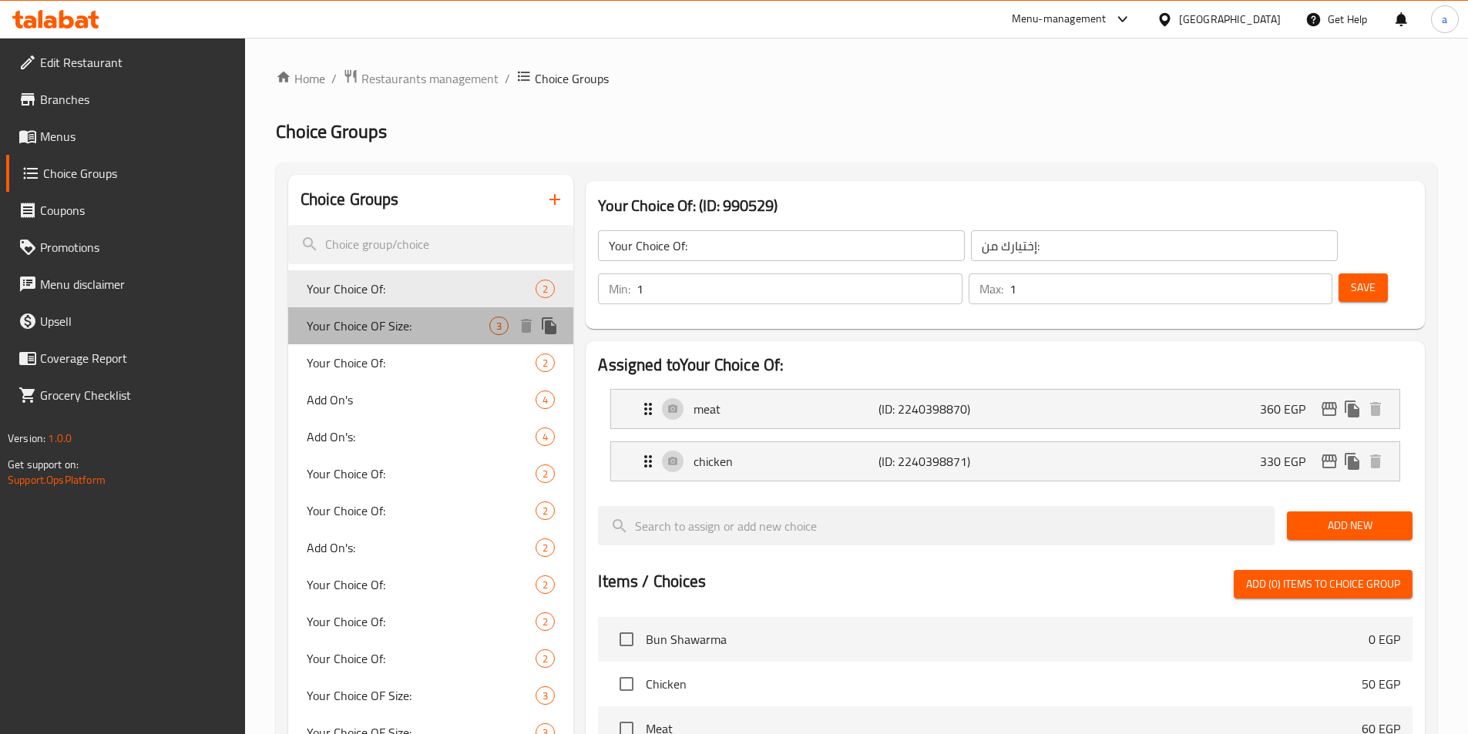
click at [365, 321] on span "Your Choice OF Size:" at bounding box center [398, 326] width 183 height 18
type input "Your Choice OF Size:"
type input "إختيارك من الحجم:"
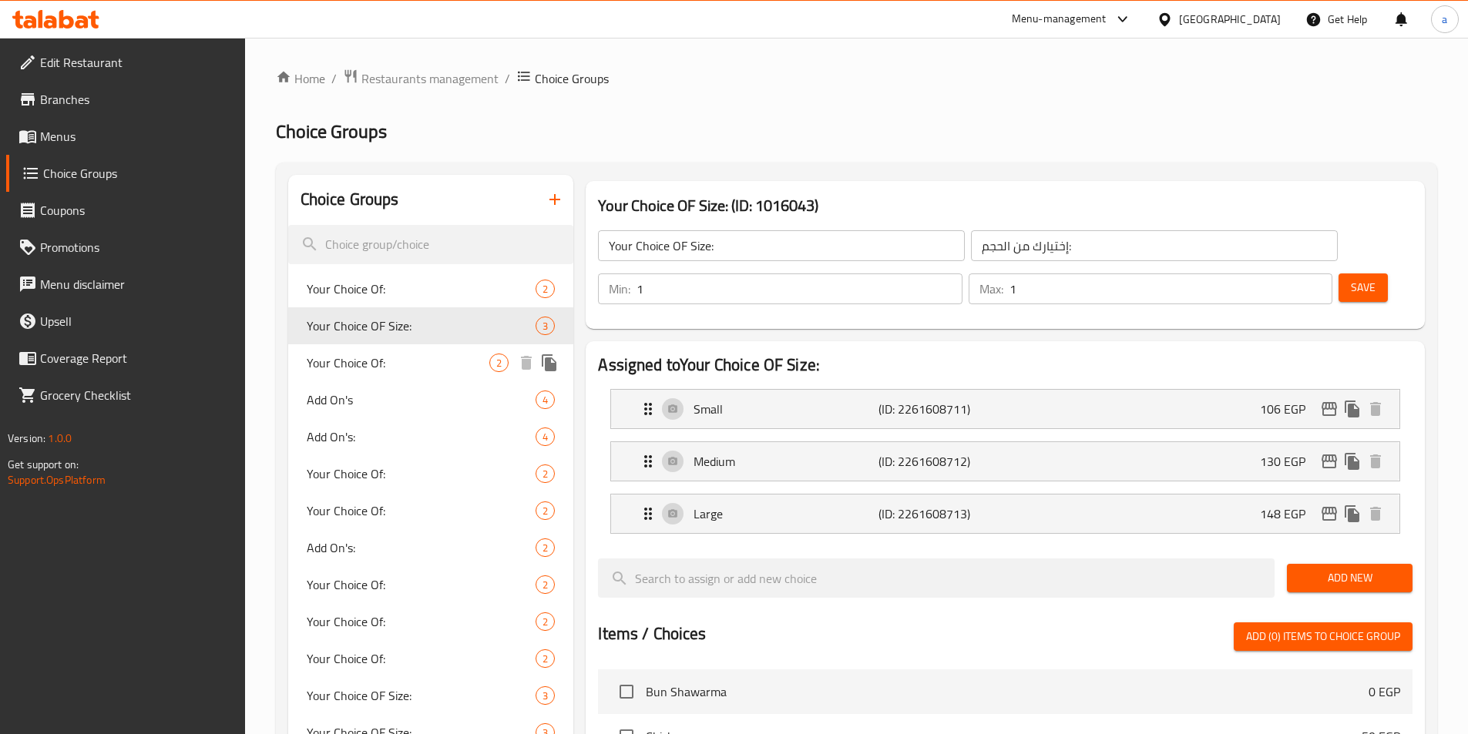
click at [361, 365] on span "Your Choice Of:" at bounding box center [398, 363] width 183 height 18
type input "Your Choice Of:"
type input "إختيارك من:"
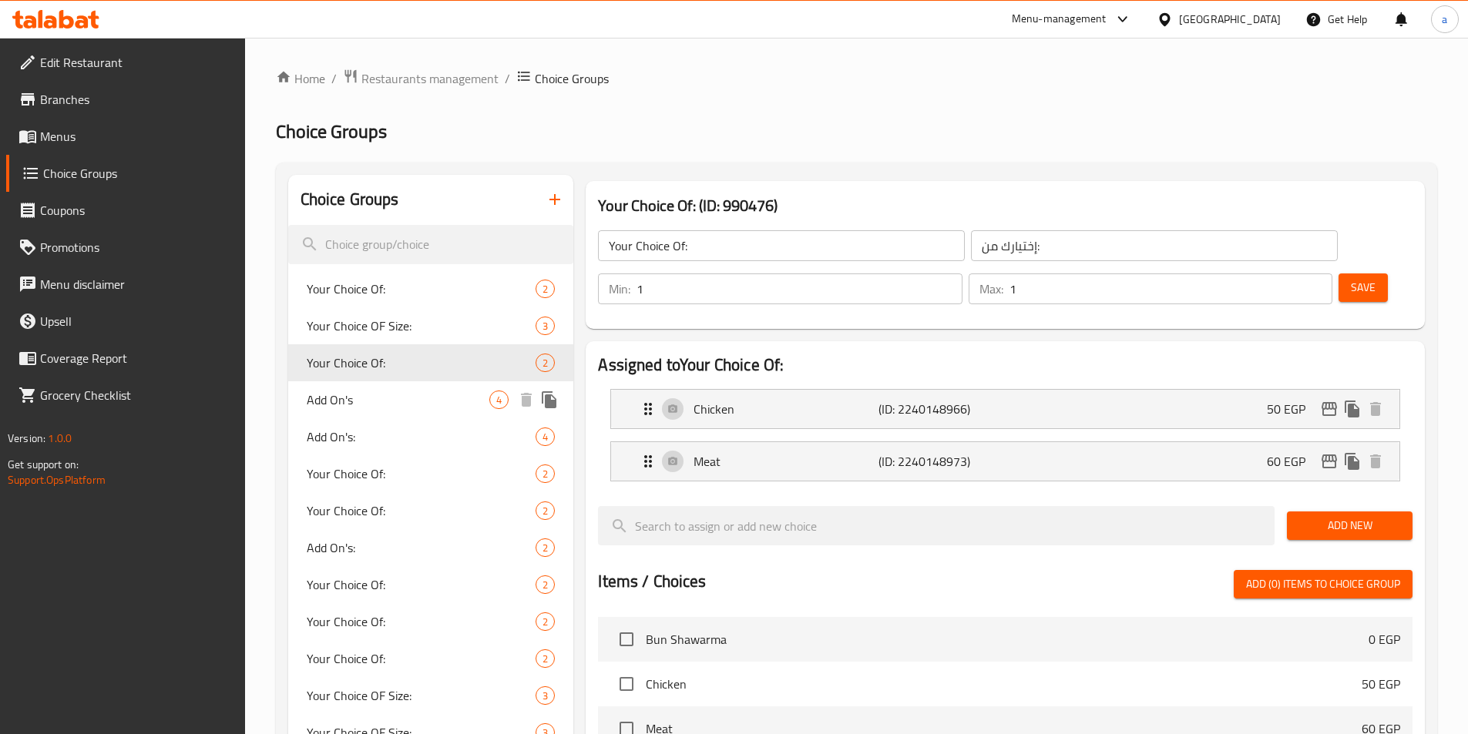
click at [361, 409] on div "Add On's 4" at bounding box center [431, 399] width 286 height 37
type input "Add On's"
type input "الإضافات:"
type input "0"
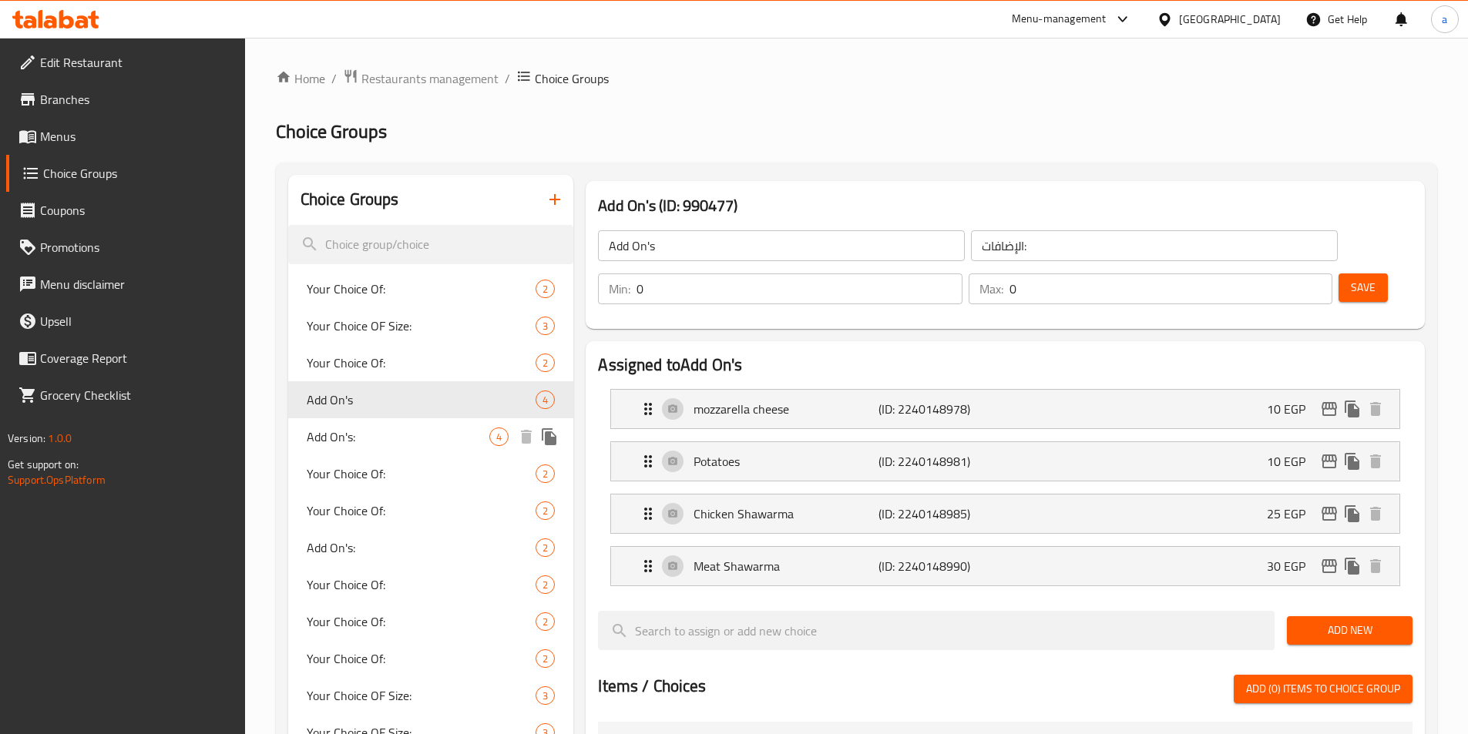
click at [351, 436] on span "Add On's:" at bounding box center [398, 437] width 183 height 18
type input "Add On's:"
type input "4"
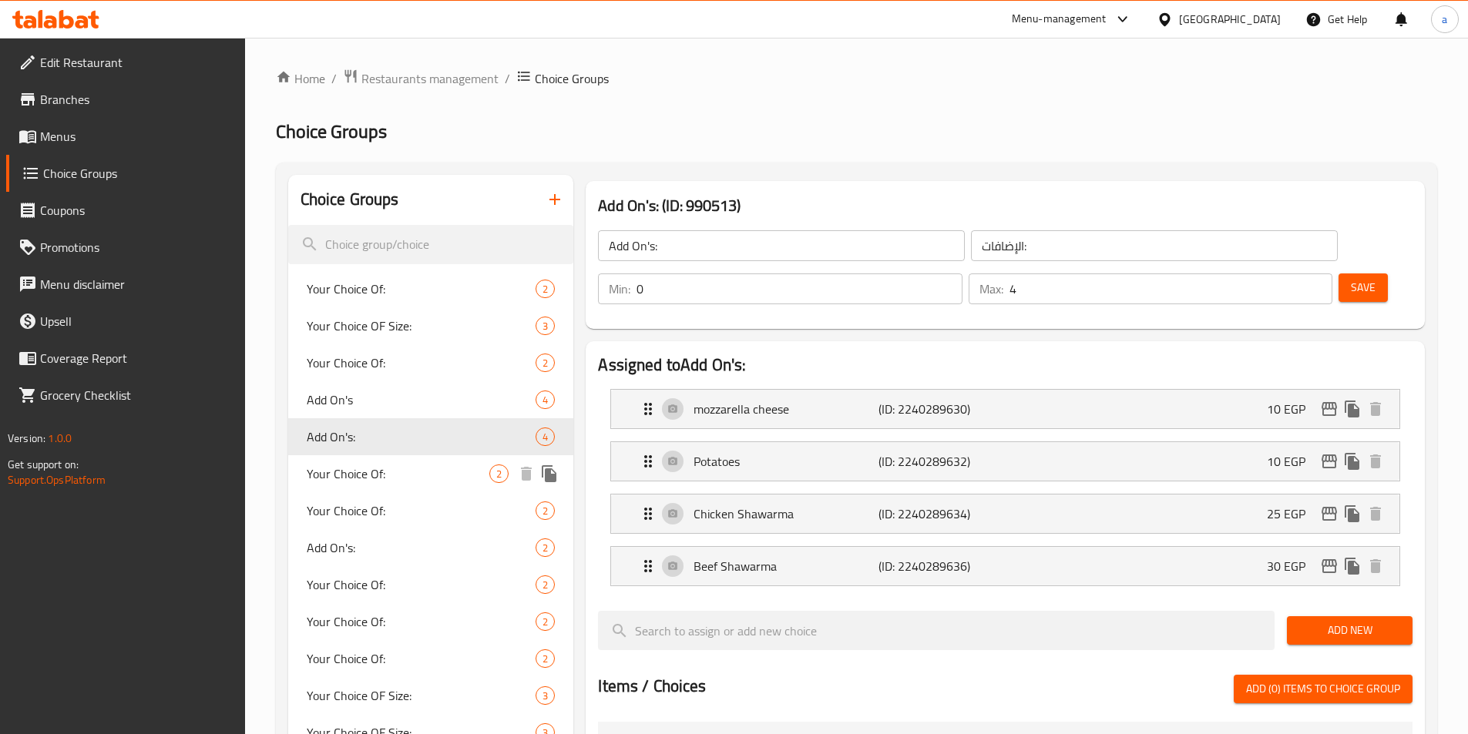
click at [344, 481] on span "Your Choice Of:" at bounding box center [398, 474] width 183 height 18
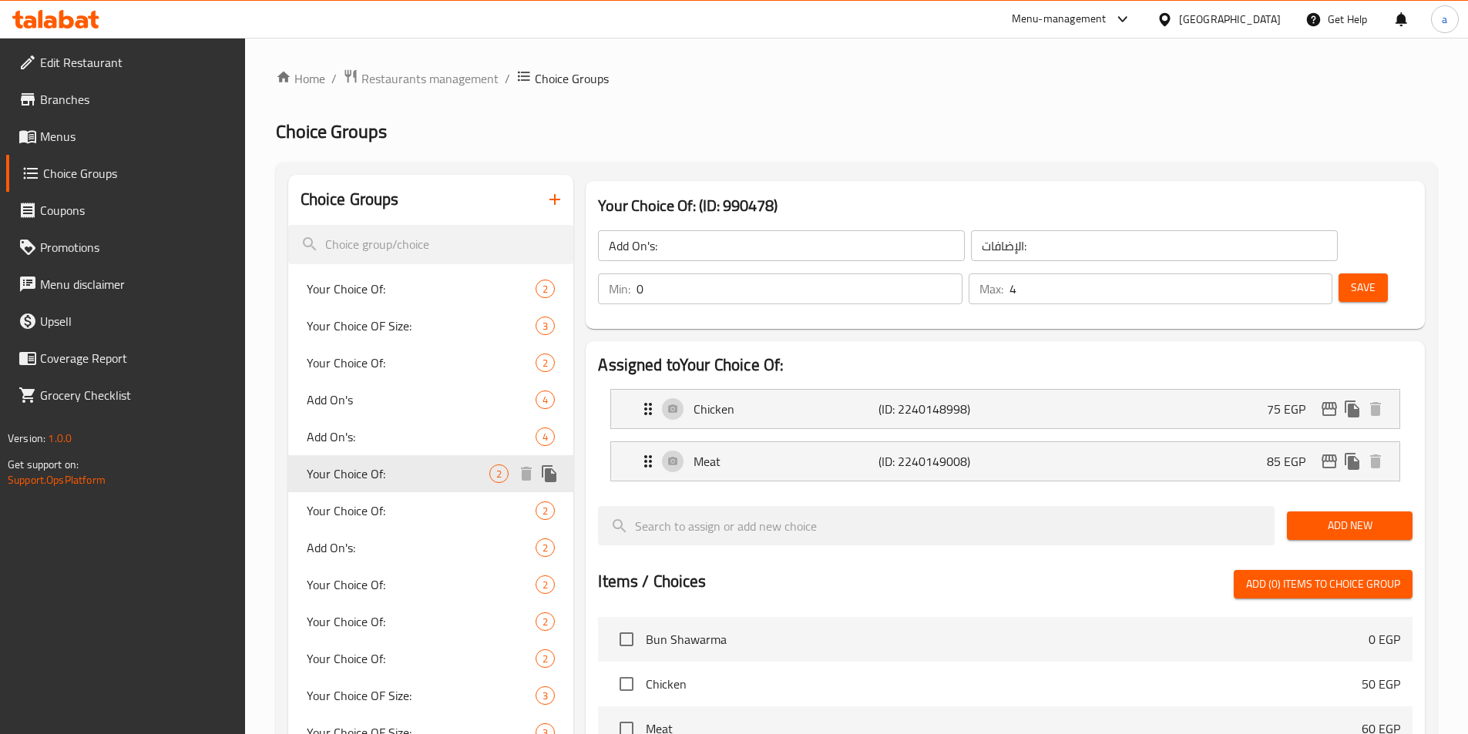
type input "Your Choice Of:"
type input "إختيارك من:"
type input "1"
type input "2"
click at [364, 441] on span "Add On's:" at bounding box center [398, 437] width 183 height 18
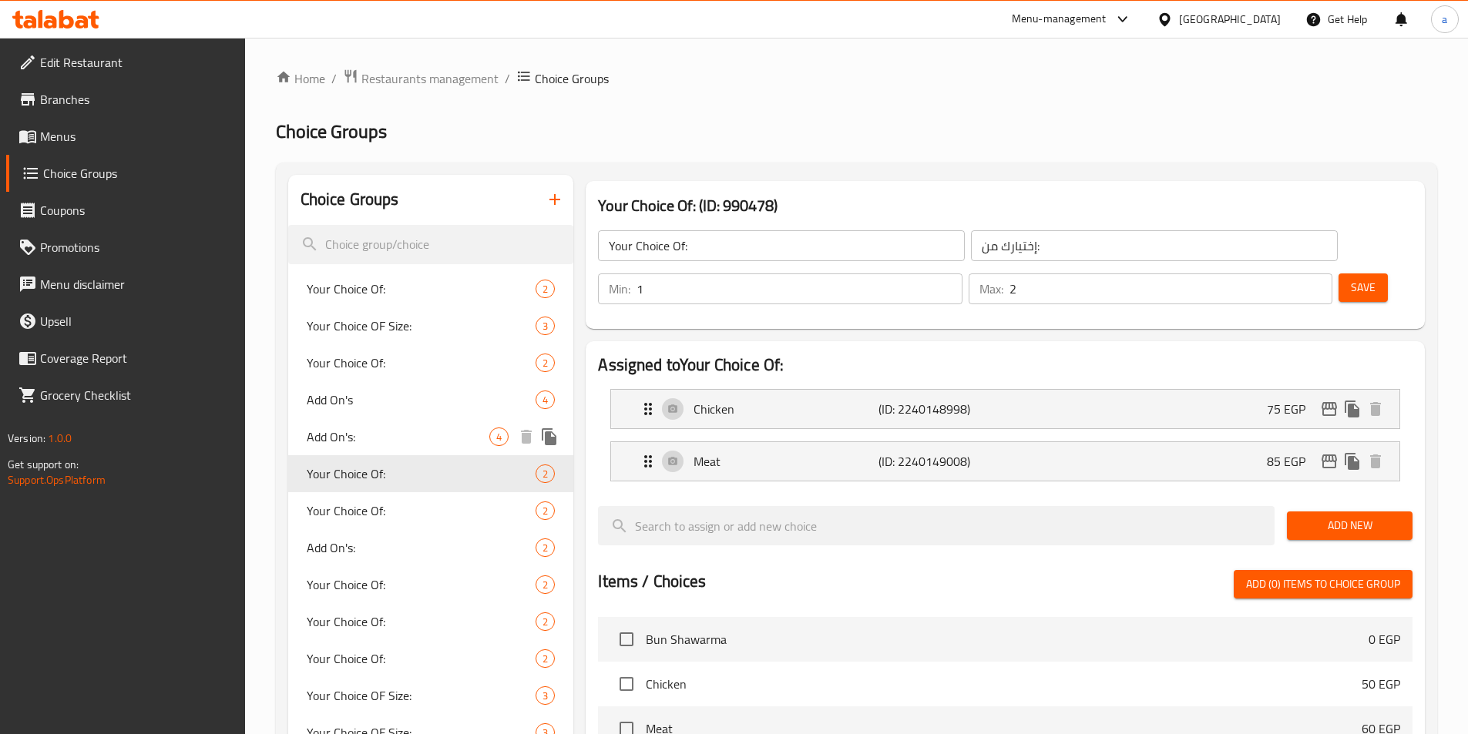
type input "Add On's:"
type input "الإضافات:"
type input "0"
type input "4"
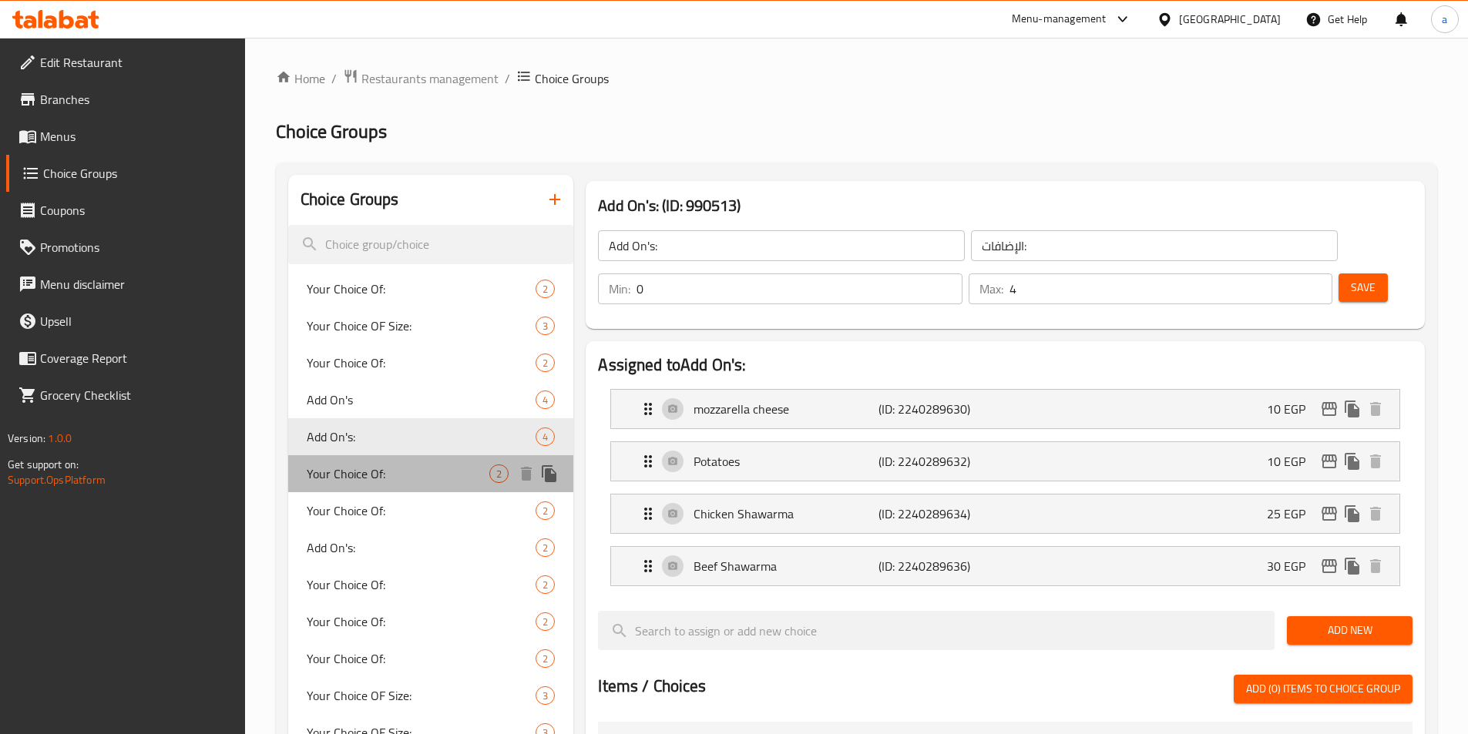
click at [361, 466] on span "Your Choice Of:" at bounding box center [398, 474] width 183 height 18
type input "Your Choice Of:"
type input "إختيارك من:"
type input "1"
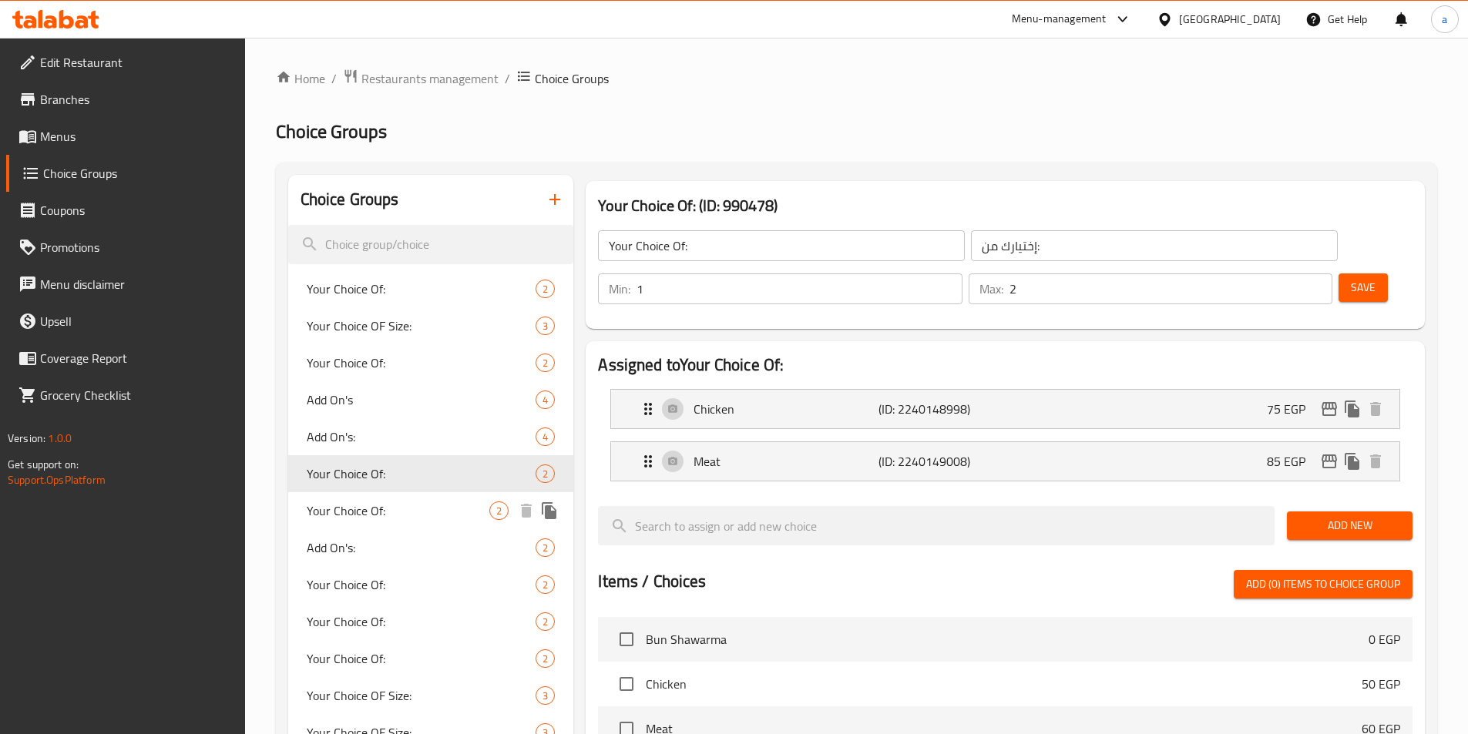
click at [359, 502] on span "Your Choice Of:" at bounding box center [398, 511] width 183 height 18
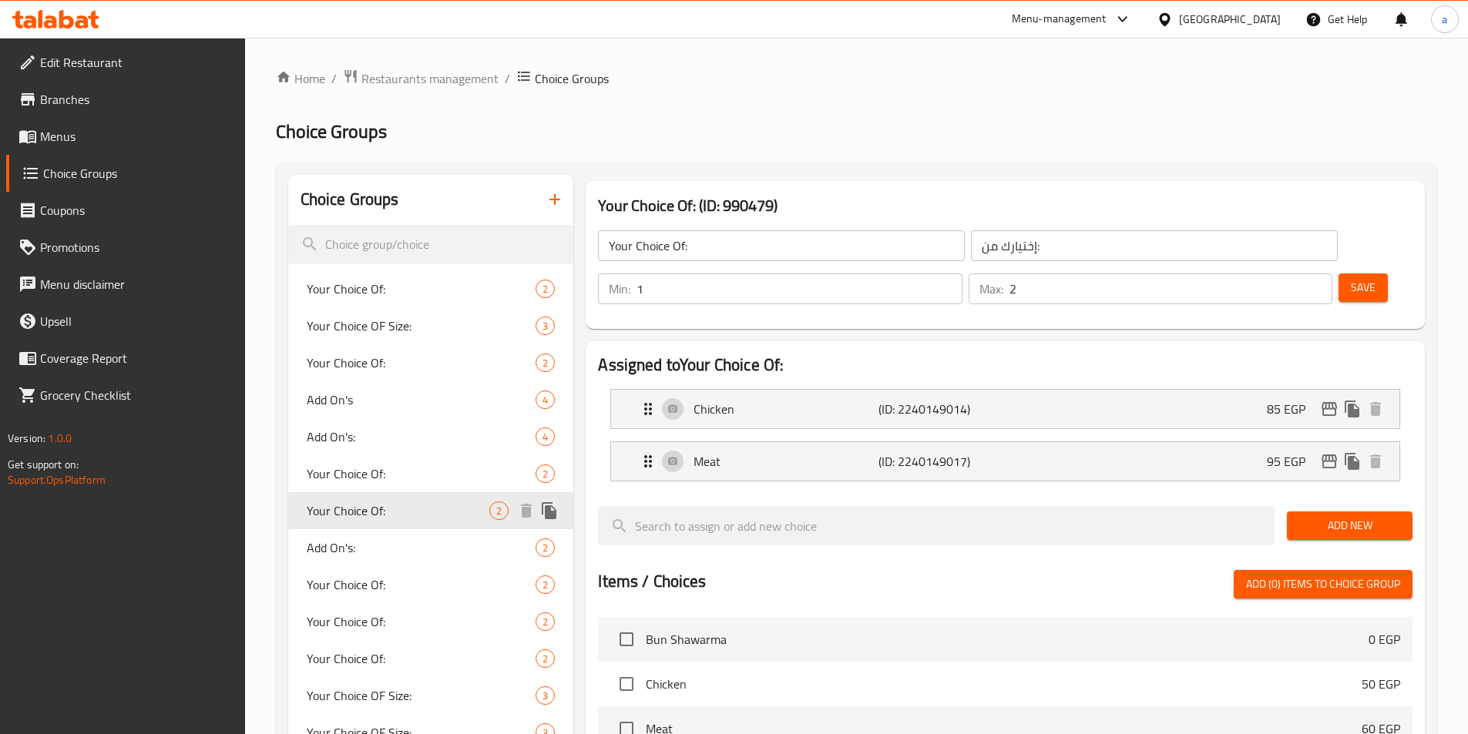
type input "1"
click at [344, 541] on span "Add On's:" at bounding box center [398, 548] width 183 height 18
type input "Add On's:"
type input "الإضافات:"
type input "0"
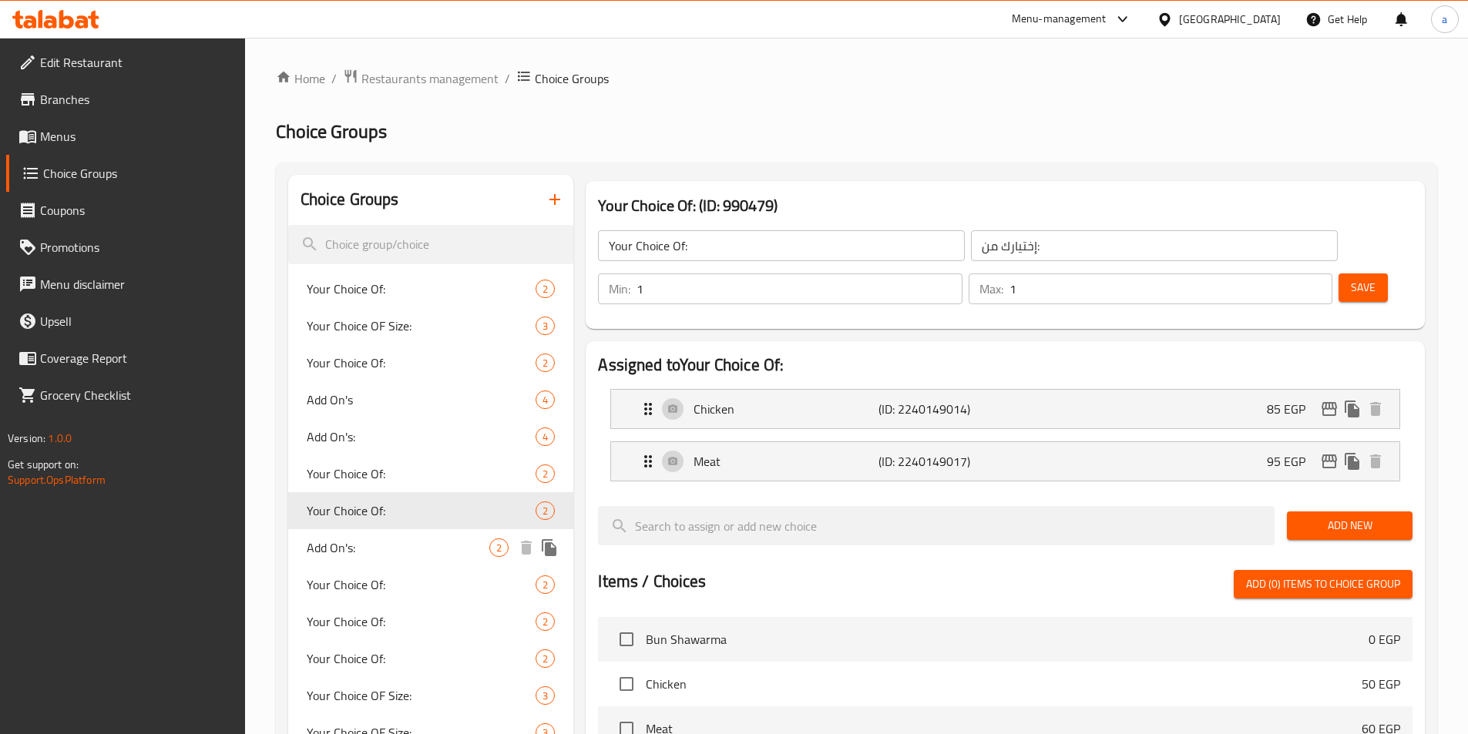
type input "0"
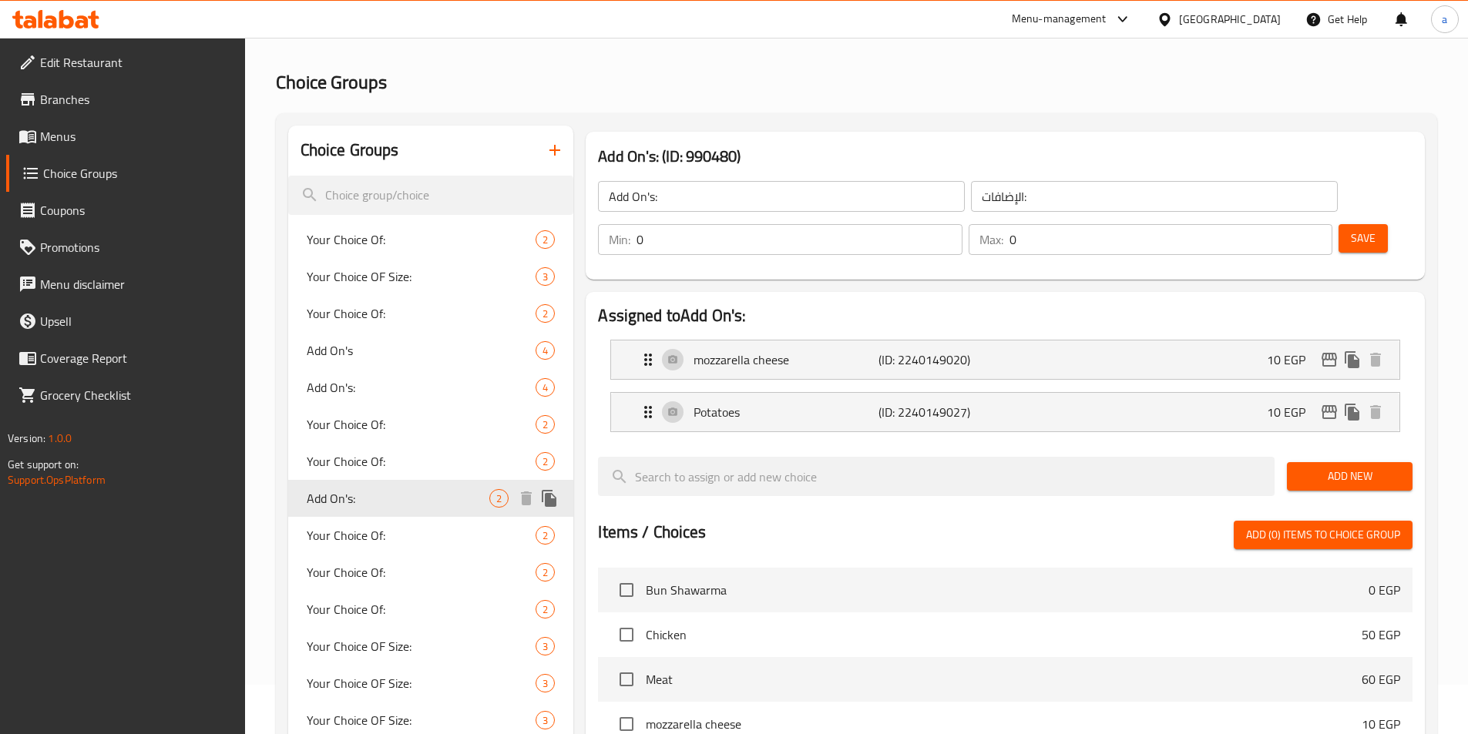
scroll to position [77, 0]
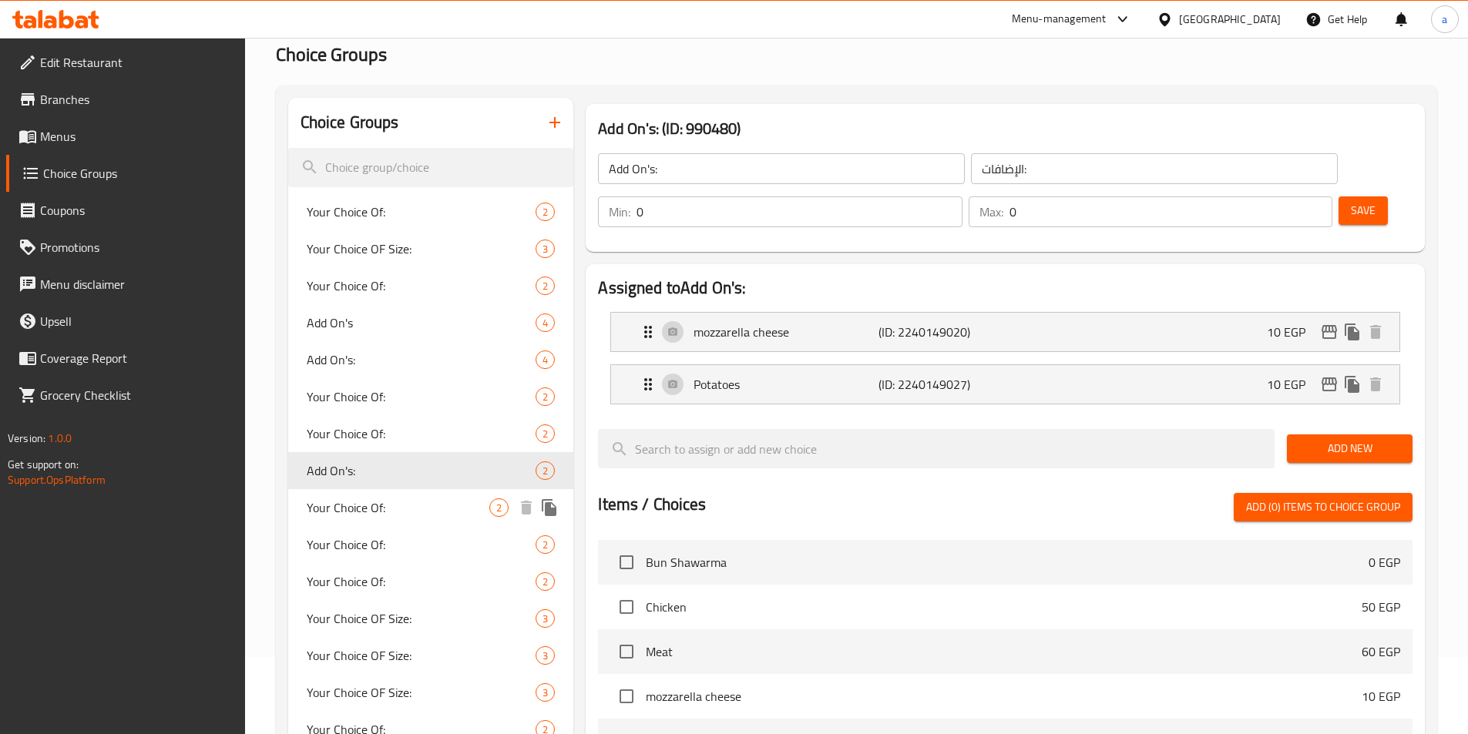
click at [347, 509] on span "Your Choice Of:" at bounding box center [398, 508] width 183 height 18
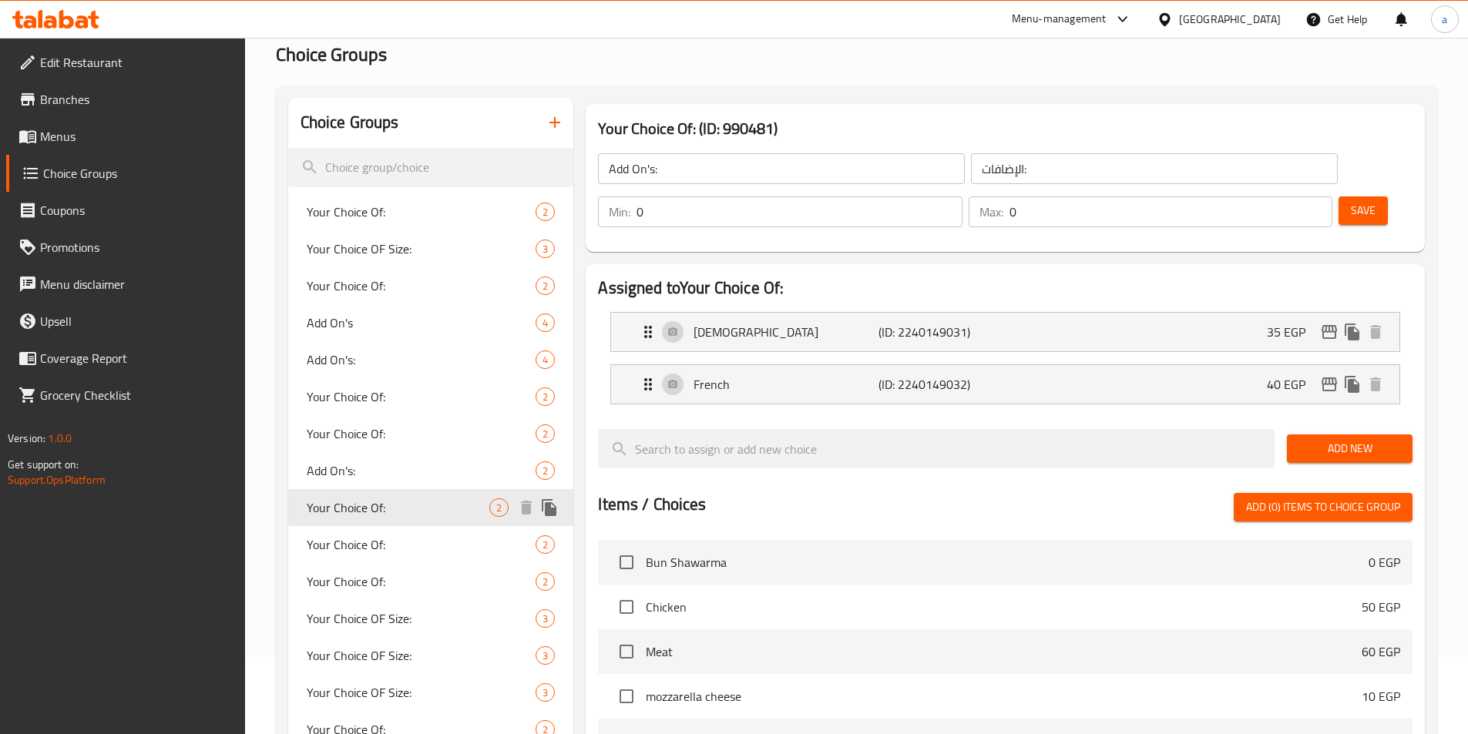
type input "Your Choice Of:"
type input "إختيارك من:"
type input "1"
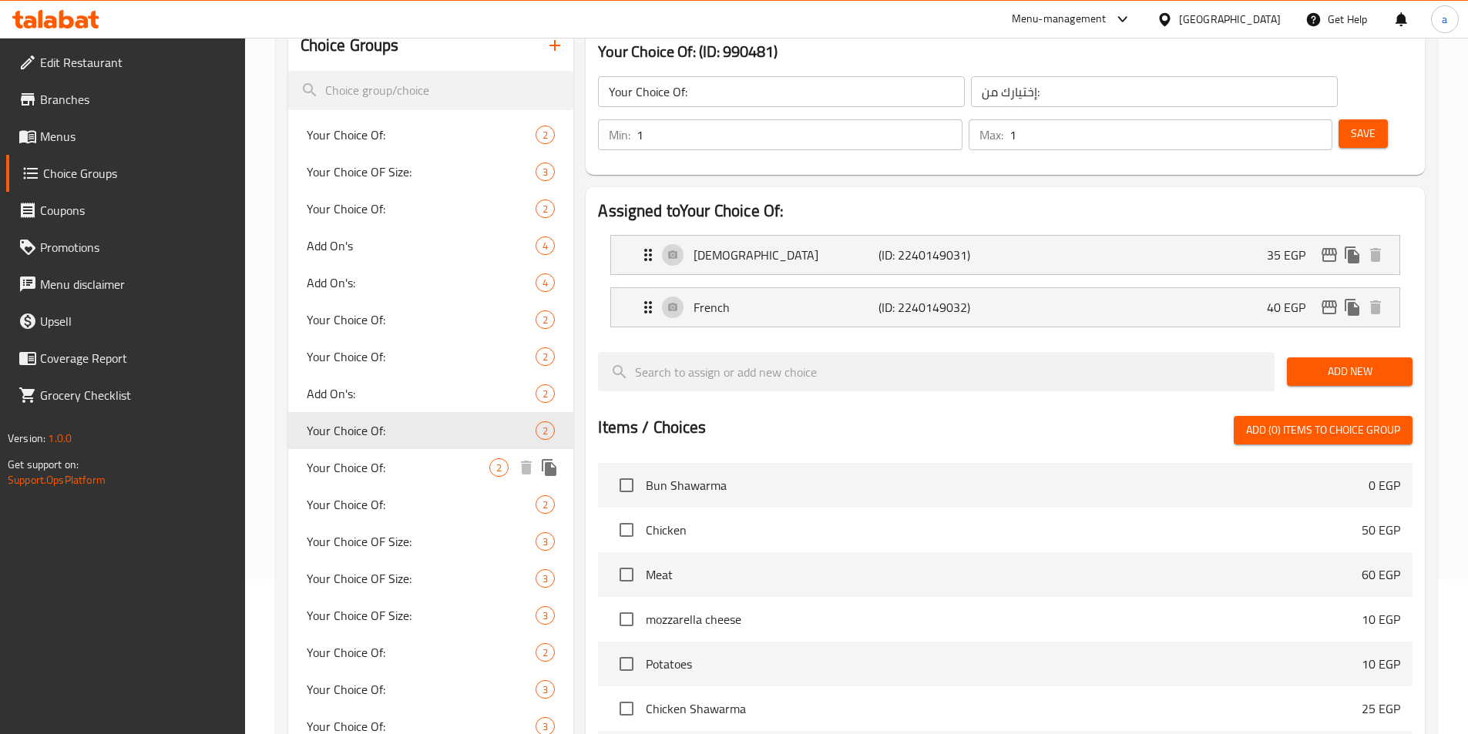
click at [355, 472] on span "Your Choice Of:" at bounding box center [398, 468] width 183 height 18
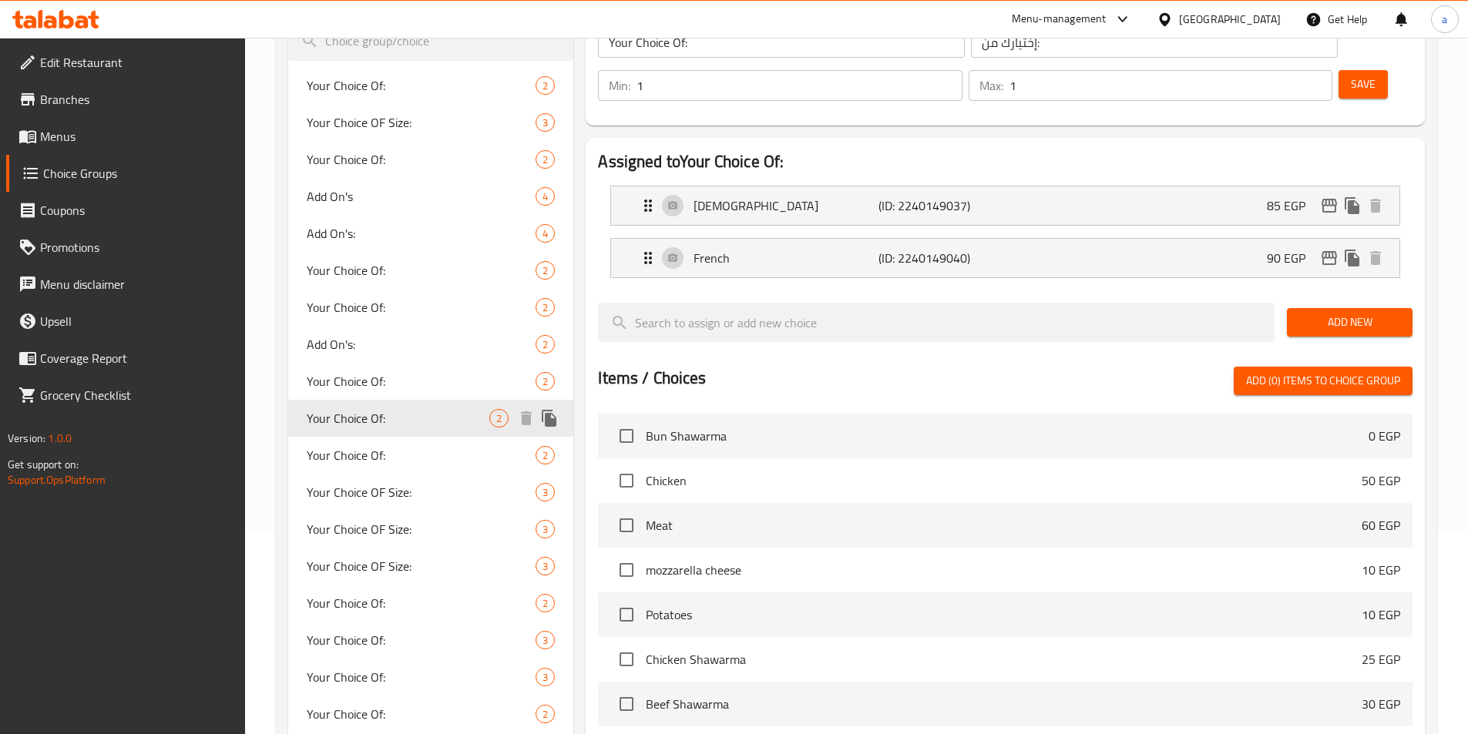
scroll to position [231, 0]
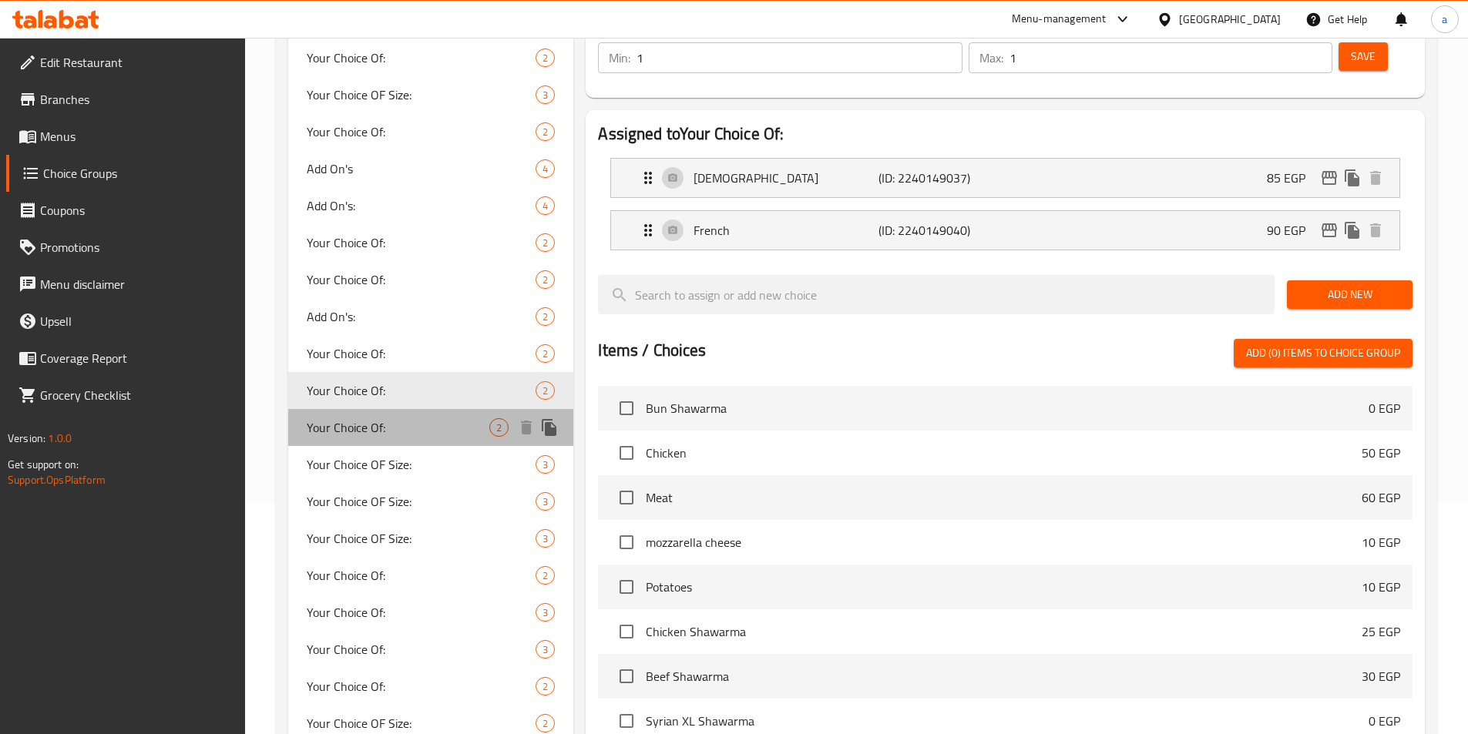
click at [359, 424] on span "Your Choice Of:" at bounding box center [398, 427] width 183 height 18
type input "0"
type input "2"
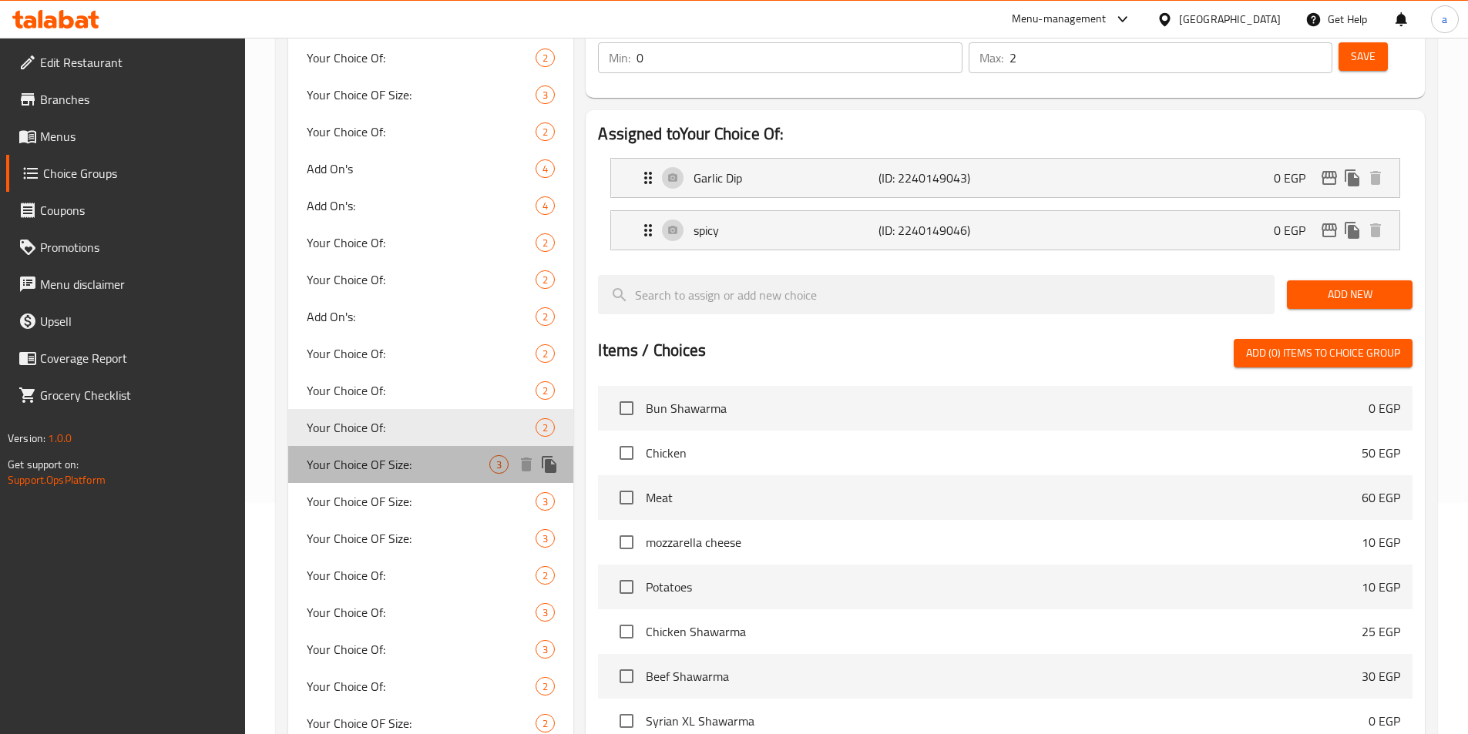
click at [378, 474] on span "Your Choice OF Size:" at bounding box center [398, 464] width 183 height 18
type input "Your Choice OF Size:"
type input "إختيارك من الحجم:"
type input "1"
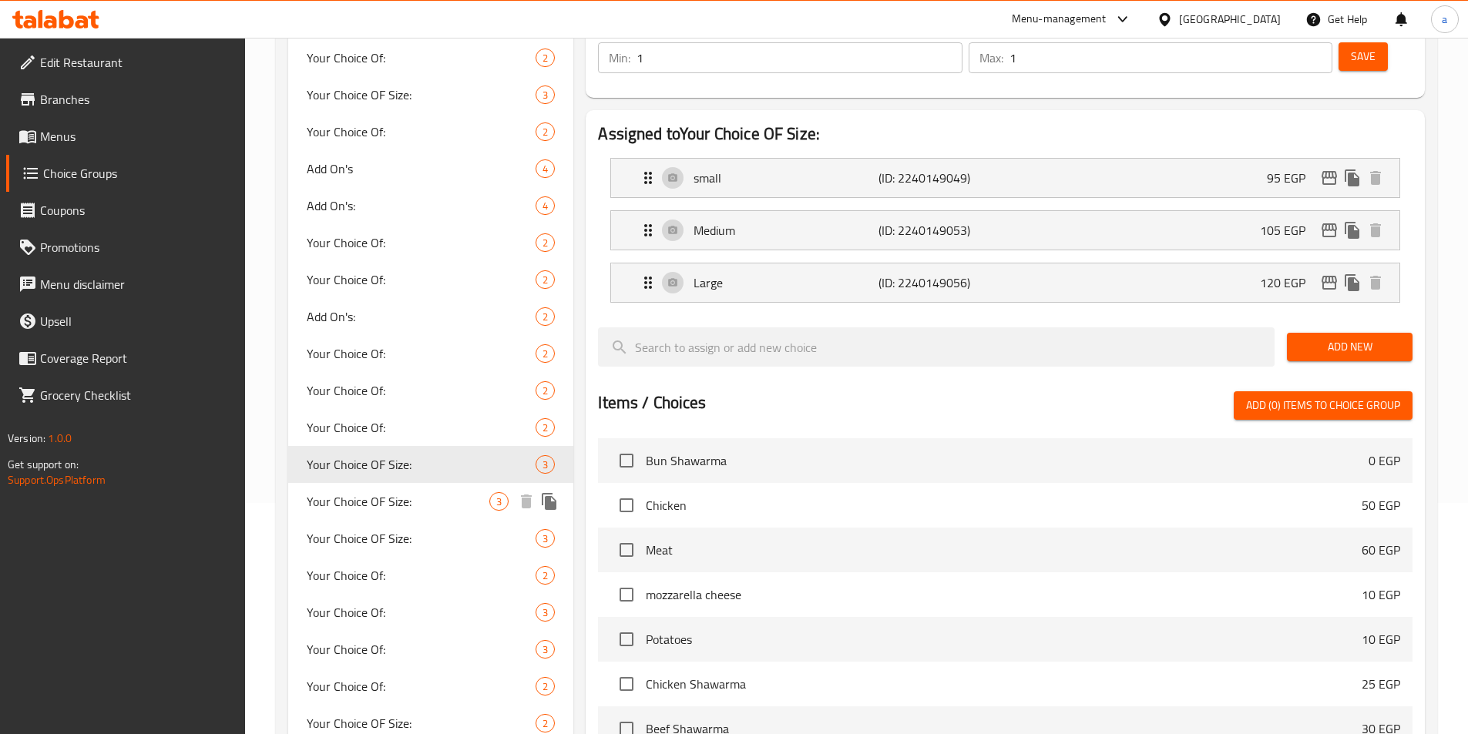
click at [372, 499] on span "Your Choice OF Size:" at bounding box center [398, 501] width 183 height 18
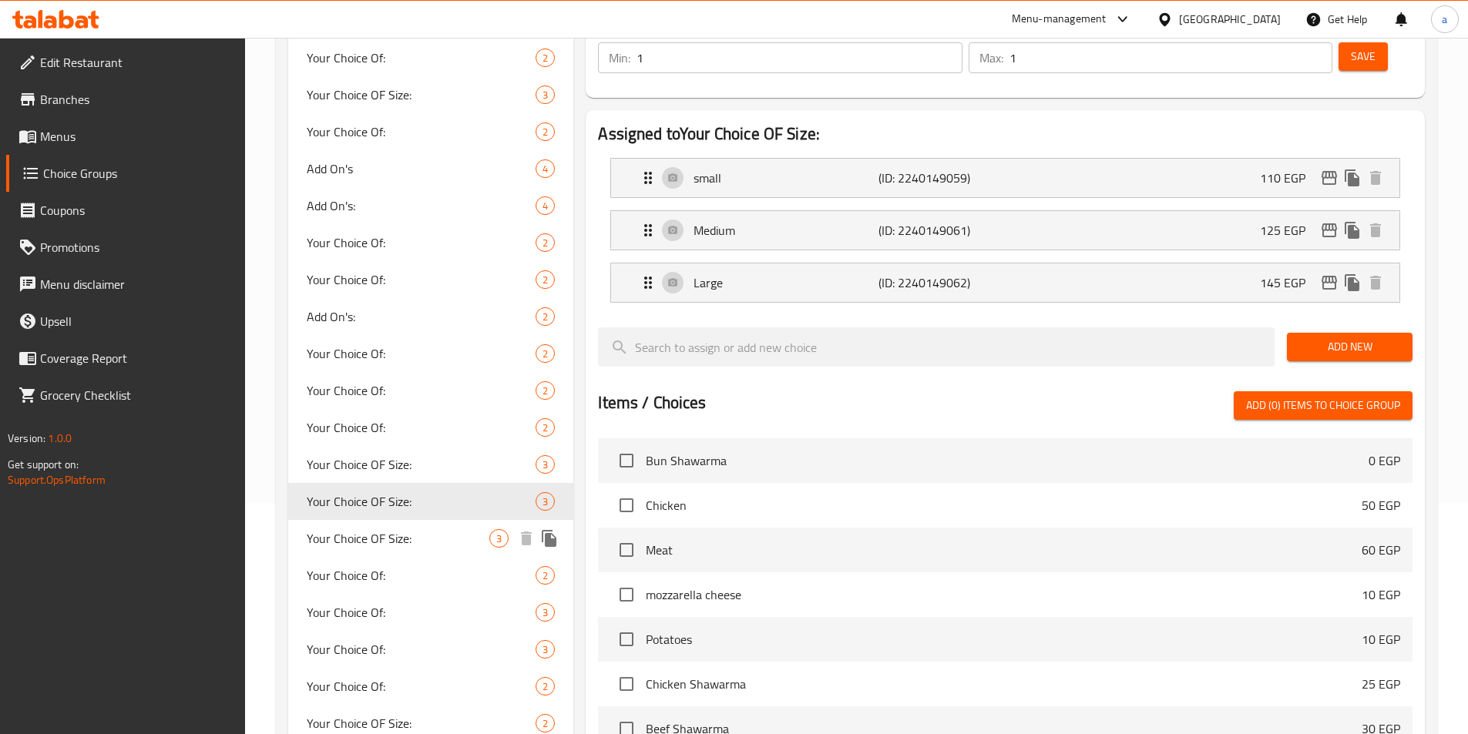
click at [362, 535] on span "Your Choice OF Size:" at bounding box center [398, 538] width 183 height 18
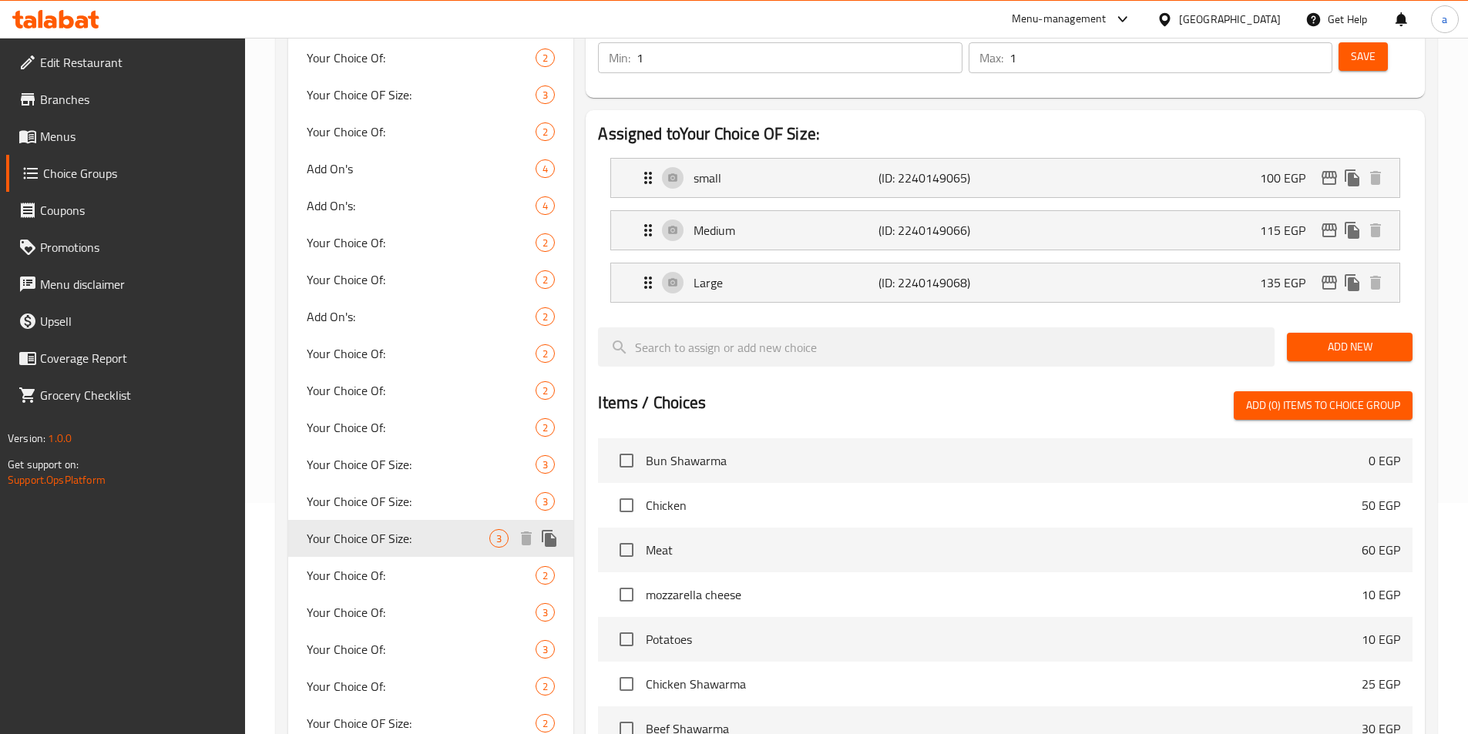
type input "3"
click at [363, 572] on span "Your Choice Of:" at bounding box center [398, 575] width 183 height 18
type input "Your Choice Of:"
type input "إختيارك من:"
type input "1"
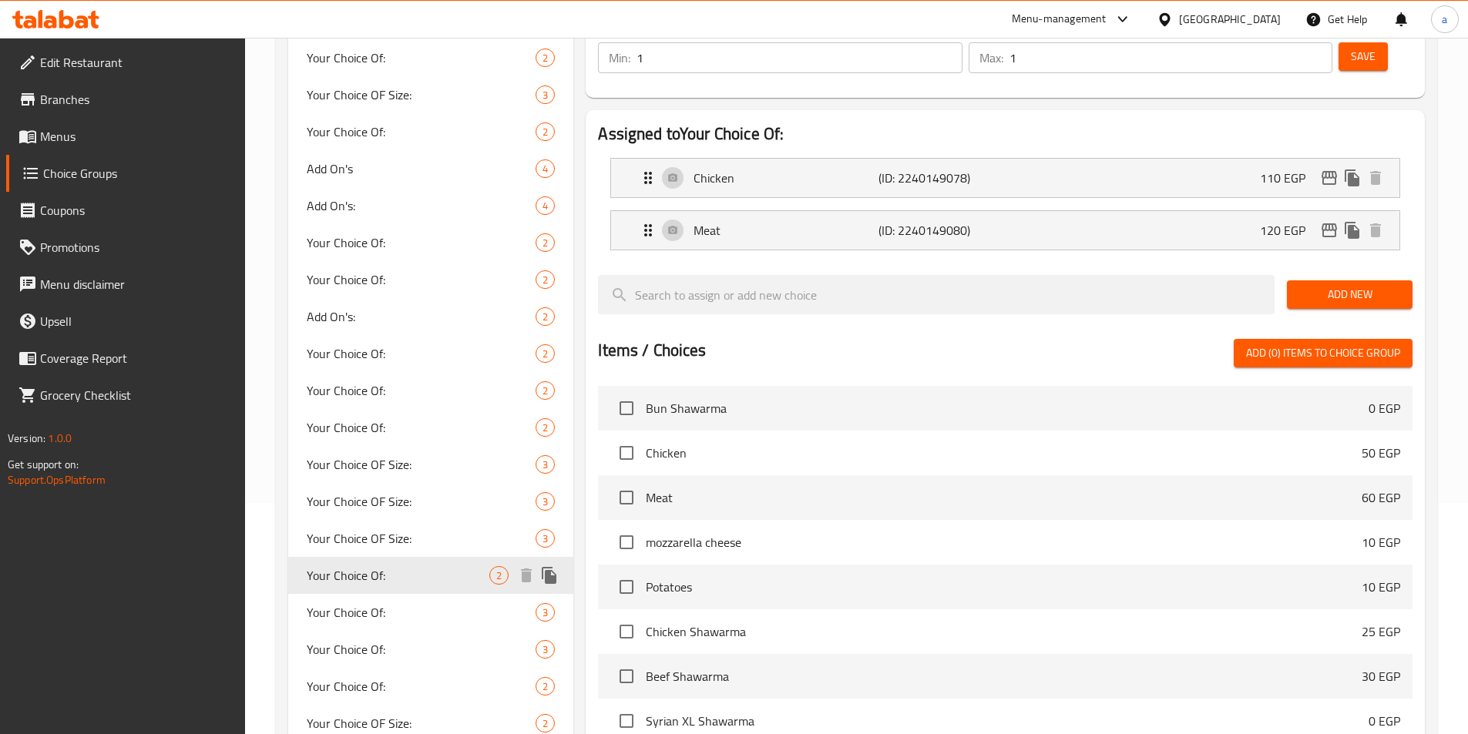
scroll to position [308, 0]
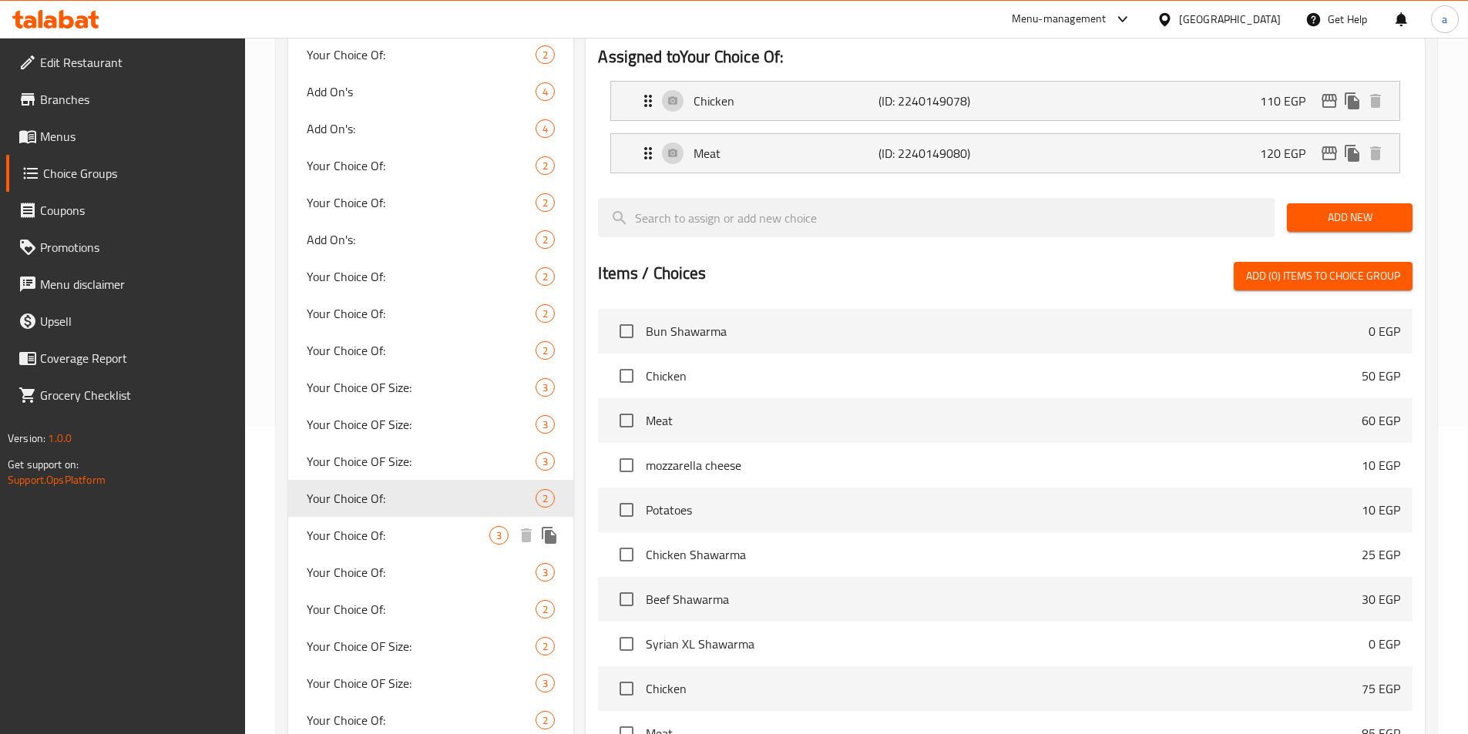
click at [367, 540] on span "Your Choice Of:" at bounding box center [398, 535] width 183 height 18
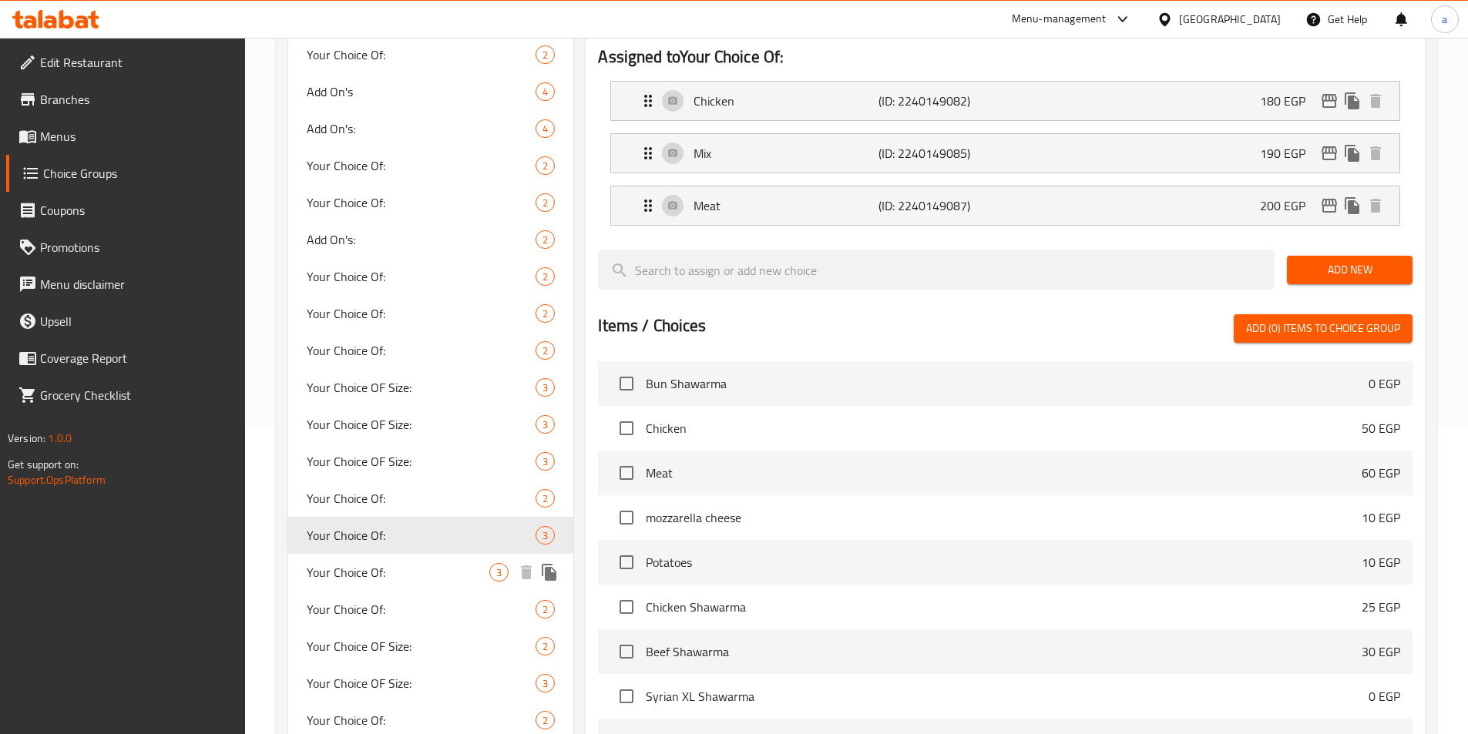
click at [361, 570] on span "Your Choice Of:" at bounding box center [398, 572] width 183 height 18
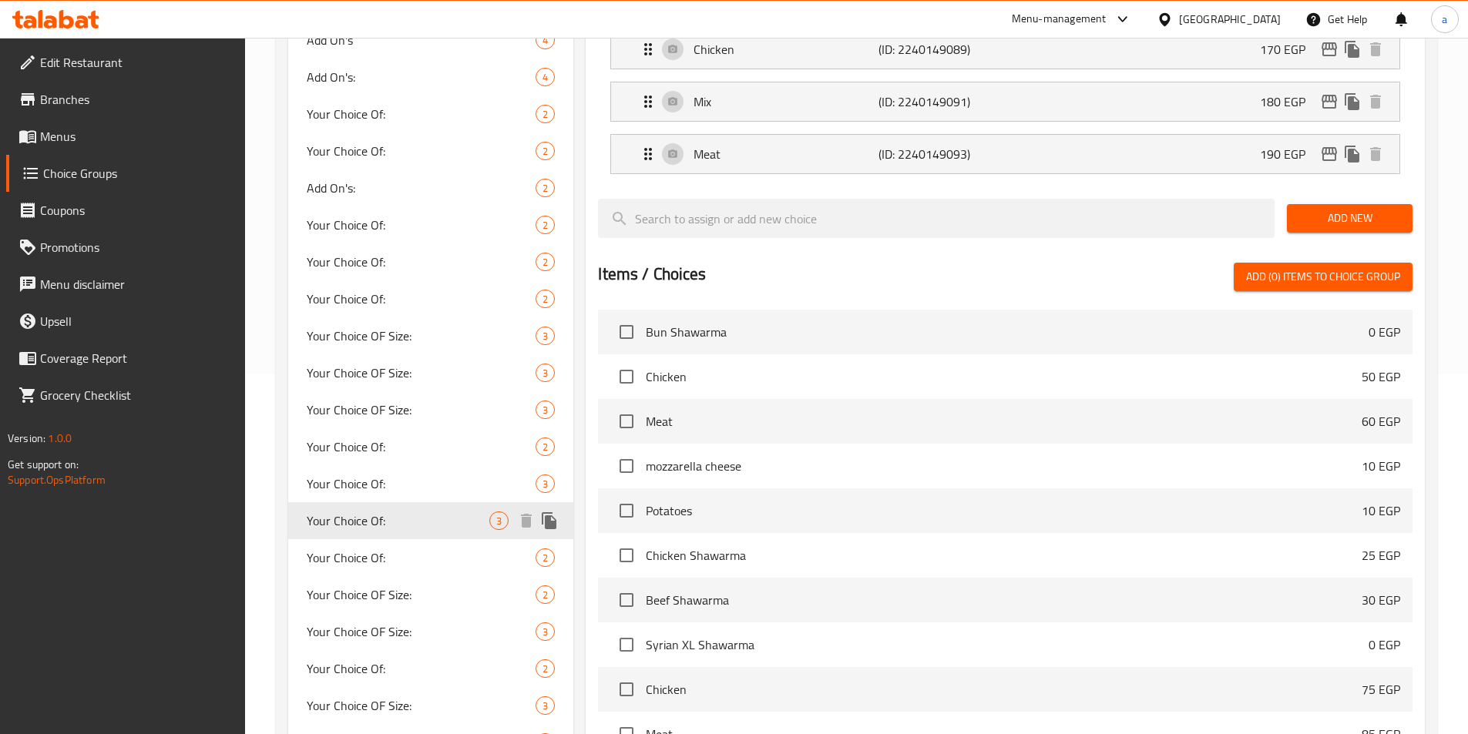
scroll to position [385, 0]
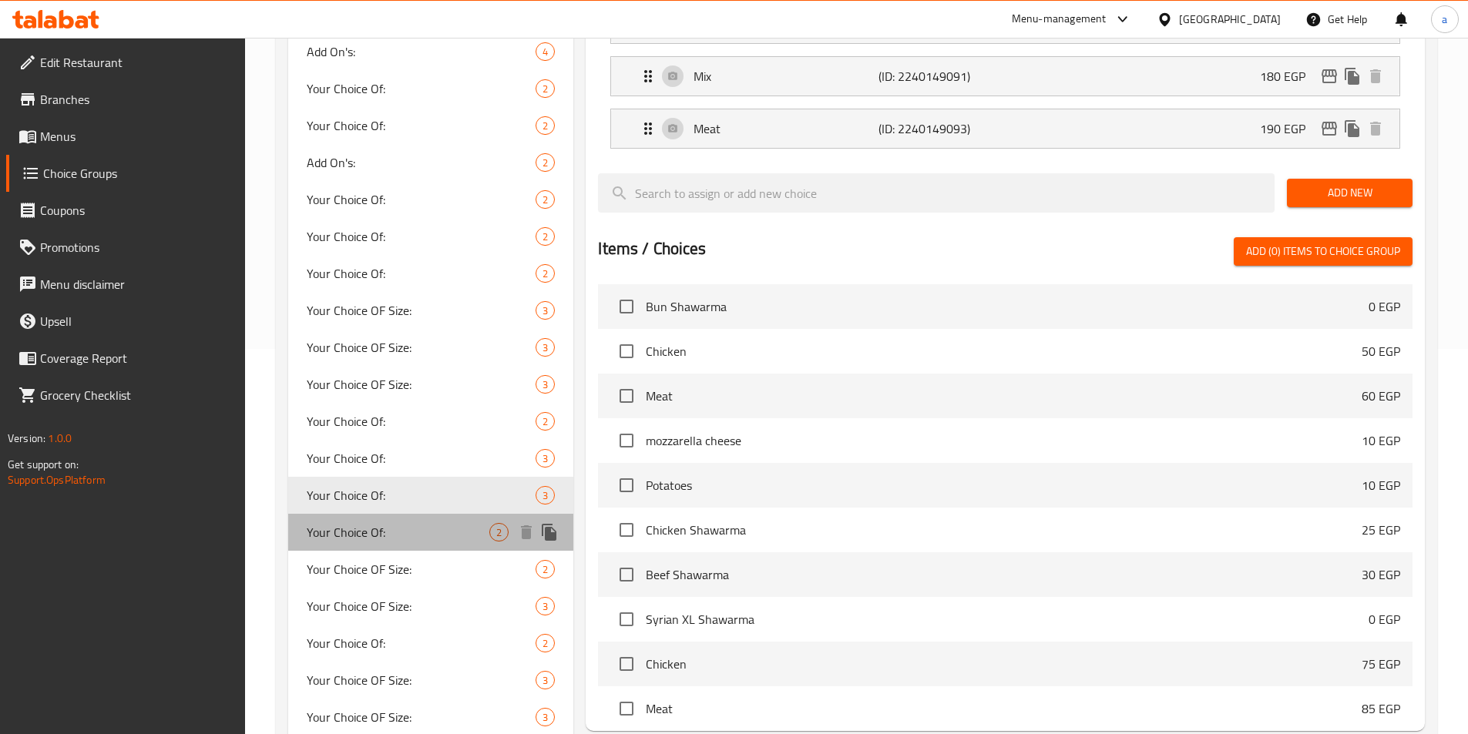
click at [368, 539] on span "Your Choice Of:" at bounding box center [398, 532] width 183 height 18
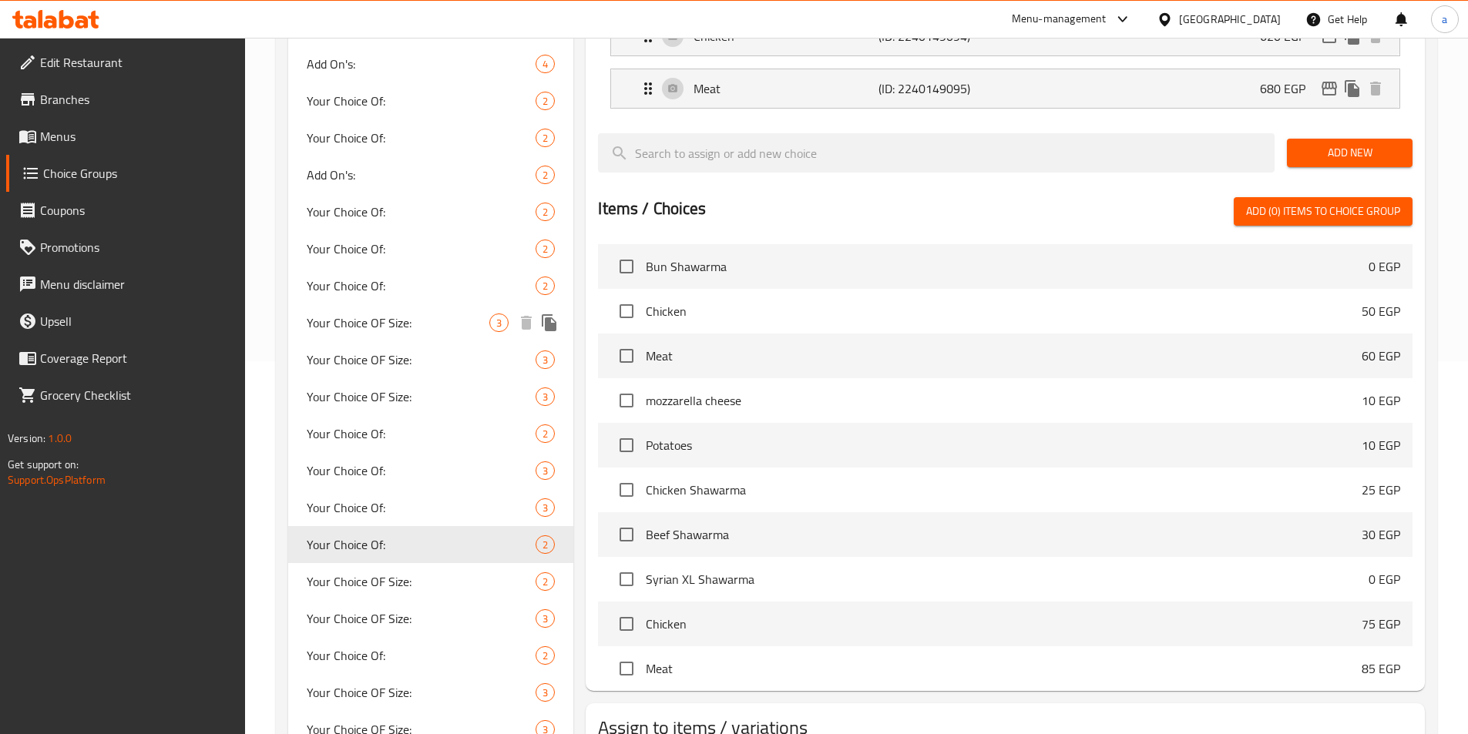
scroll to position [462, 0]
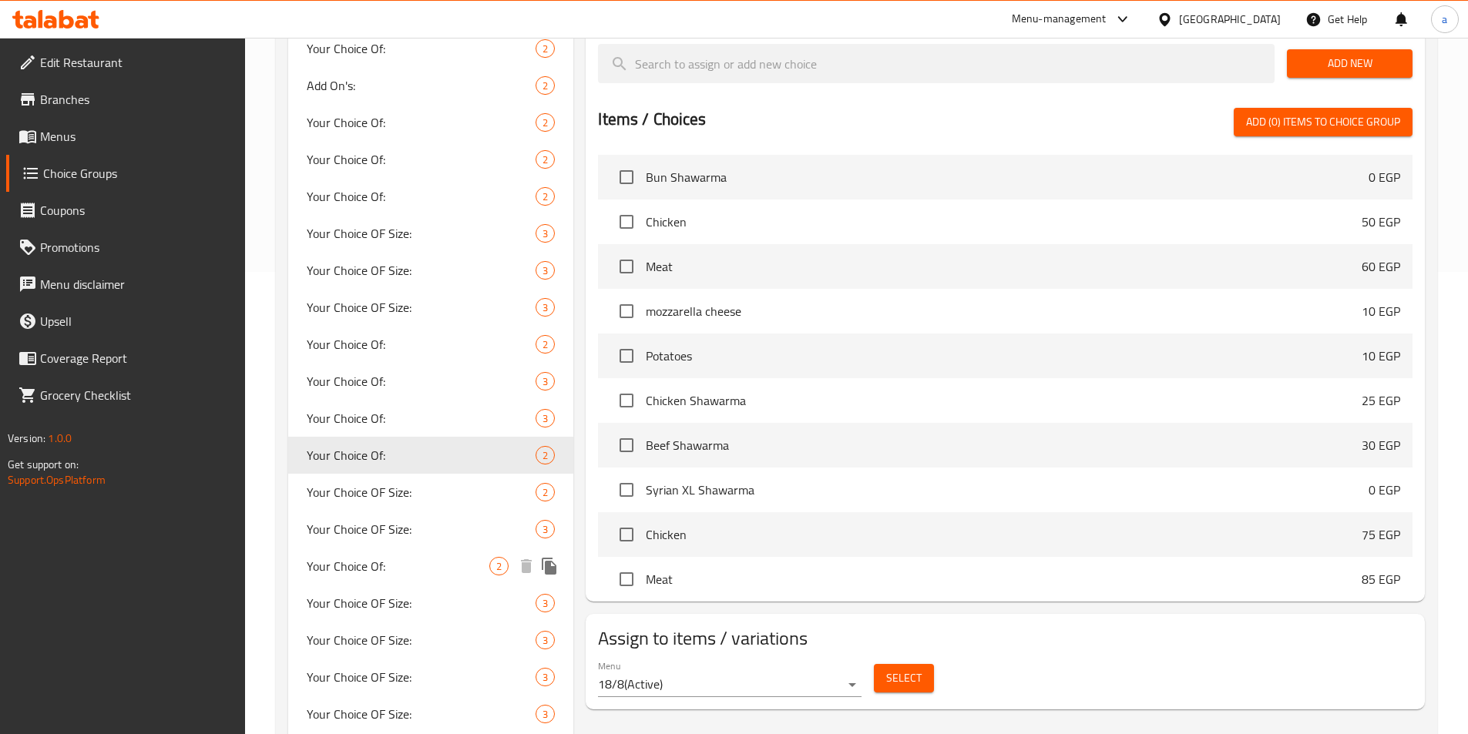
click at [355, 576] on span "Your Choice Of:" at bounding box center [398, 566] width 183 height 18
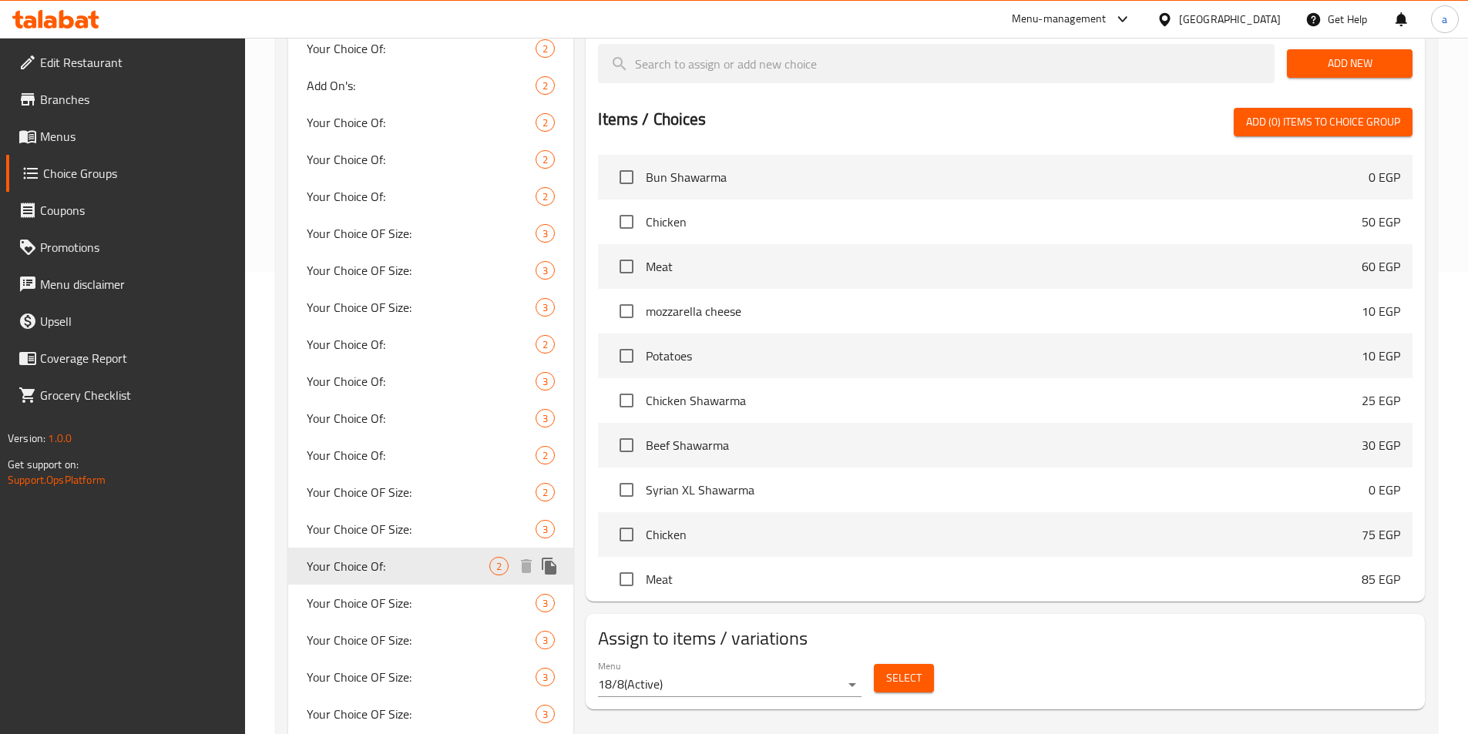
type input "0"
type input "2"
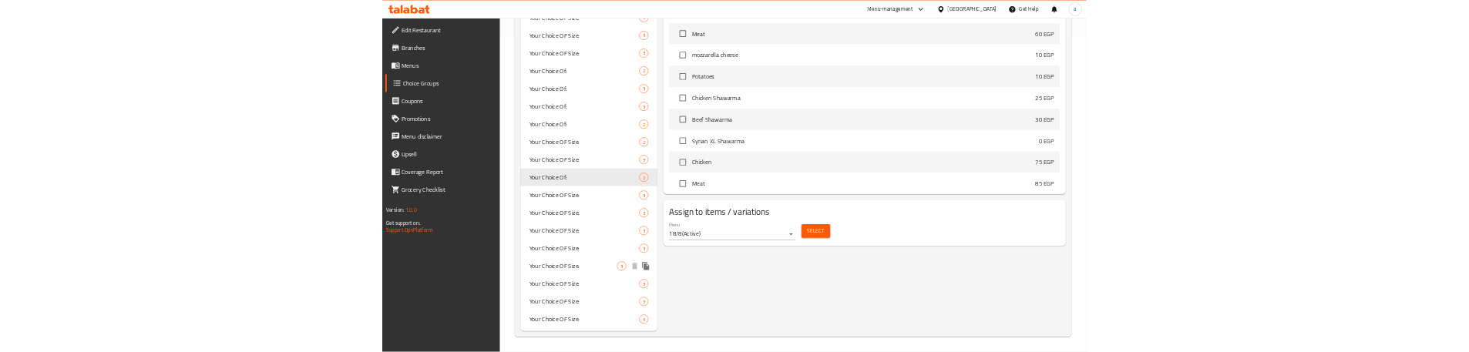
scroll to position [0, 0]
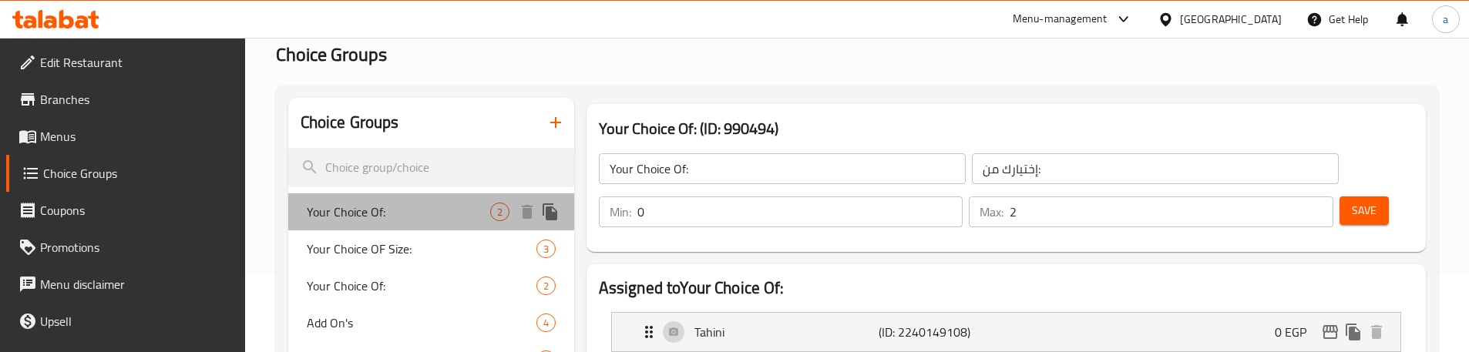
click at [402, 207] on span "Your Choice Of:" at bounding box center [398, 212] width 183 height 18
type input "1"
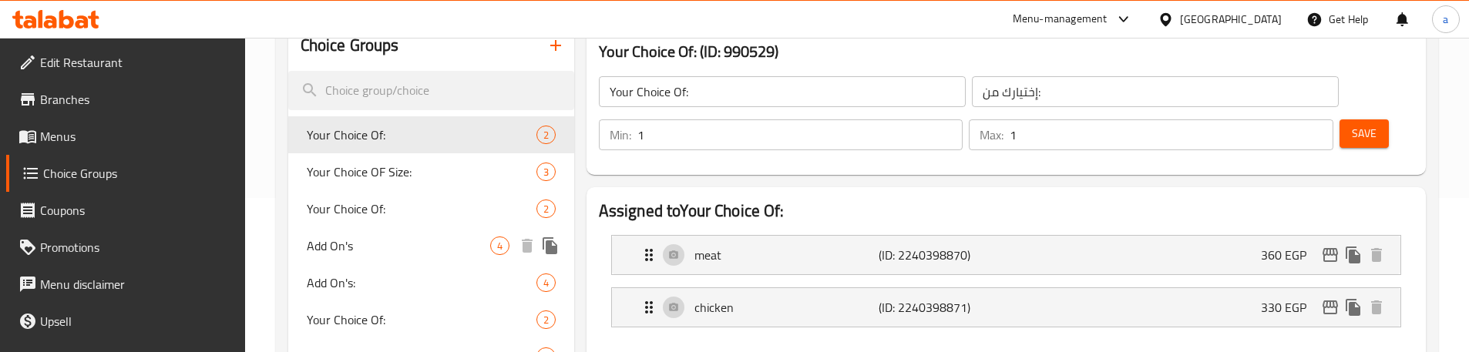
scroll to position [231, 0]
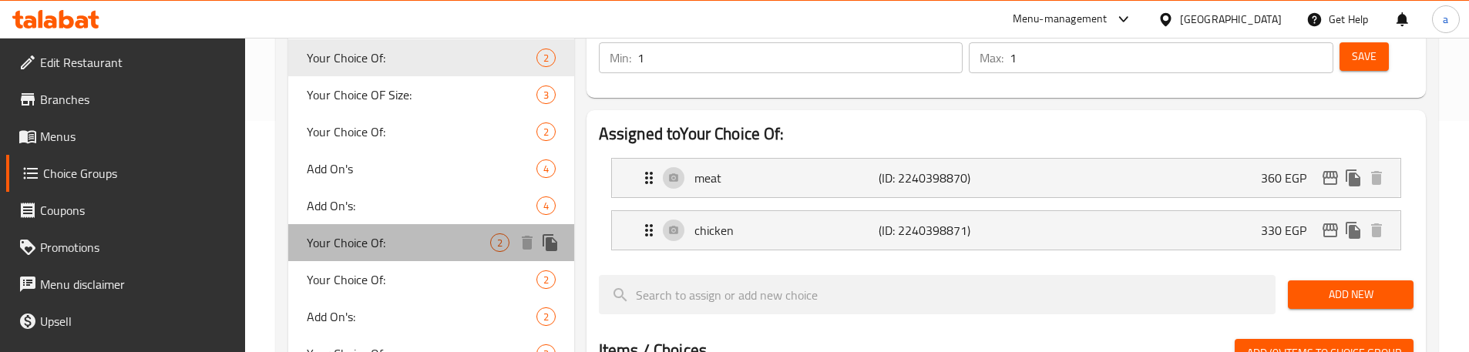
click at [401, 249] on span "Your Choice Of:" at bounding box center [398, 243] width 183 height 18
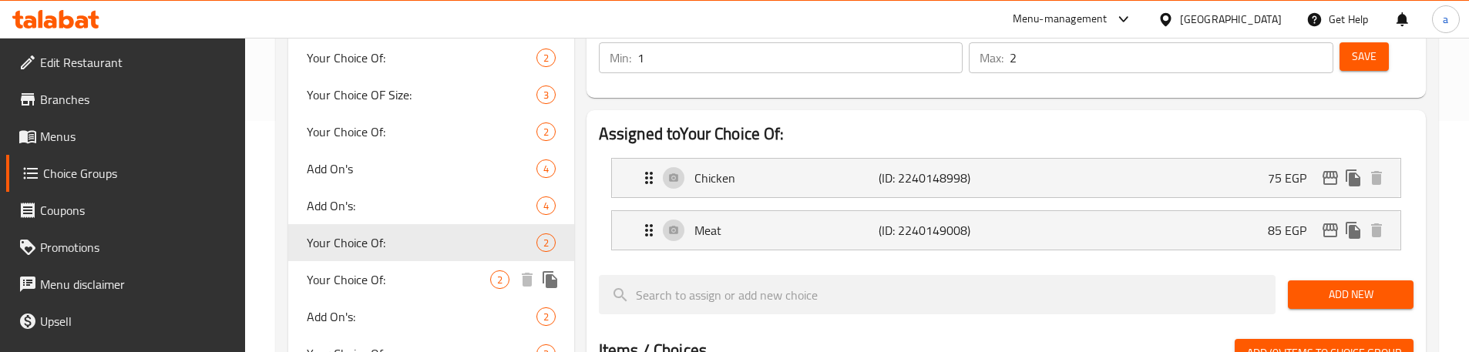
click at [401, 277] on span "Your Choice Of:" at bounding box center [398, 280] width 183 height 18
type input "1"
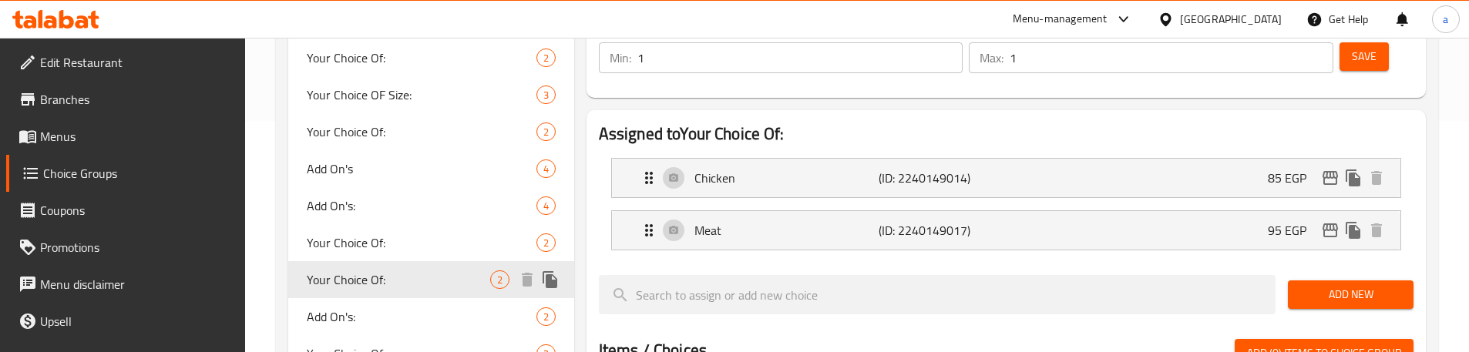
scroll to position [308, 0]
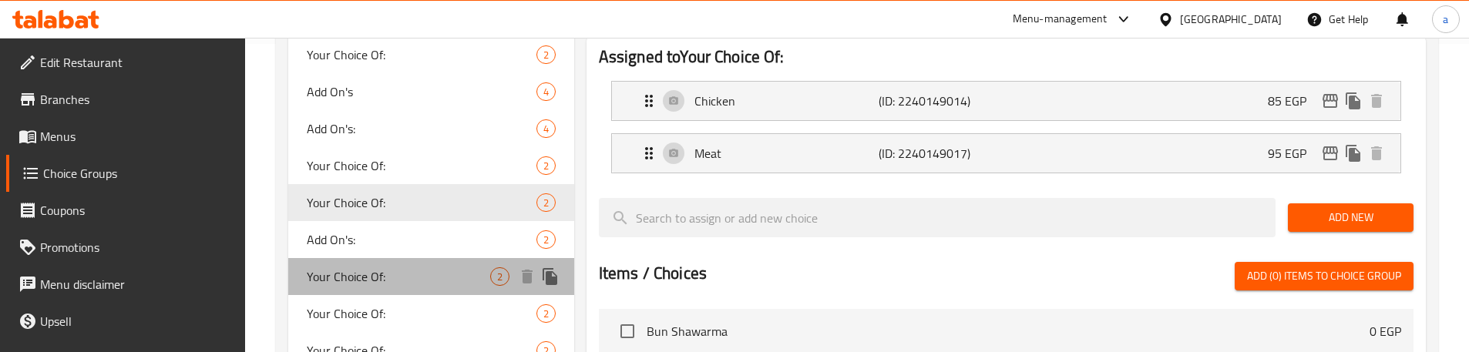
click at [400, 277] on span "Your Choice Of:" at bounding box center [398, 276] width 183 height 18
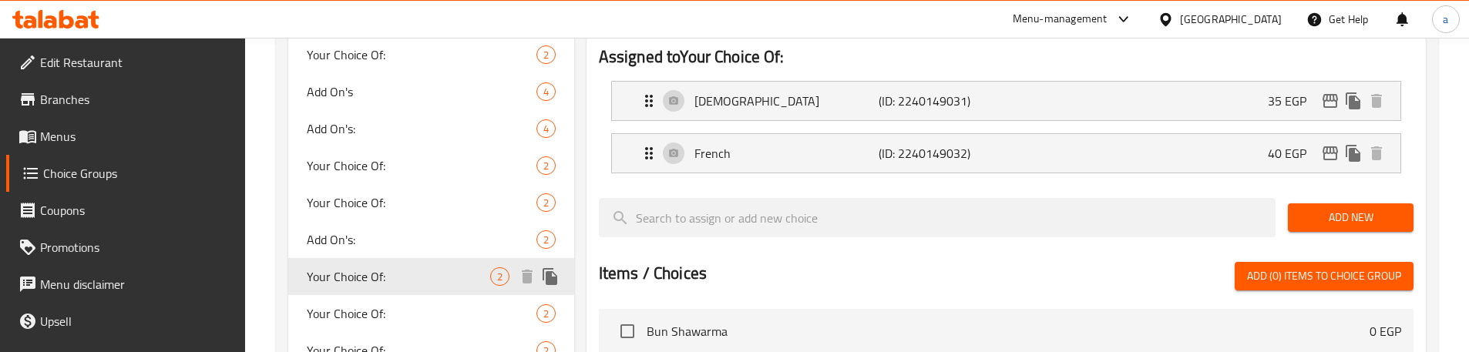
click at [400, 307] on span "Your Choice Of:" at bounding box center [422, 313] width 230 height 18
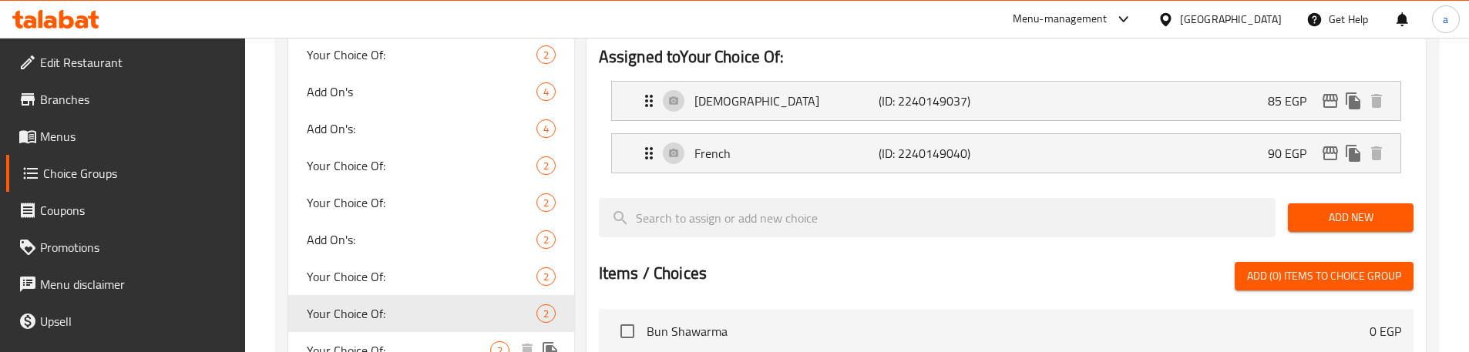
click at [381, 341] on span "Your Choice Of:" at bounding box center [398, 350] width 183 height 18
type input "0"
type input "2"
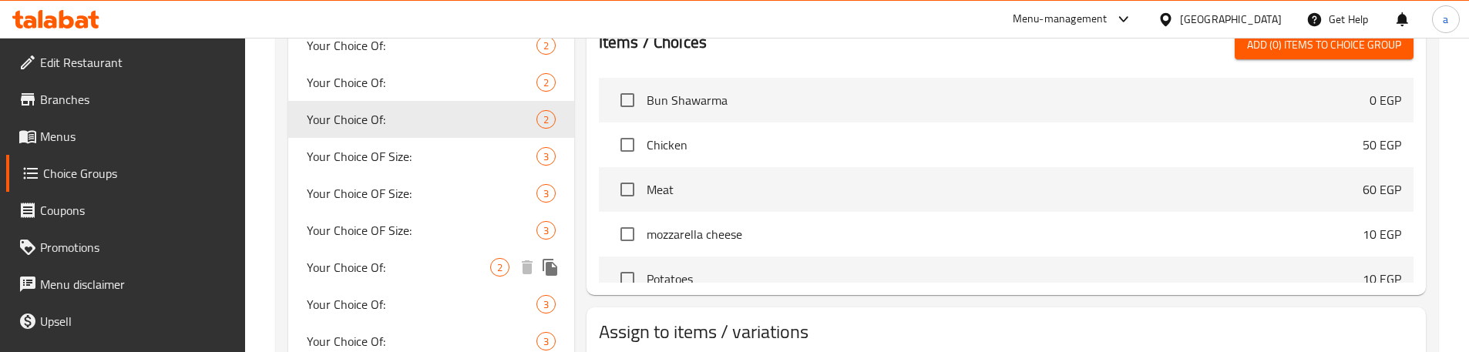
click at [402, 257] on div "Your Choice Of: 2" at bounding box center [431, 267] width 286 height 37
type input "1"
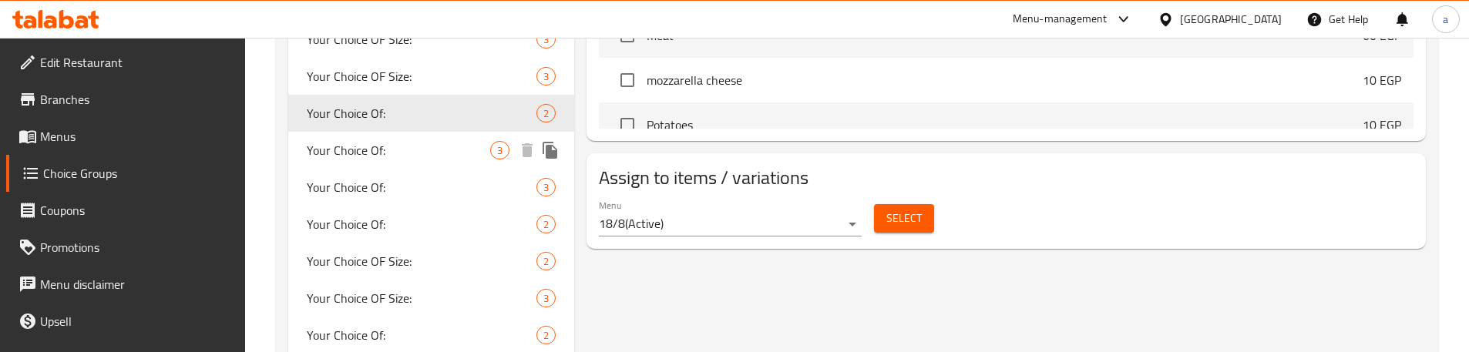
click at [398, 152] on span "Your Choice Of:" at bounding box center [398, 150] width 183 height 18
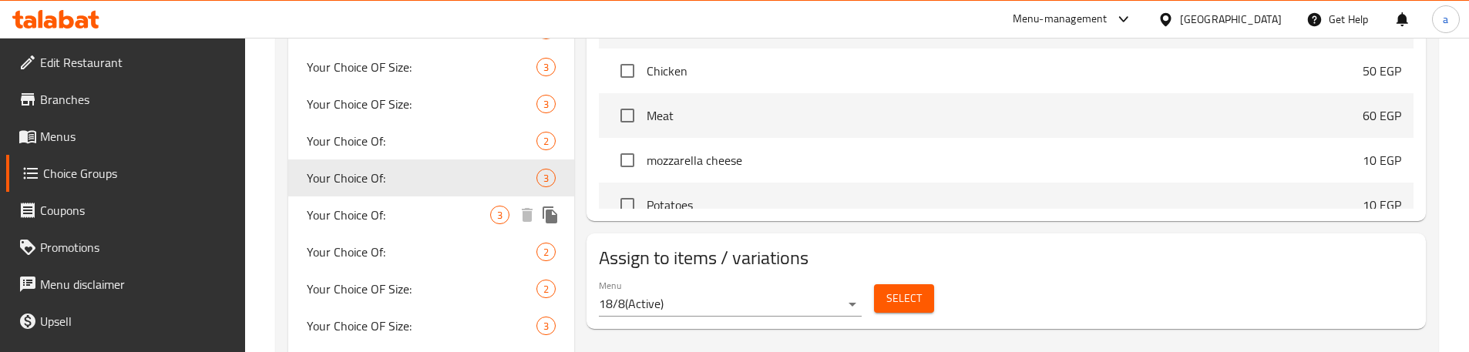
scroll to position [694, 0]
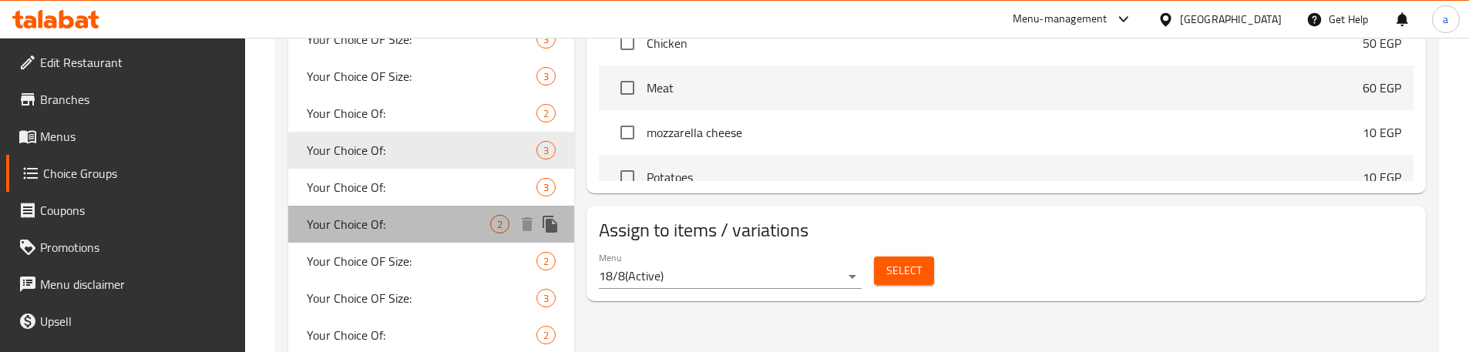
click at [399, 237] on div "Your Choice Of: 2" at bounding box center [431, 224] width 286 height 37
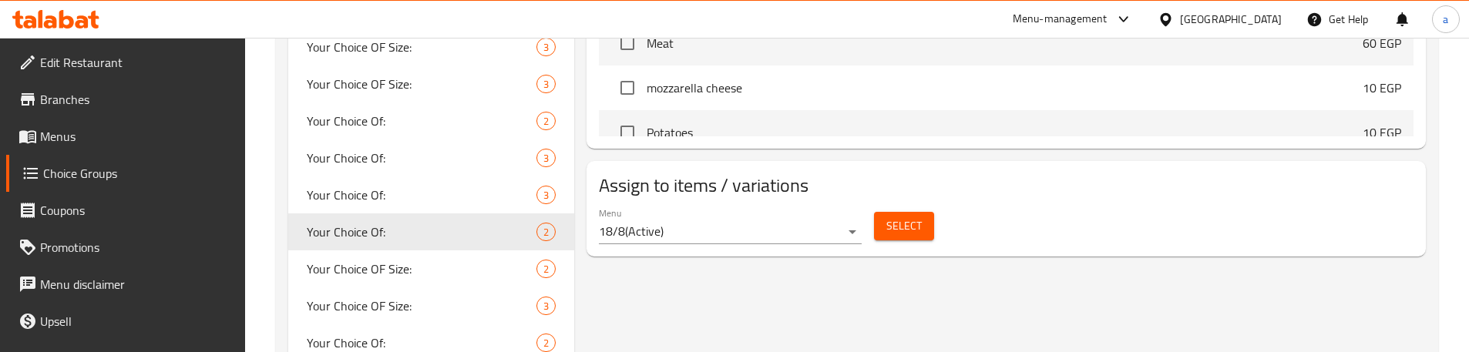
scroll to position [771, 0]
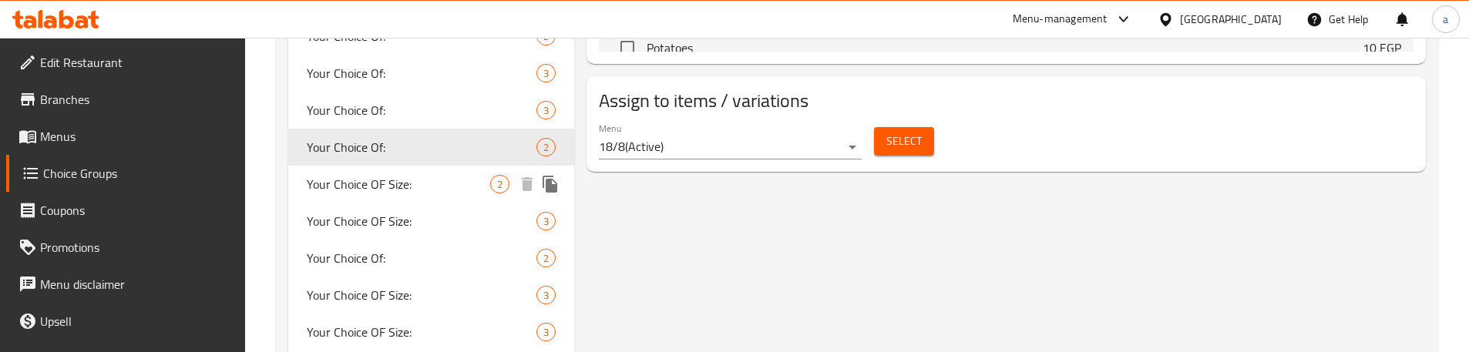
click at [409, 196] on div "Your Choice OF Size: 2" at bounding box center [431, 184] width 286 height 37
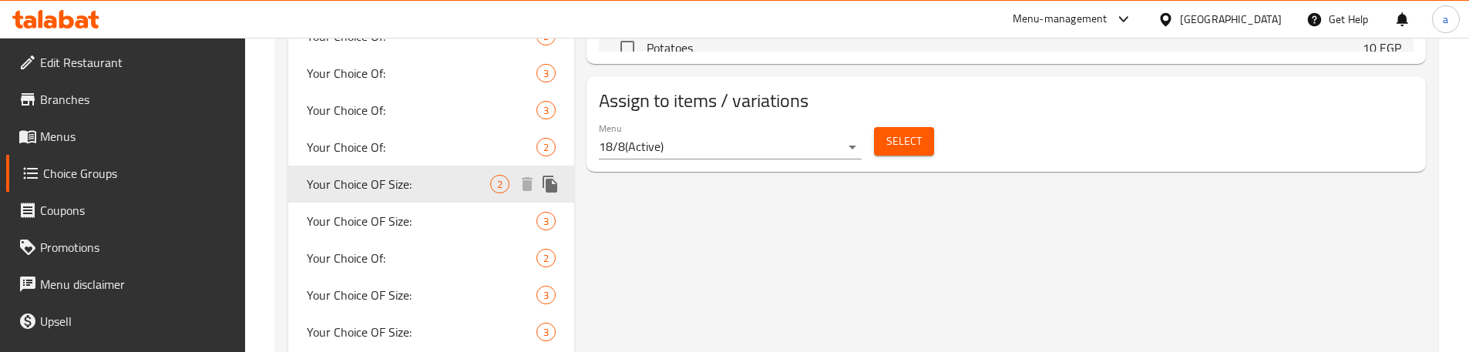
type input "Your Choice OF Size:"
type input "إختيارك من الحجم:"
click at [406, 244] on div "Your Choice Of: 2" at bounding box center [431, 258] width 286 height 37
type input "Your Choice Of:"
type input "إختيارك من:"
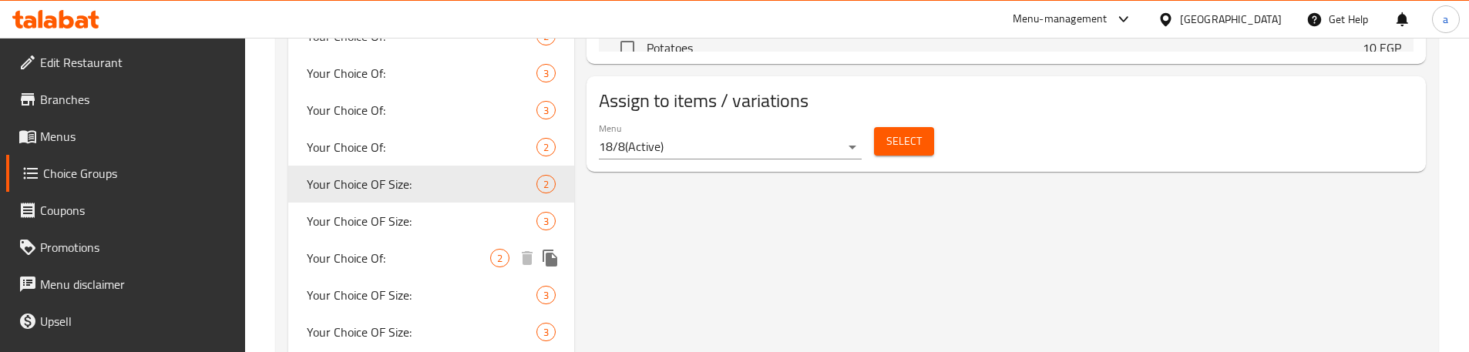
type input "0"
type input "2"
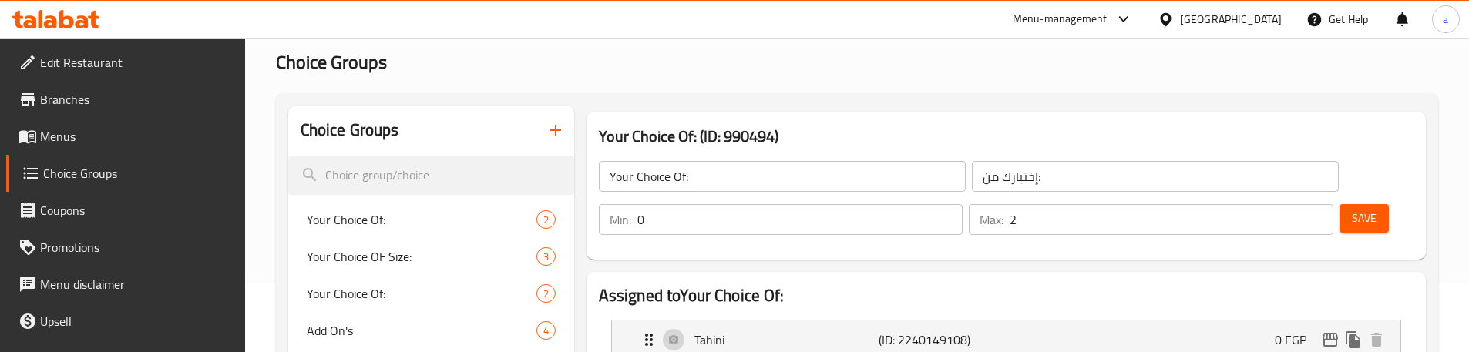
scroll to position [0, 0]
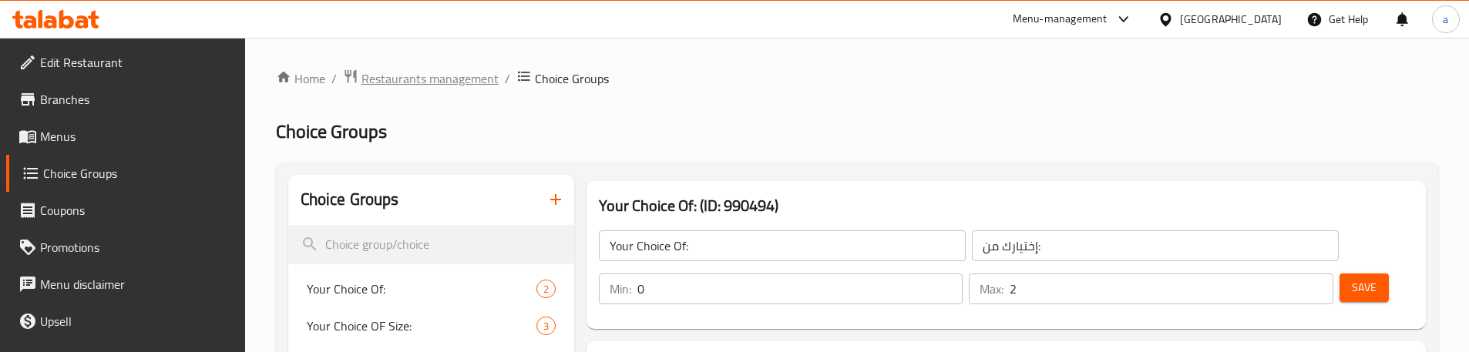
click at [432, 88] on span "Restaurants management" at bounding box center [429, 78] width 137 height 18
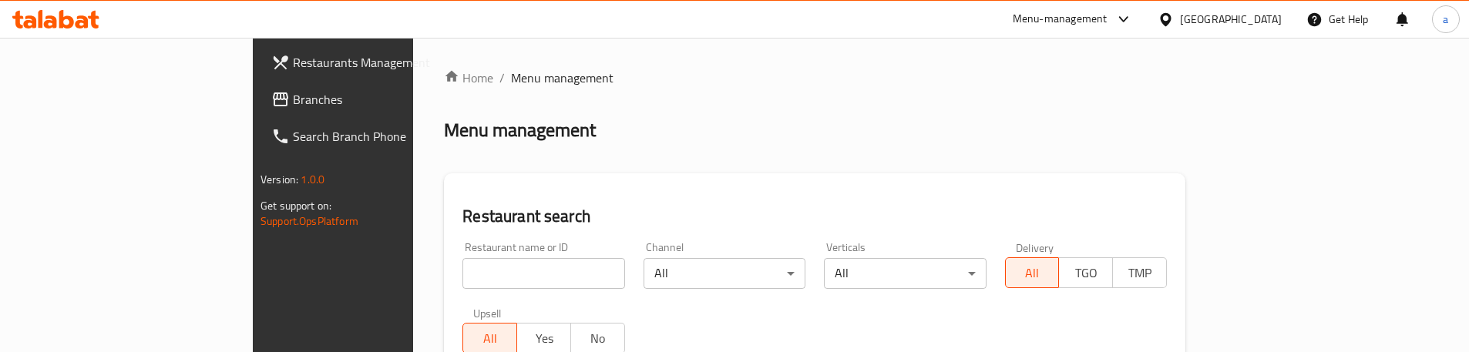
click at [293, 103] on span "Branches" at bounding box center [389, 99] width 193 height 18
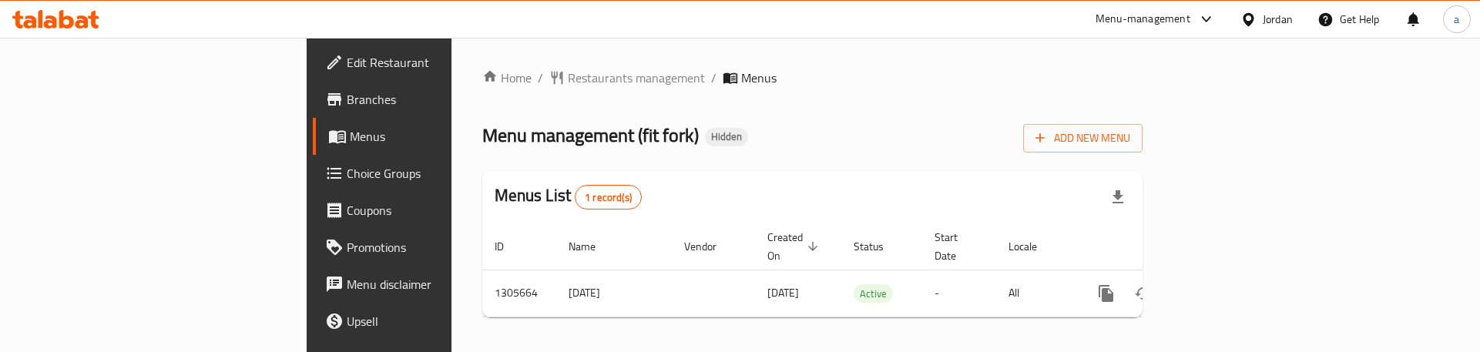
click at [347, 164] on span "Choice Groups" at bounding box center [444, 173] width 195 height 18
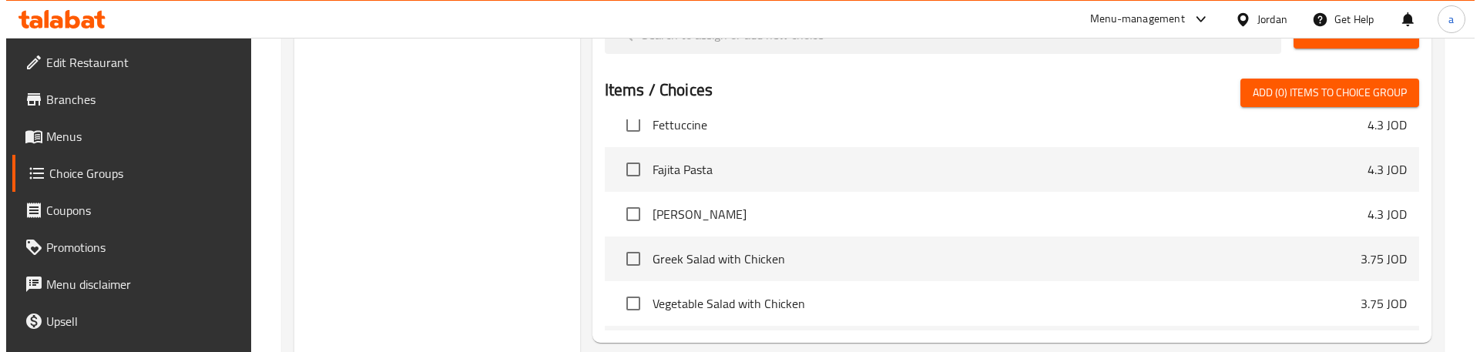
scroll to position [1014, 0]
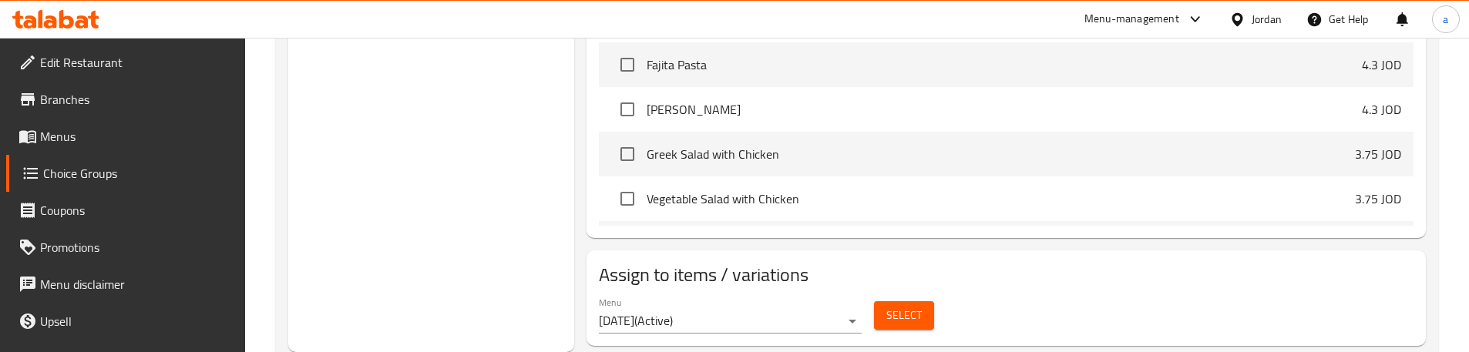
click at [906, 306] on span "Select" at bounding box center [903, 315] width 35 height 19
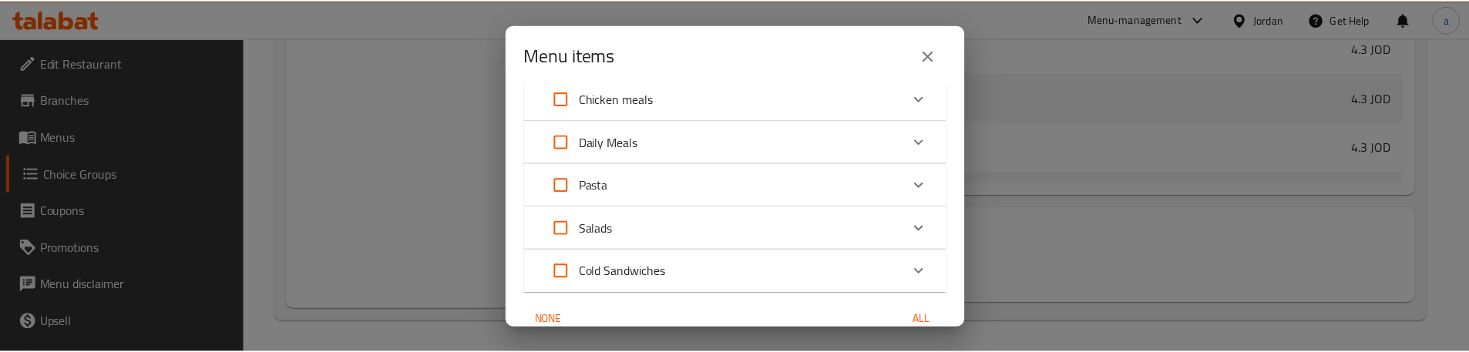
scroll to position [130, 0]
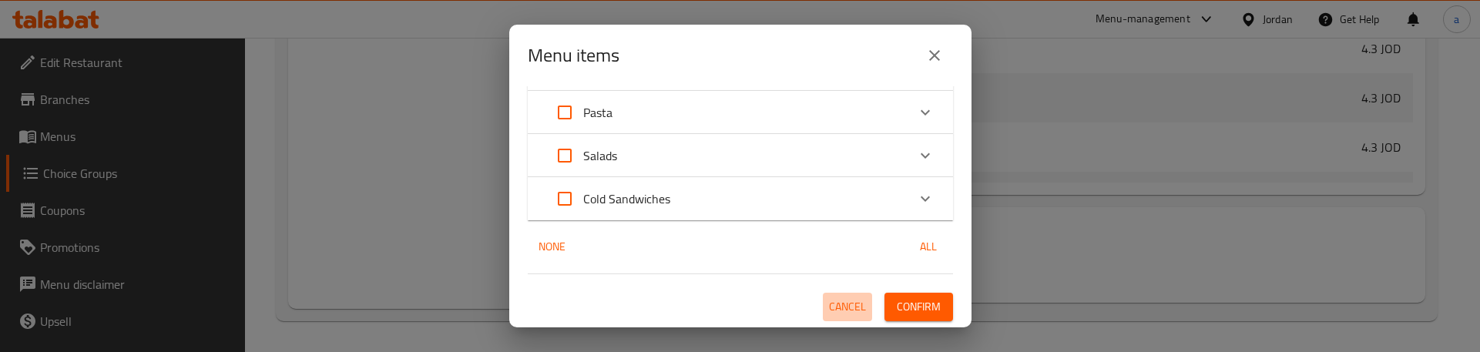
click at [842, 301] on span "Cancel" at bounding box center [847, 306] width 37 height 19
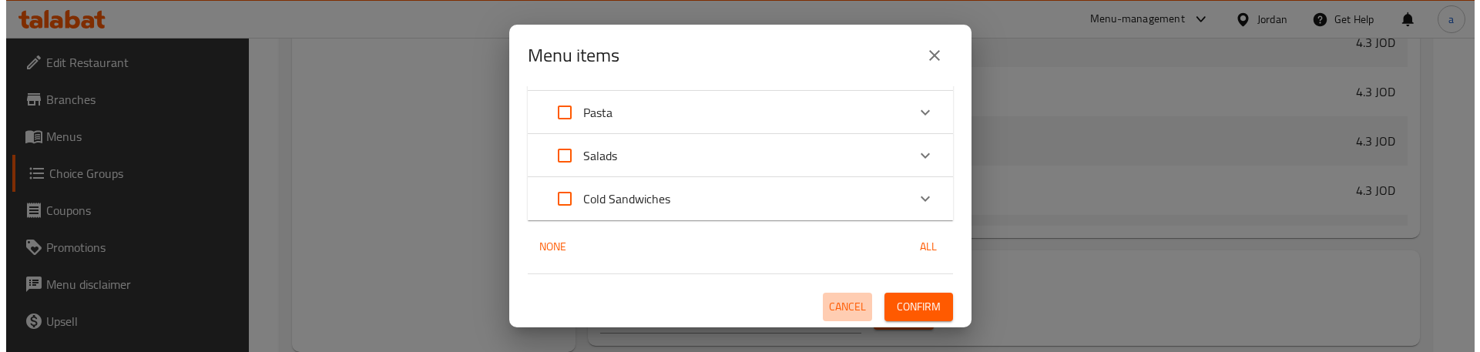
scroll to position [634, 0]
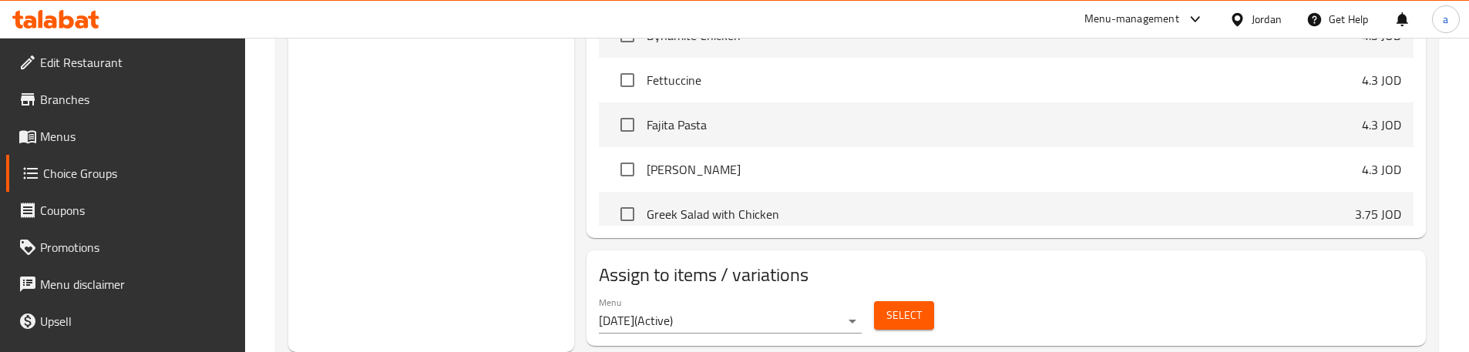
click at [915, 306] on span "Select" at bounding box center [903, 315] width 35 height 19
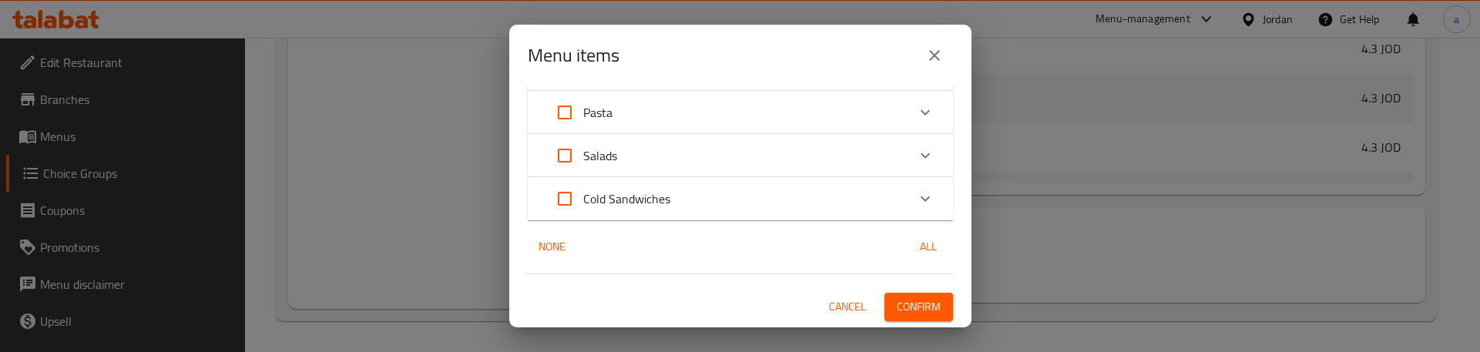
scroll to position [0, 0]
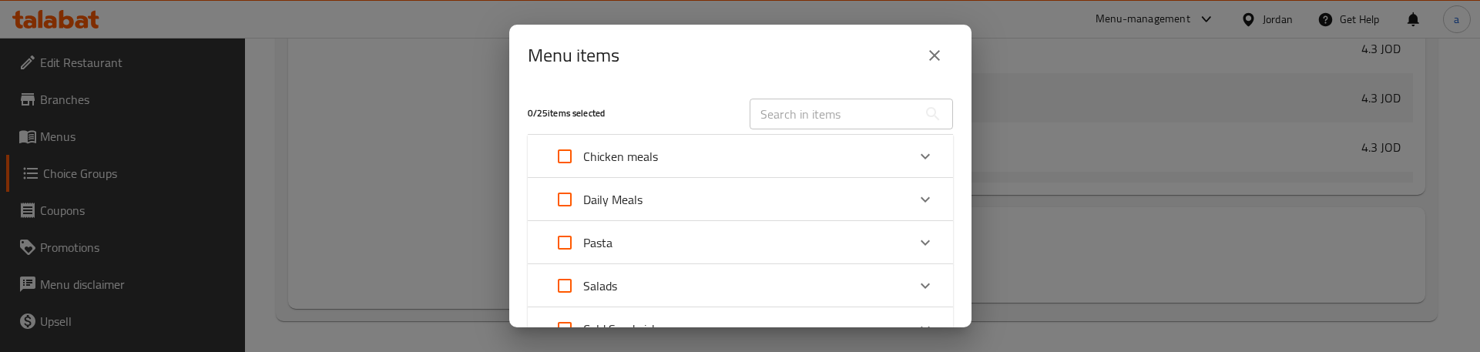
click at [916, 153] on icon "Expand" at bounding box center [925, 156] width 18 height 18
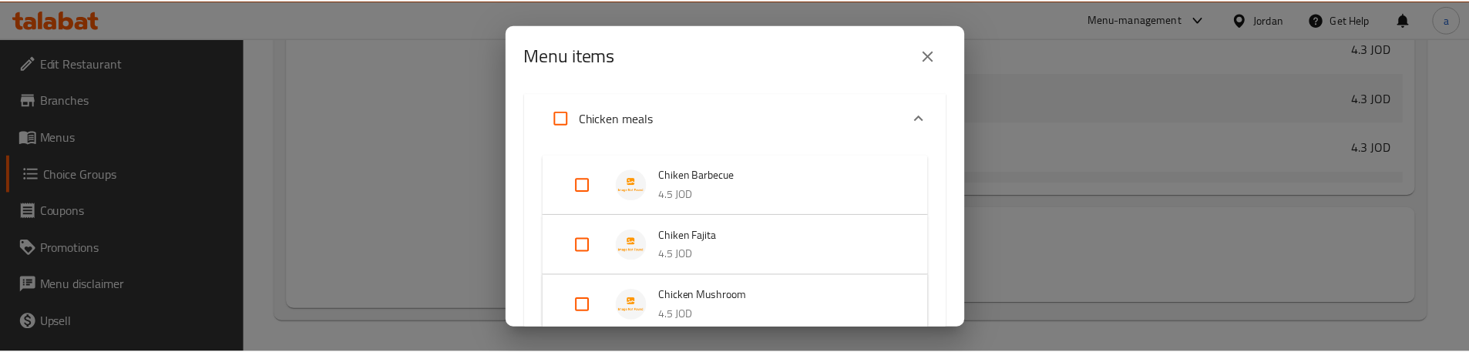
scroll to position [77, 0]
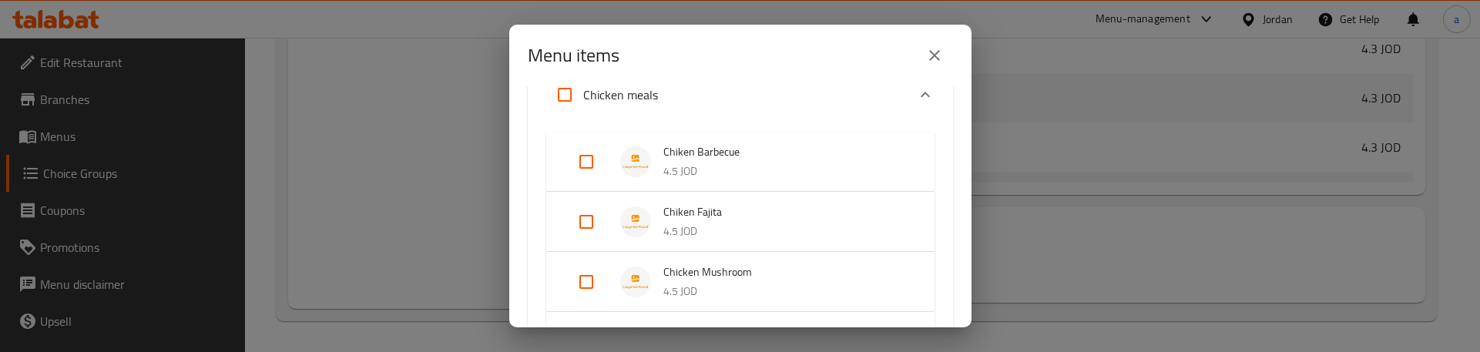
click at [582, 160] on input "Expand" at bounding box center [586, 161] width 37 height 37
click at [591, 160] on input "Expand" at bounding box center [586, 161] width 37 height 37
checkbox input "false"
drag, startPoint x: 937, startPoint y: 54, endPoint x: 933, endPoint y: 80, distance: 26.5
click at [935, 81] on div "Menu items" at bounding box center [740, 56] width 462 height 62
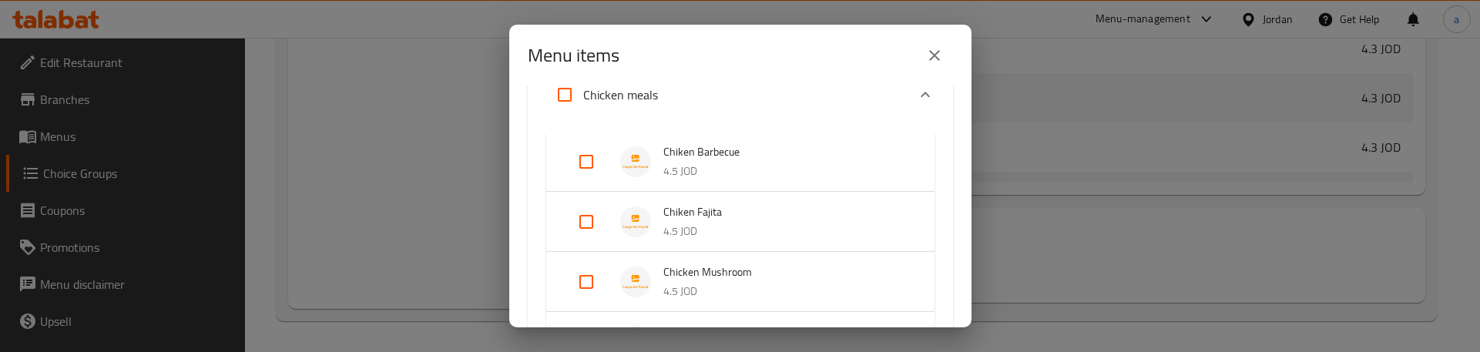
click at [942, 63] on icon "close" at bounding box center [935, 55] width 18 height 18
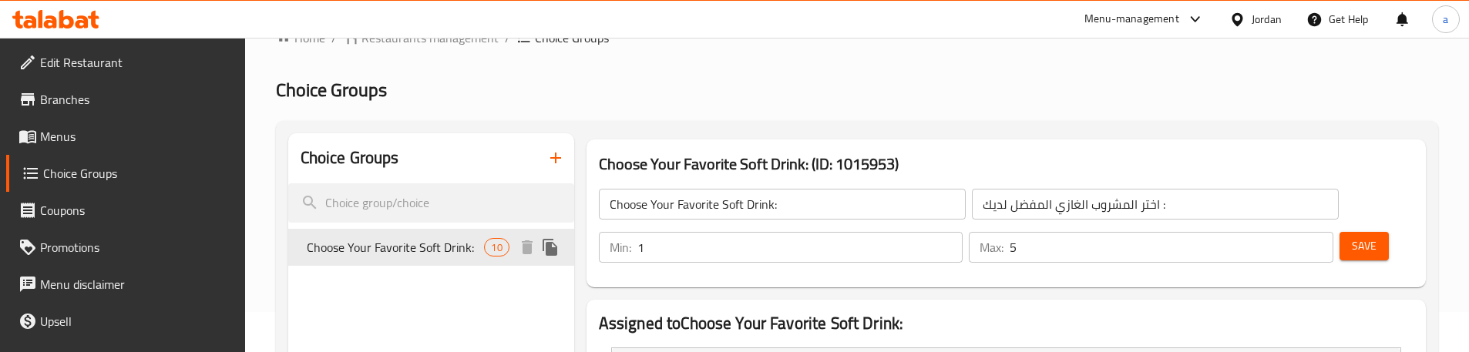
scroll to position [0, 0]
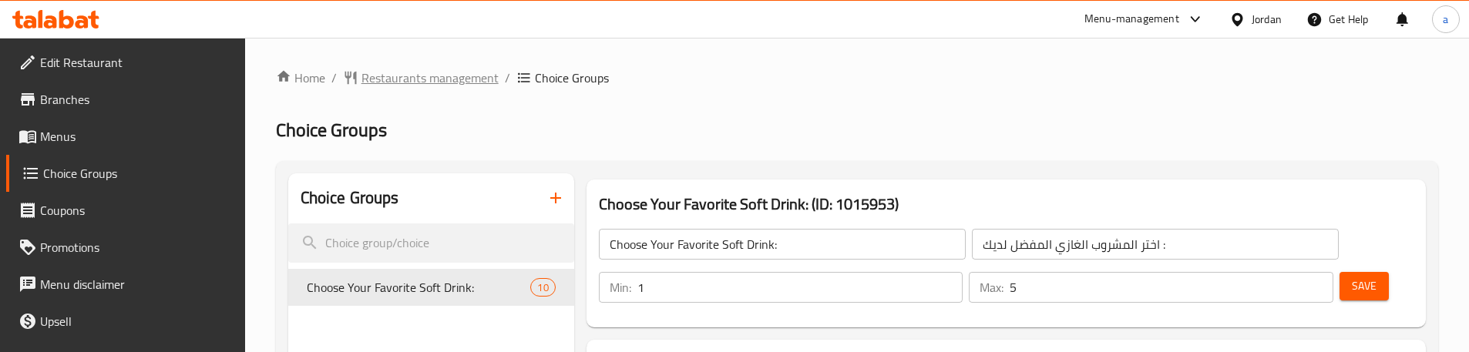
click at [402, 78] on span "Restaurants management" at bounding box center [429, 78] width 137 height 18
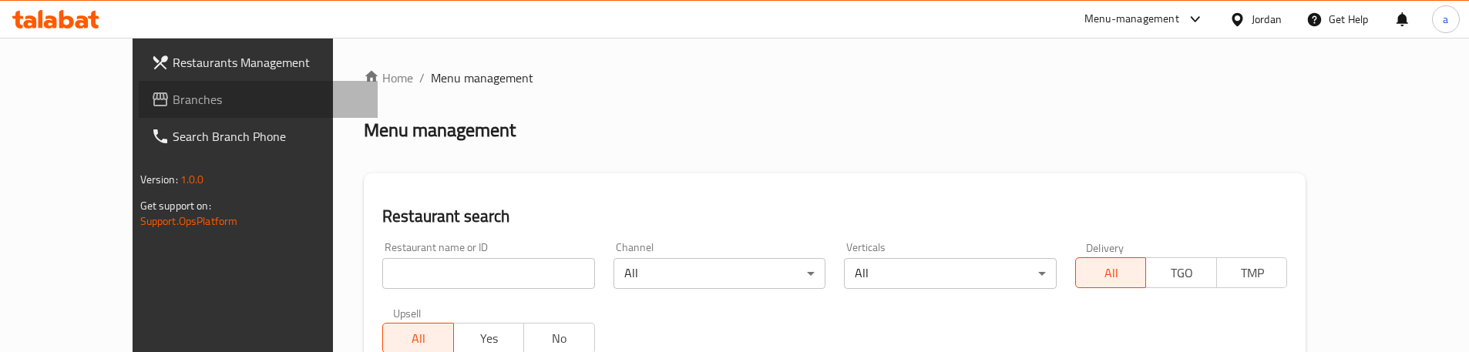
click at [173, 103] on span "Branches" at bounding box center [269, 99] width 193 height 18
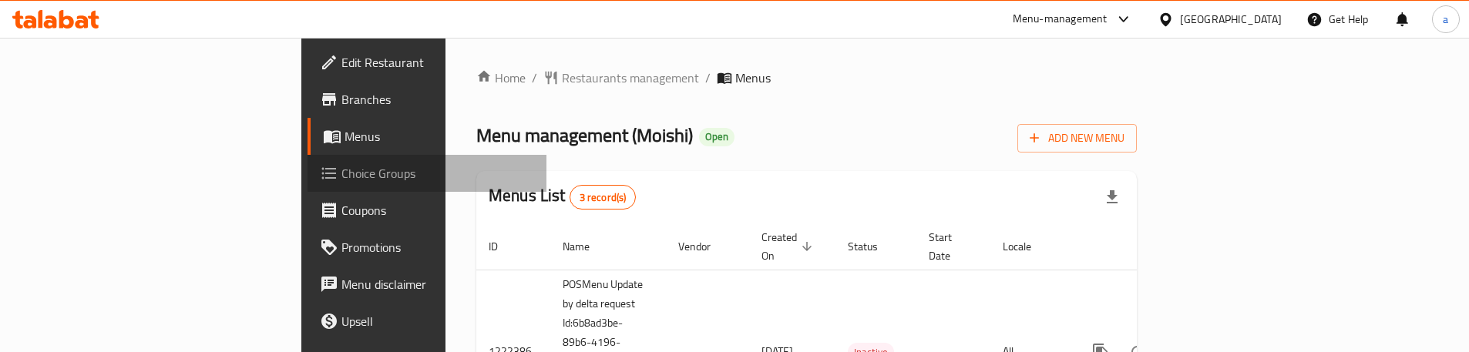
click at [341, 175] on span "Choice Groups" at bounding box center [437, 173] width 193 height 18
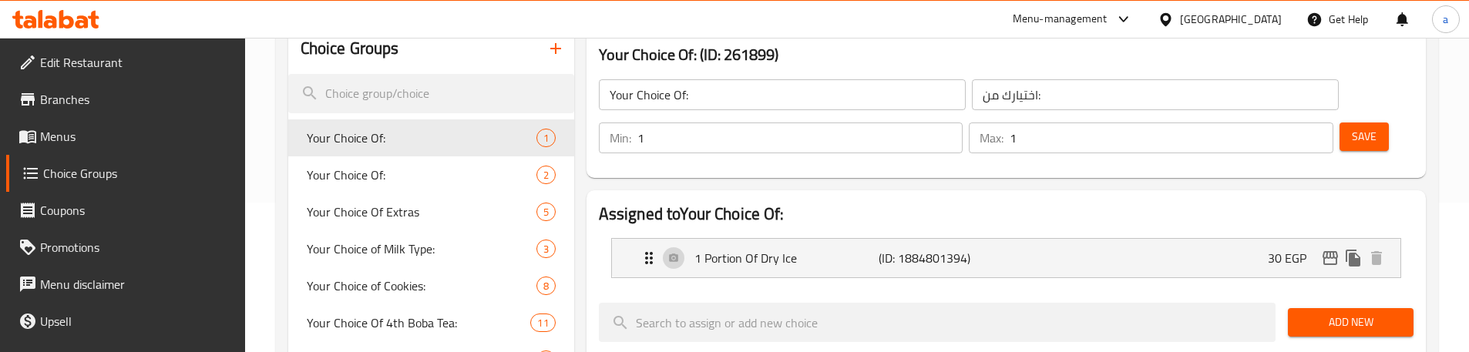
scroll to position [231, 0]
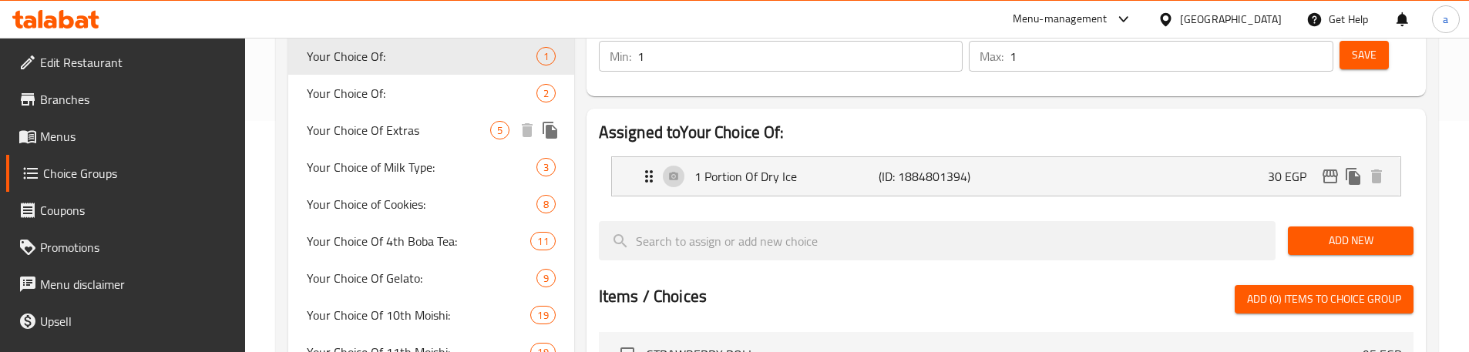
click at [399, 146] on div "Your Choice Of Extras 5" at bounding box center [431, 130] width 286 height 37
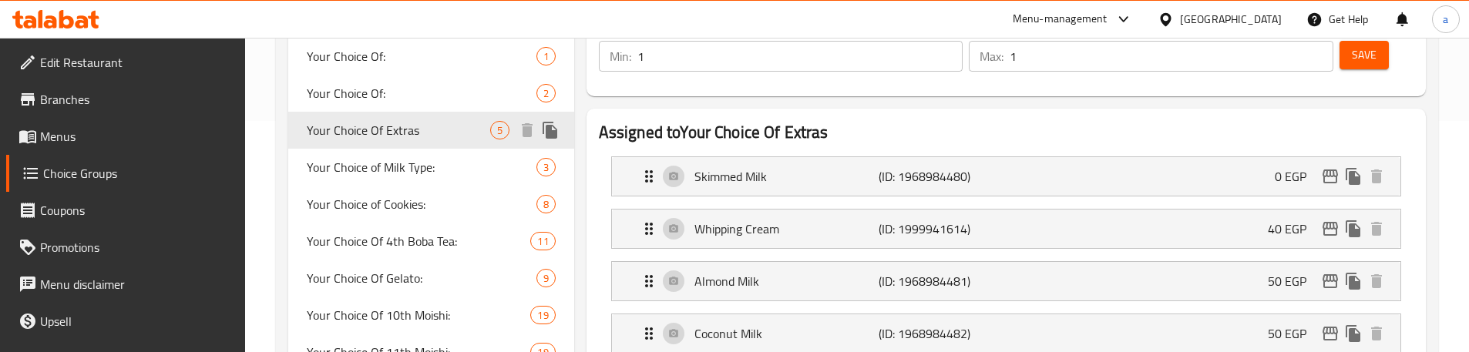
type input "Your Choice Of Extras"
type input "اختيارك من الاكسترا"
type input "0"
type input "3"
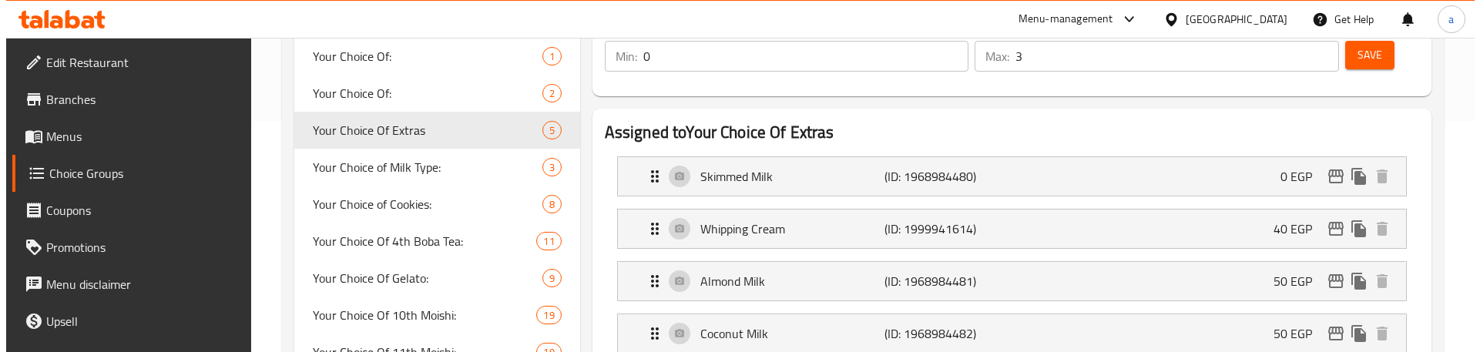
scroll to position [0, 0]
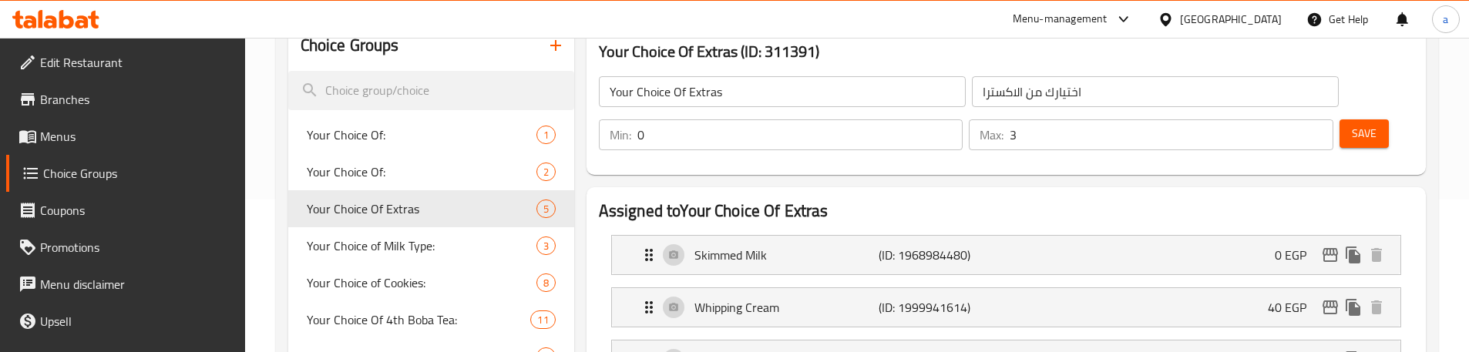
scroll to position [154, 0]
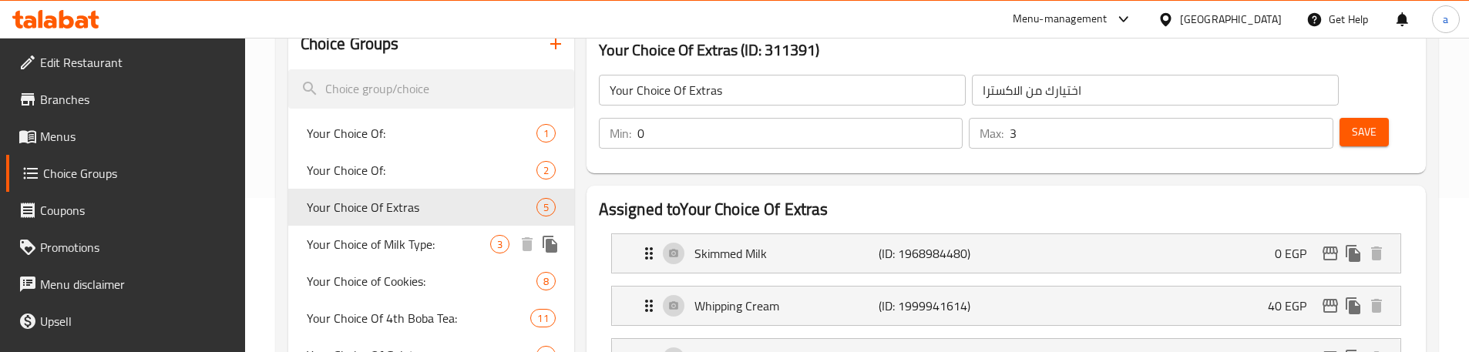
click at [378, 241] on span "Your Choice of Milk Type:" at bounding box center [398, 244] width 183 height 18
type input "Your Choice of Milk Type:"
type input "أختيارع من نوع اللبن:"
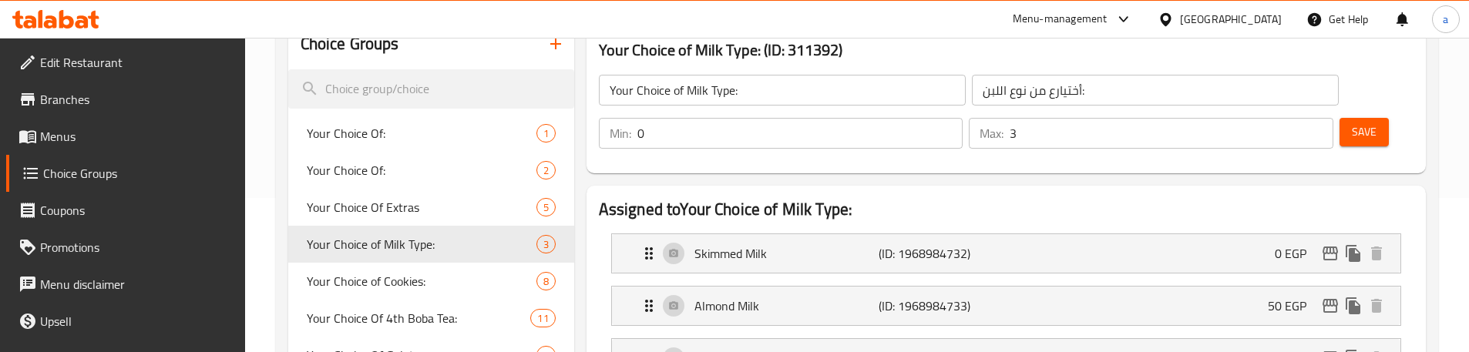
click at [950, 198] on h2 "Assigned to Your Choice of Milk Type:" at bounding box center [1006, 209] width 815 height 23
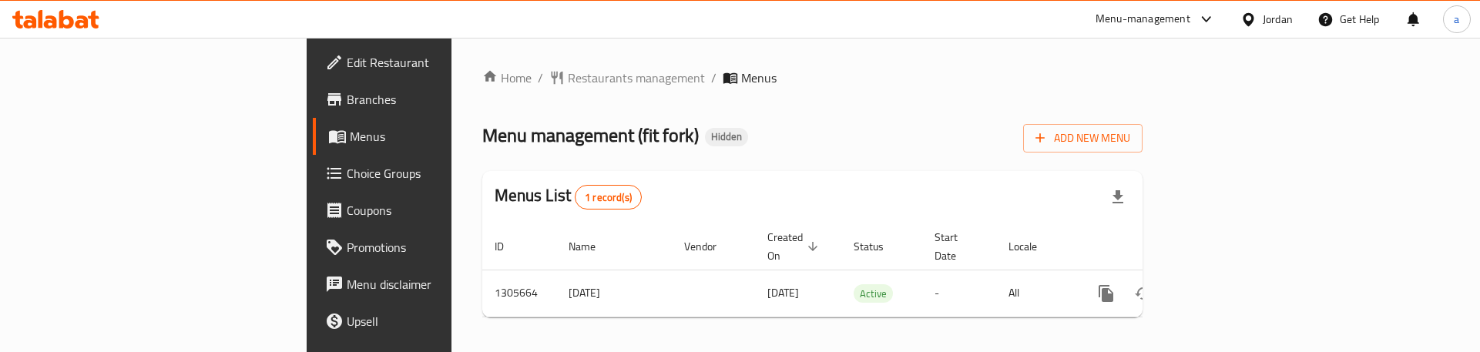
click at [347, 177] on span "Choice Groups" at bounding box center [444, 173] width 195 height 18
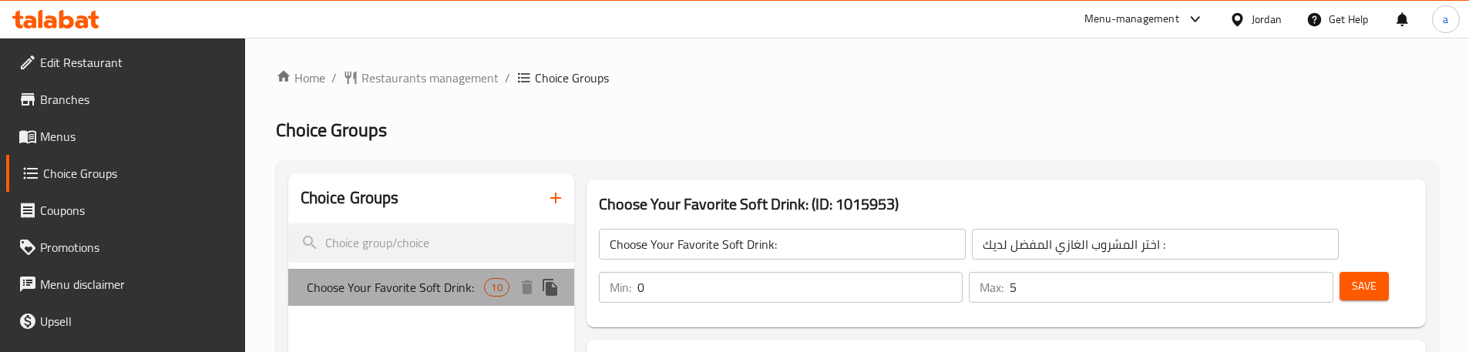
click at [377, 289] on span "Choose Your Favorite Soft Drink:" at bounding box center [396, 287] width 178 height 18
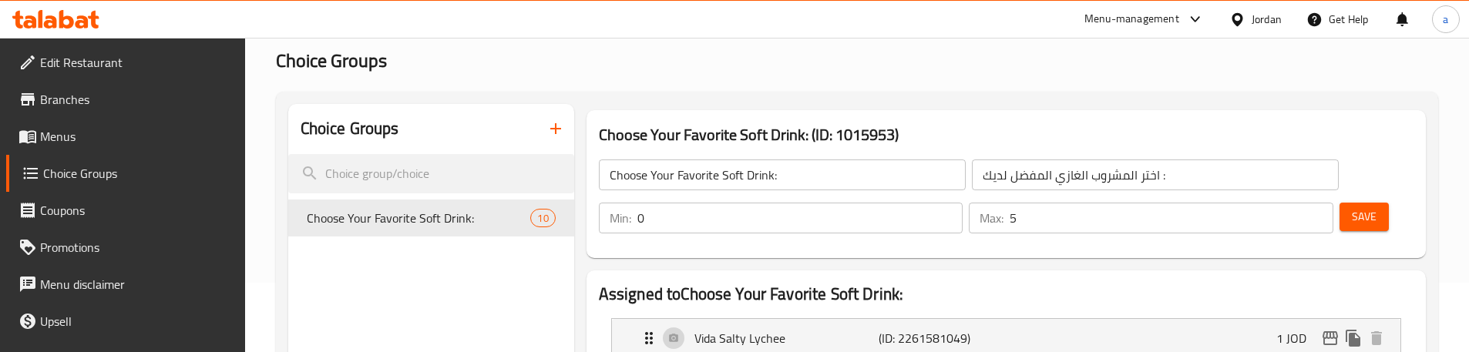
scroll to position [166, 0]
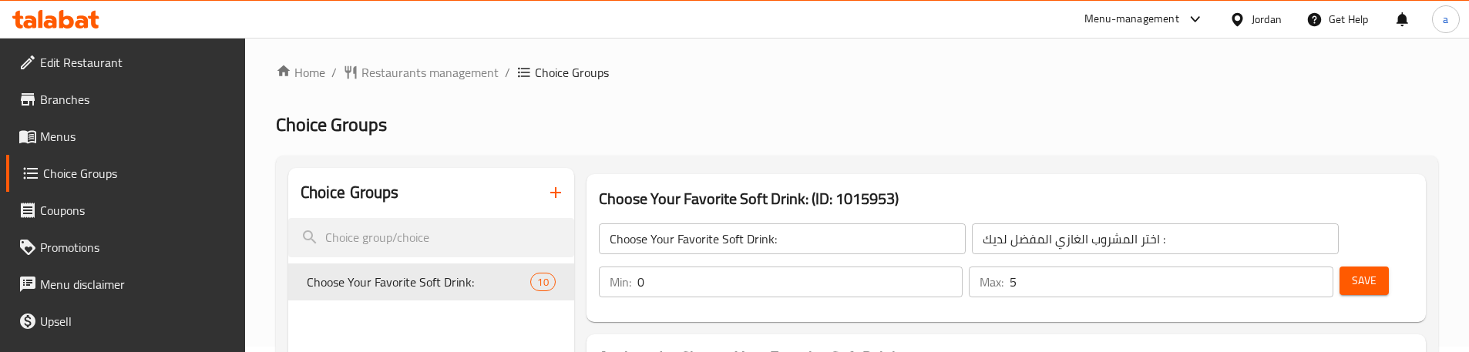
scroll to position [0, 0]
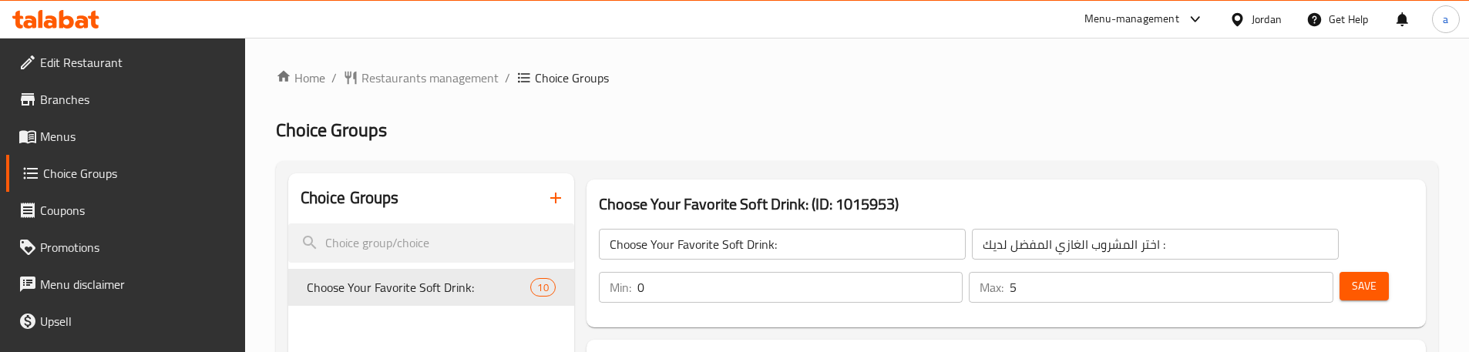
click at [429, 70] on span "Restaurants management" at bounding box center [429, 78] width 137 height 18
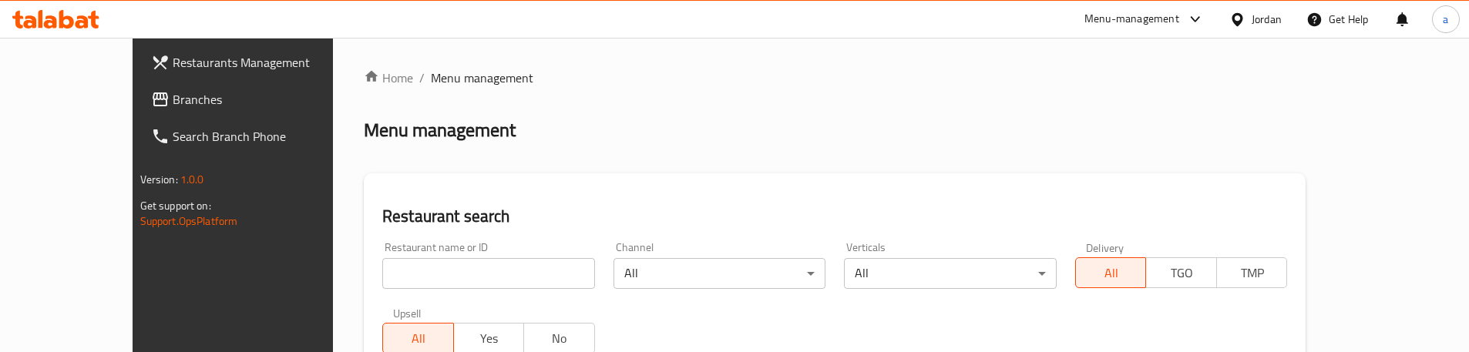
click at [143, 109] on link "Branches" at bounding box center [258, 99] width 239 height 37
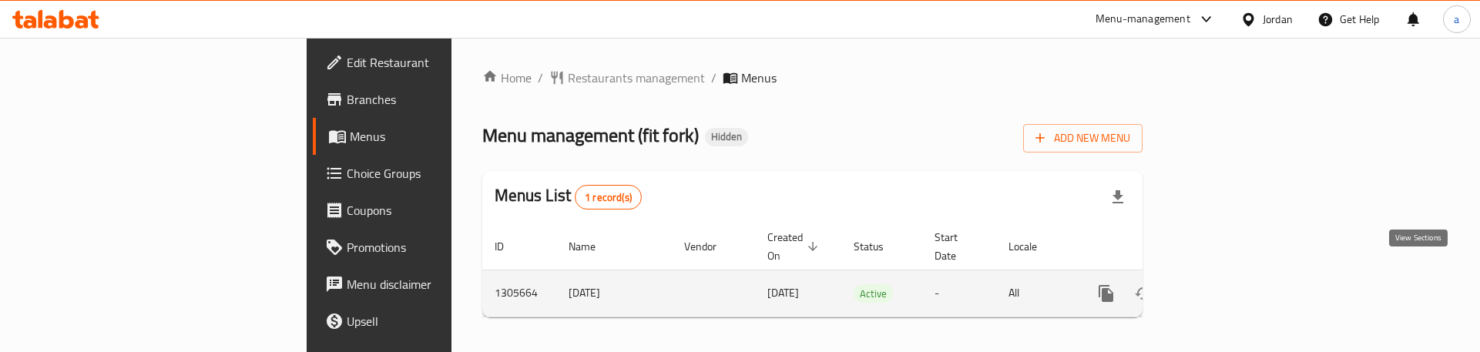
click at [1236, 277] on link "enhanced table" at bounding box center [1217, 293] width 37 height 37
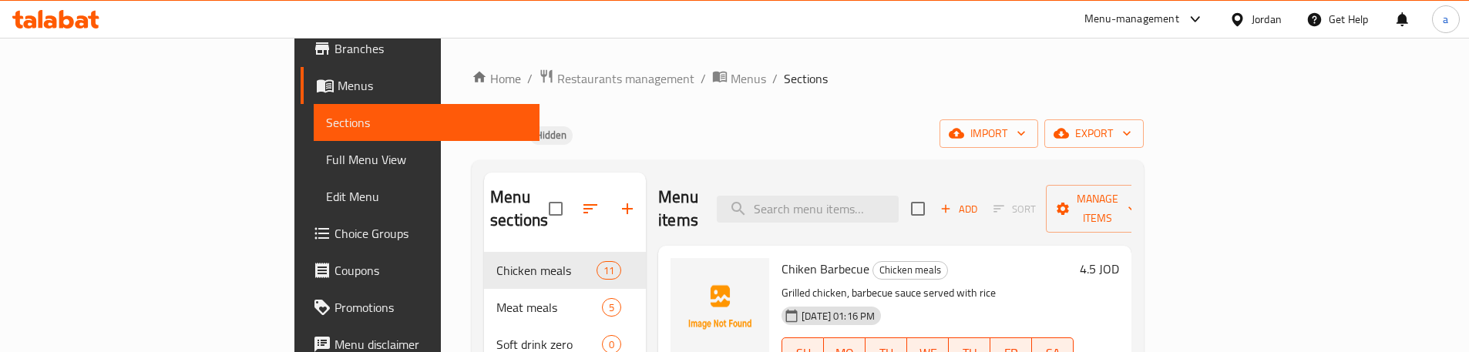
scroll to position [77, 0]
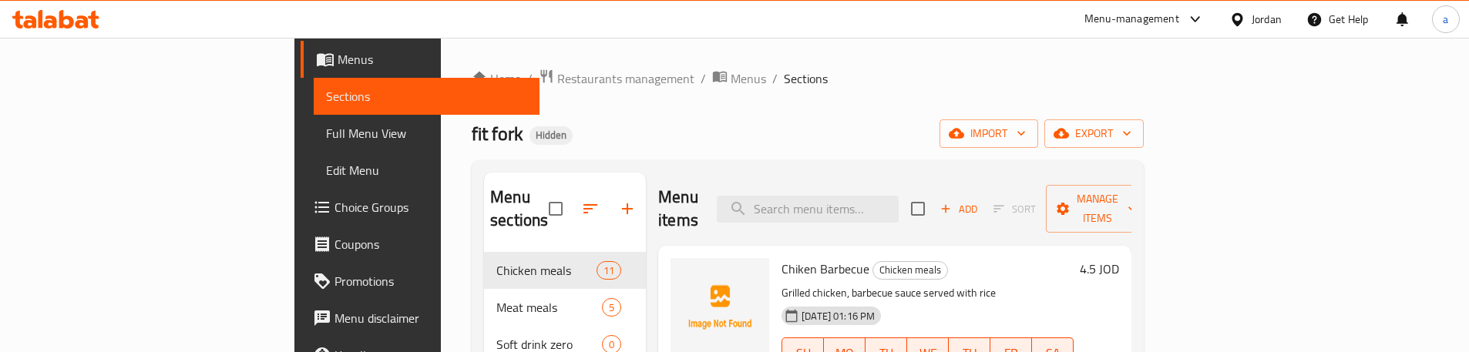
click at [334, 211] on span "Choice Groups" at bounding box center [430, 207] width 193 height 18
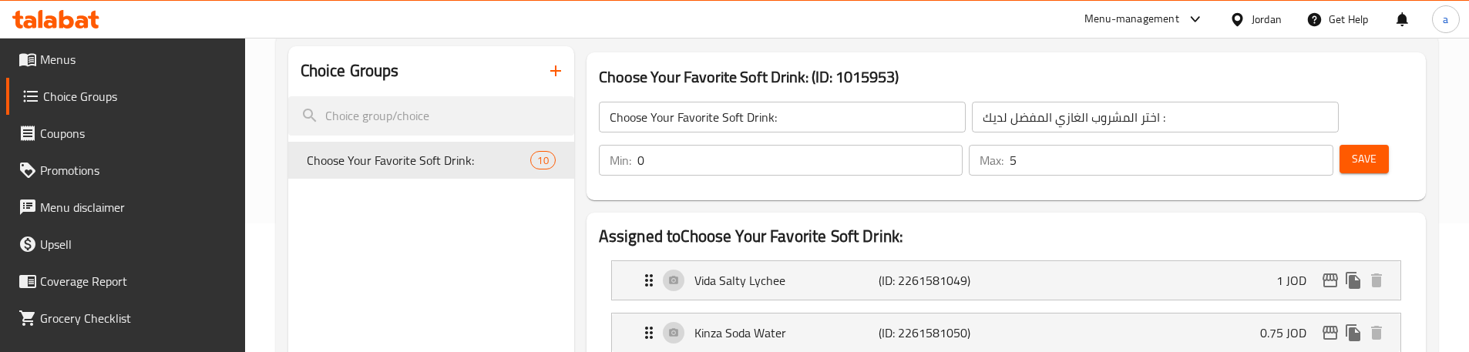
scroll to position [154, 0]
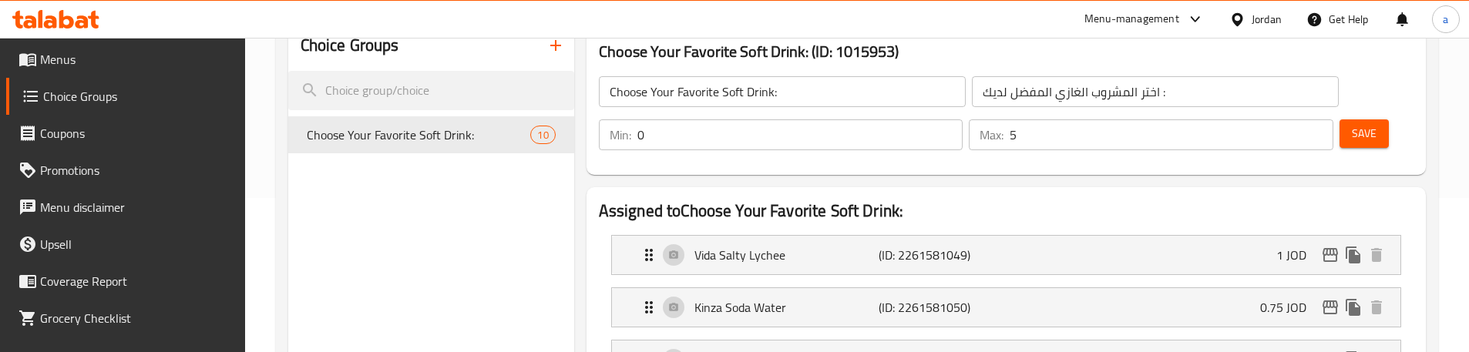
click at [689, 134] on div "Choose Your Favorite Soft Drink: (ID: 1015953) Choose Your Favorite Soft Drink:…" at bounding box center [1006, 101] width 852 height 160
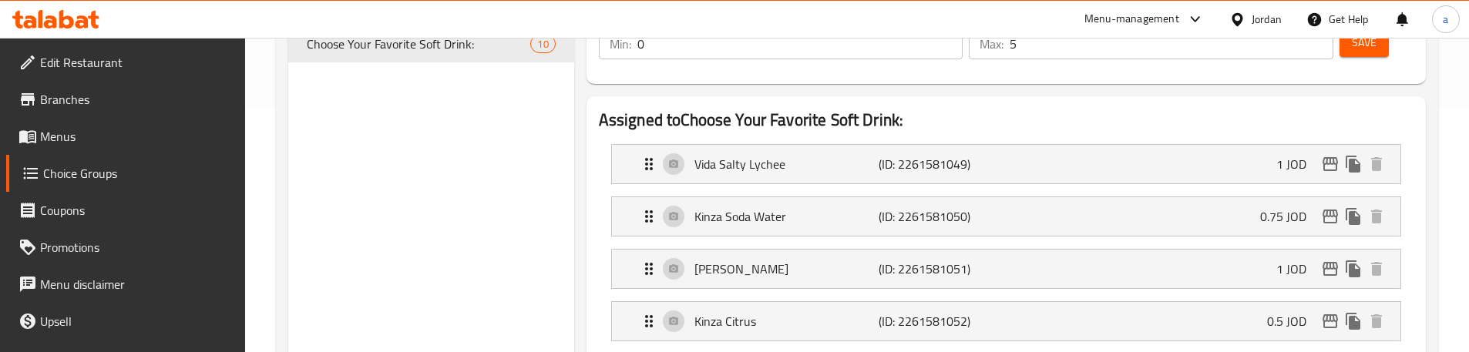
scroll to position [0, 0]
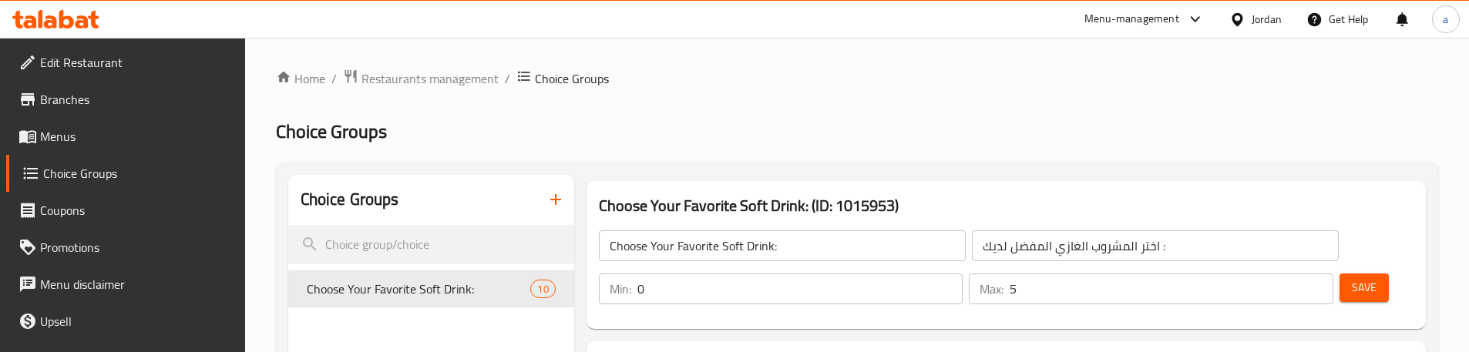
click at [889, 271] on div "Choose Your Favorite Soft Drink: ​ اختر المشروب الغازي المفضل لديك : ​ Min: 0 ​…" at bounding box center [1006, 267] width 827 height 111
